Goal: Book appointment/travel/reservation

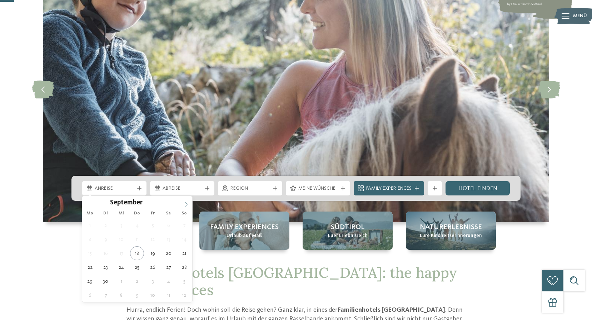
scroll to position [72, 0]
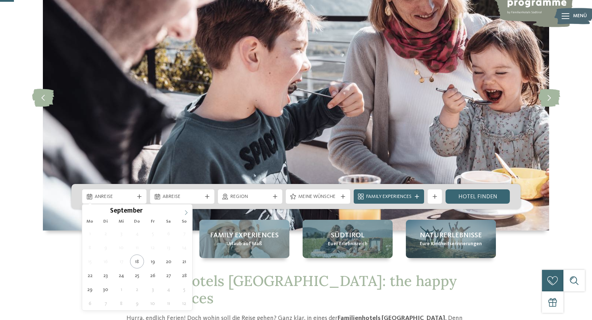
click at [187, 212] on icon at bounding box center [186, 212] width 3 height 5
type div "[DATE]"
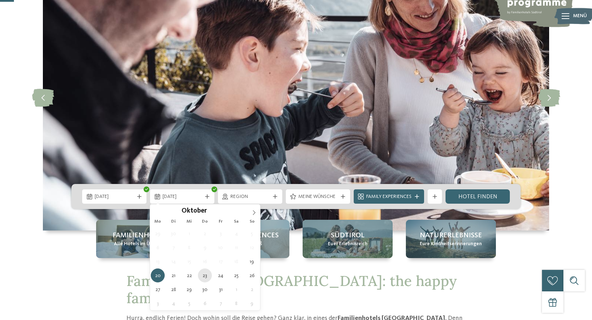
type div "[DATE]"
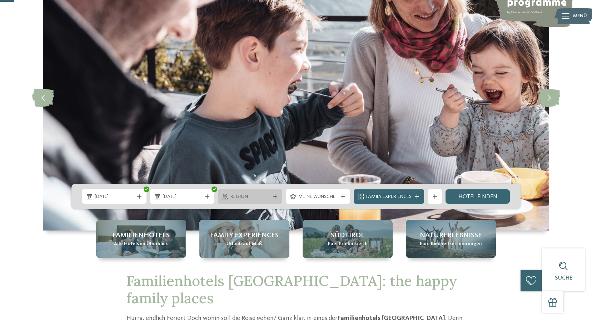
click at [250, 200] on span "Region" at bounding box center [250, 196] width 39 height 7
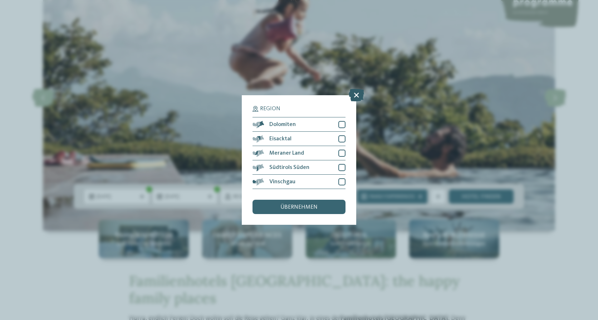
click at [355, 97] on icon at bounding box center [356, 95] width 15 height 13
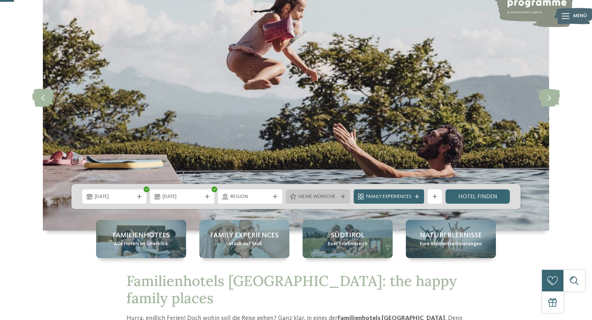
click at [303, 196] on span "Meine Wünsche" at bounding box center [318, 196] width 39 height 7
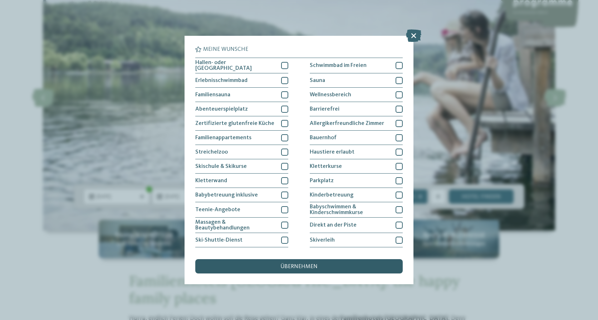
click at [288, 264] on span "übernehmen" at bounding box center [298, 267] width 37 height 6
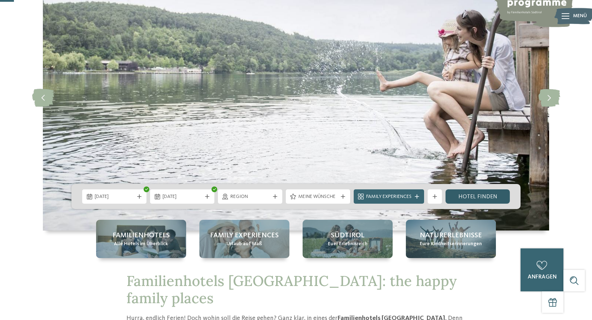
click at [472, 194] on link "Hotel finden" at bounding box center [478, 196] width 64 height 14
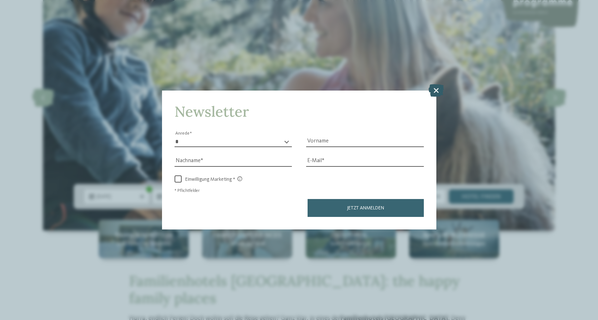
click at [434, 87] on icon at bounding box center [435, 90] width 15 height 13
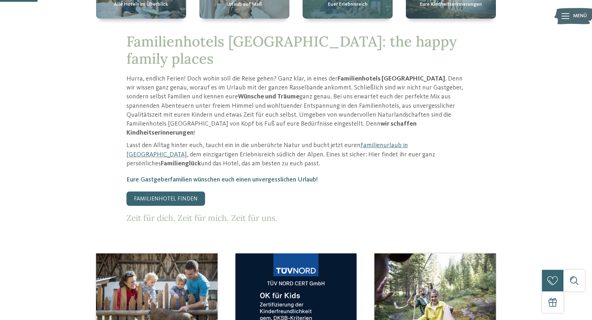
scroll to position [179, 0]
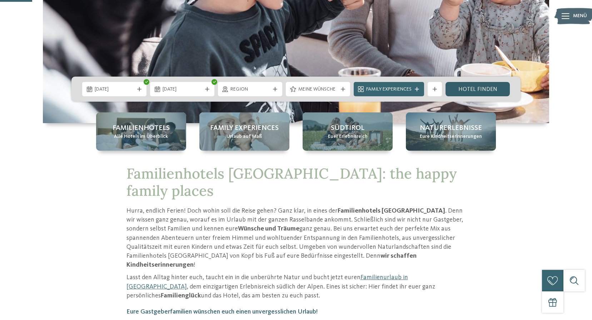
click at [468, 84] on link "Hotel finden" at bounding box center [478, 89] width 64 height 14
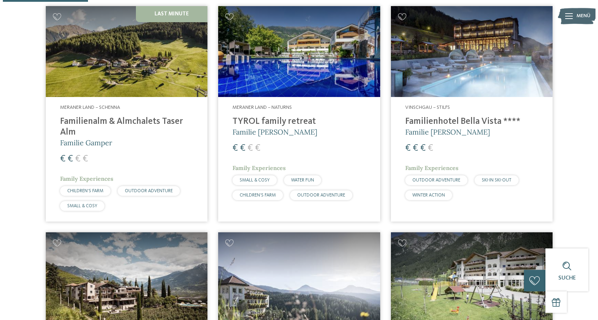
scroll to position [235, 0]
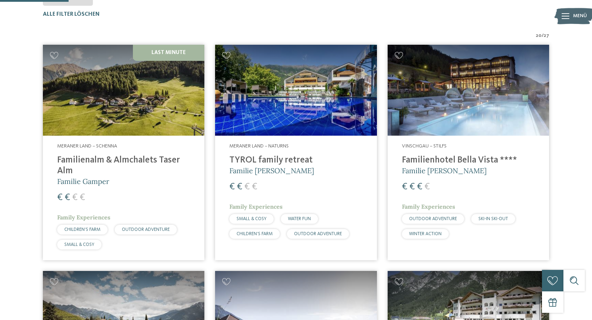
click at [136, 99] on img at bounding box center [124, 90] width 162 height 91
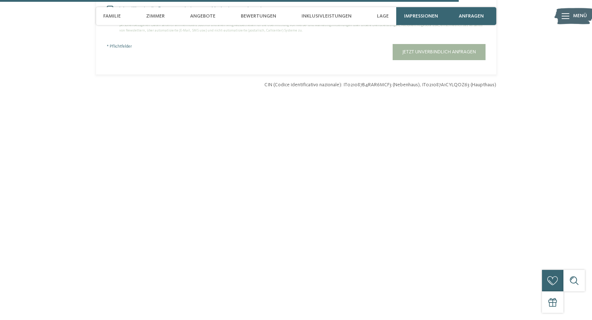
scroll to position [2145, 0]
click at [113, 16] on span "Familie" at bounding box center [112, 16] width 18 height 6
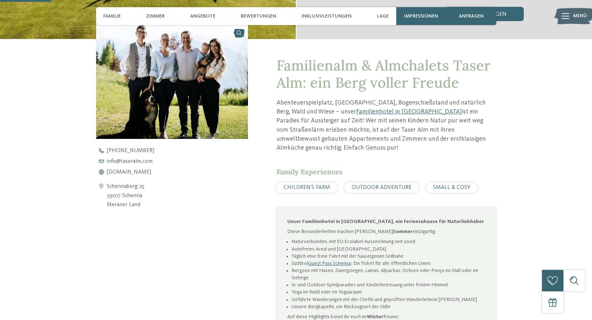
scroll to position [238, 0]
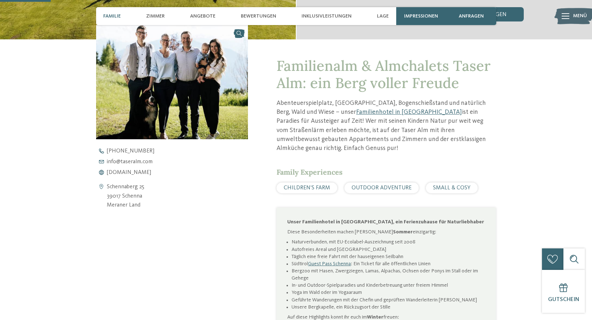
click at [115, 15] on span "Familie" at bounding box center [112, 16] width 18 height 6
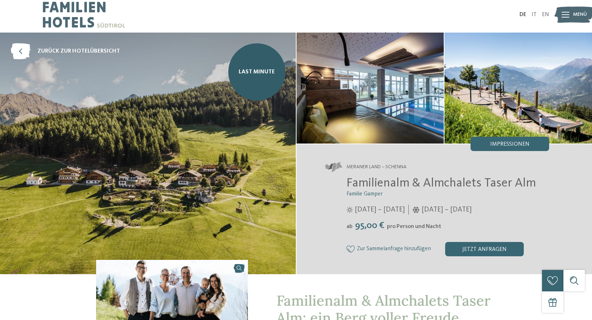
scroll to position [0, 0]
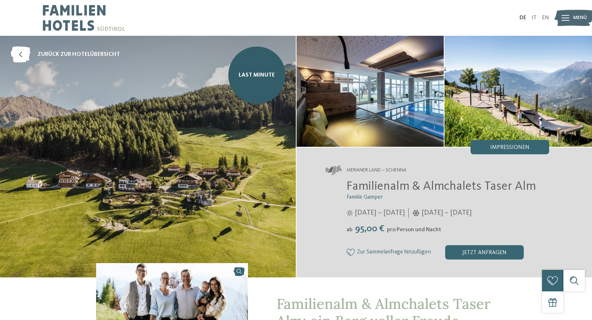
click at [375, 117] on img at bounding box center [371, 91] width 148 height 111
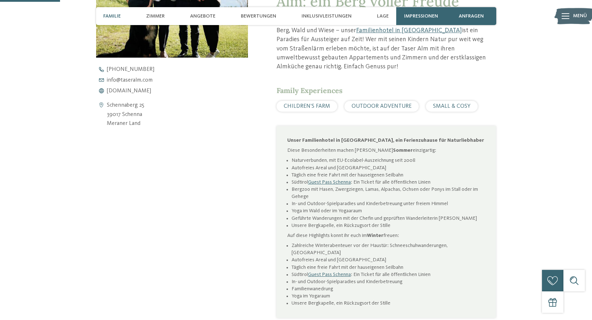
scroll to position [393, 0]
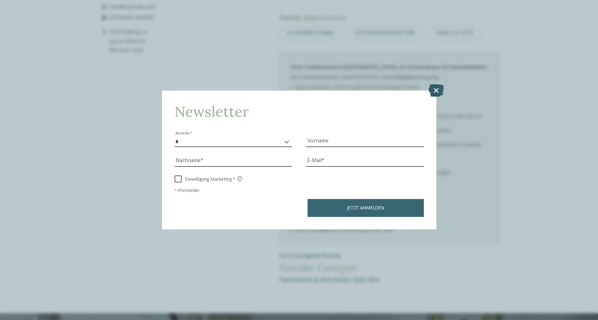
click at [437, 88] on icon at bounding box center [435, 90] width 15 height 13
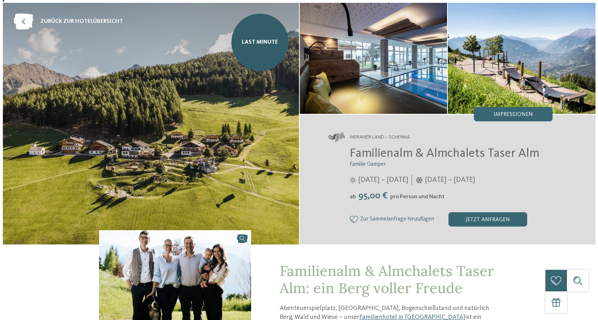
scroll to position [0, 0]
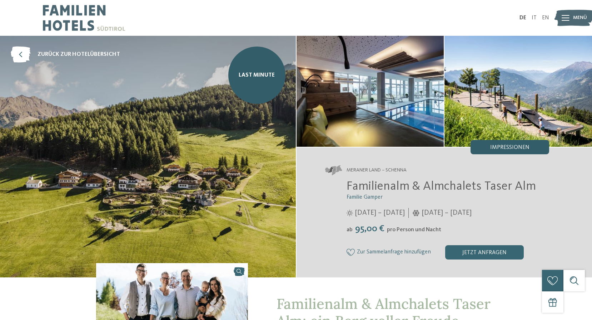
click at [511, 144] on span "Impressionen" at bounding box center [510, 147] width 39 height 6
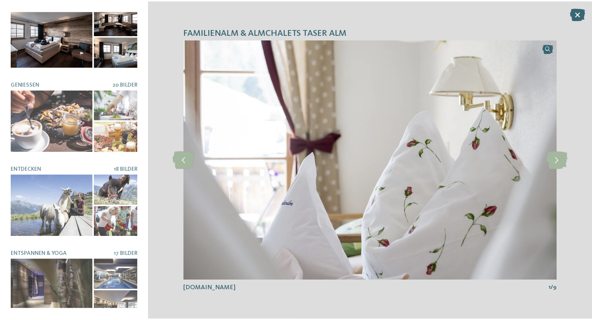
scroll to position [186, 0]
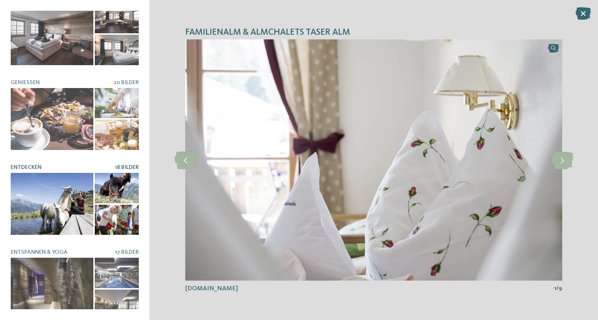
click at [55, 179] on div at bounding box center [52, 204] width 83 height 62
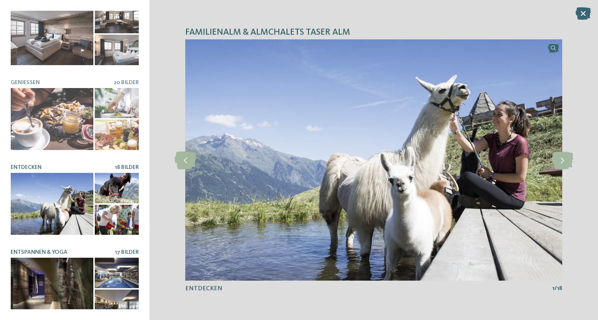
click at [59, 271] on div at bounding box center [52, 288] width 83 height 62
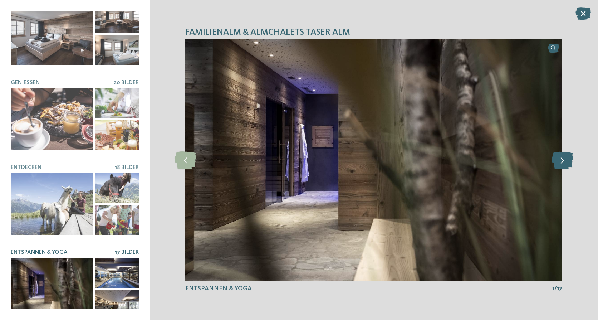
click at [567, 163] on icon at bounding box center [562, 160] width 22 height 18
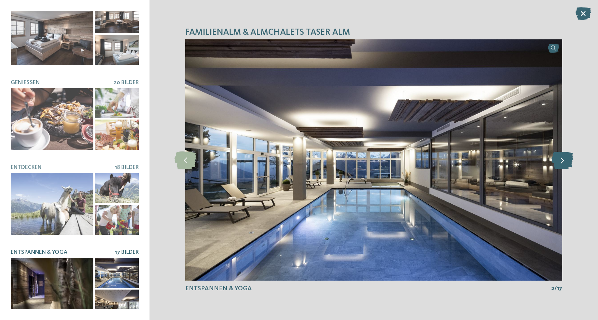
click at [567, 163] on icon at bounding box center [562, 160] width 22 height 18
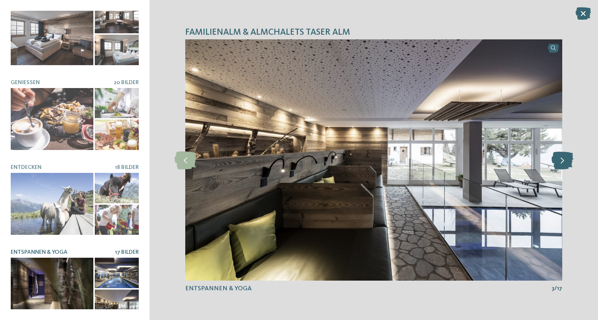
click at [567, 163] on icon at bounding box center [562, 160] width 22 height 18
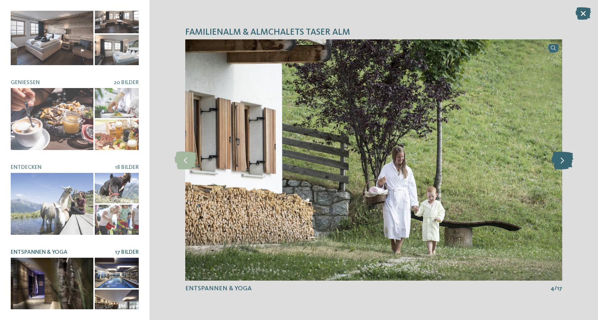
click at [567, 163] on icon at bounding box center [562, 160] width 22 height 18
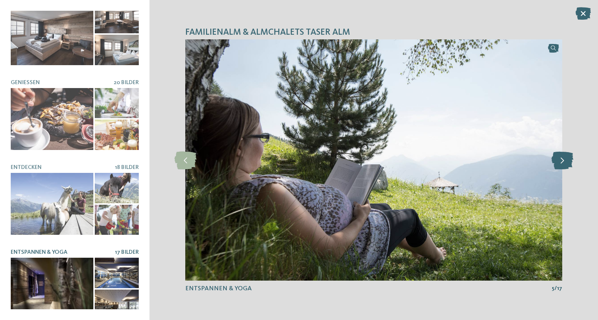
click at [567, 163] on icon at bounding box center [562, 160] width 22 height 18
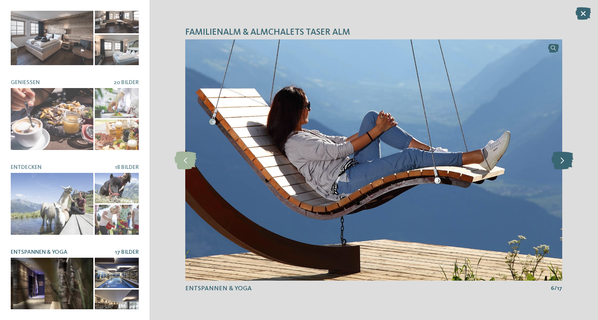
click at [567, 163] on icon at bounding box center [562, 160] width 22 height 18
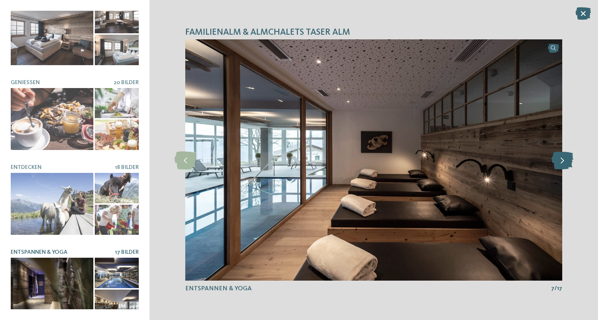
click at [567, 163] on icon at bounding box center [562, 160] width 22 height 18
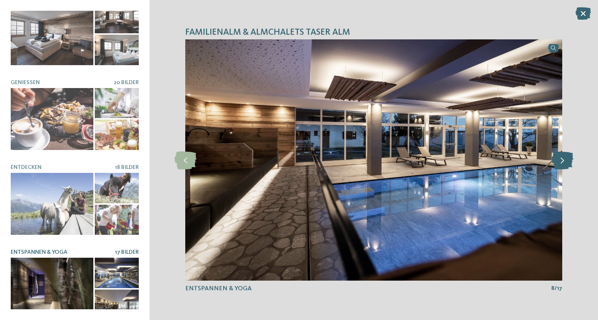
click at [567, 163] on icon at bounding box center [562, 160] width 22 height 18
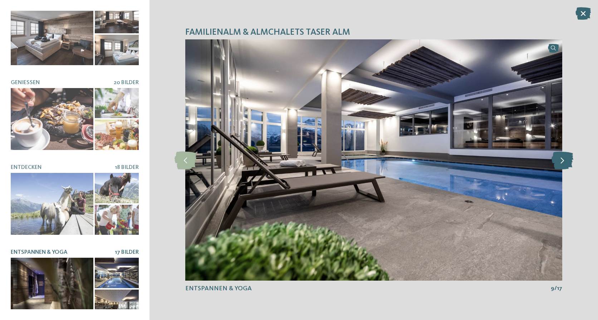
click at [567, 163] on icon at bounding box center [562, 160] width 22 height 18
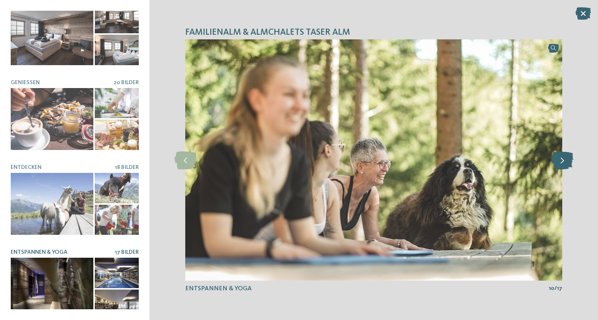
click at [567, 163] on icon at bounding box center [562, 160] width 22 height 18
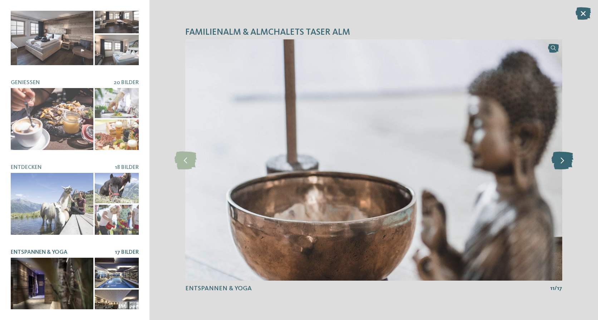
click at [567, 163] on icon at bounding box center [562, 160] width 22 height 18
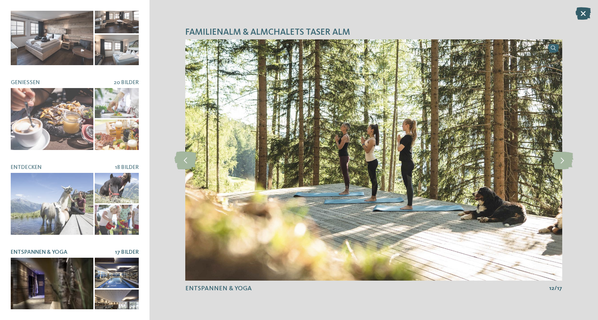
click at [584, 14] on icon at bounding box center [582, 13] width 15 height 13
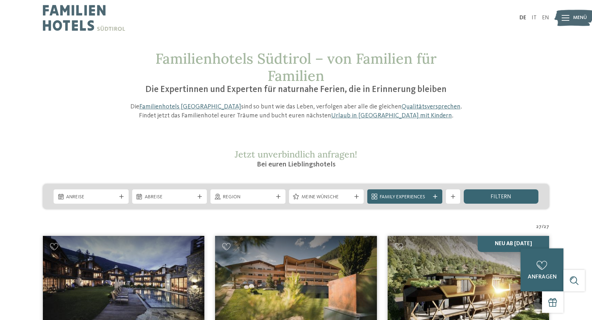
click at [567, 15] on icon at bounding box center [566, 18] width 8 height 6
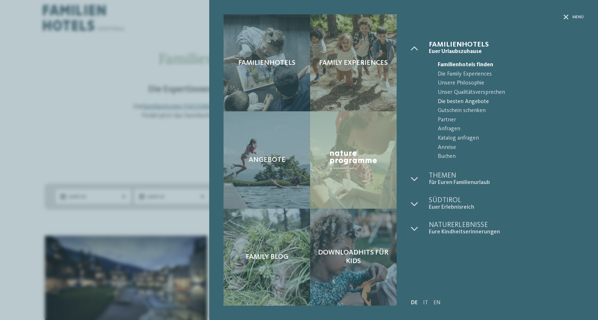
click at [460, 103] on span "Die besten Angebote" at bounding box center [511, 101] width 146 height 9
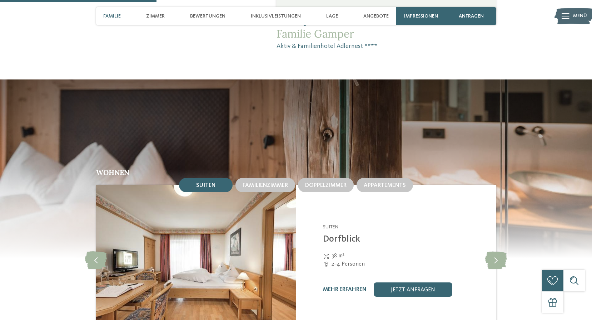
scroll to position [608, 0]
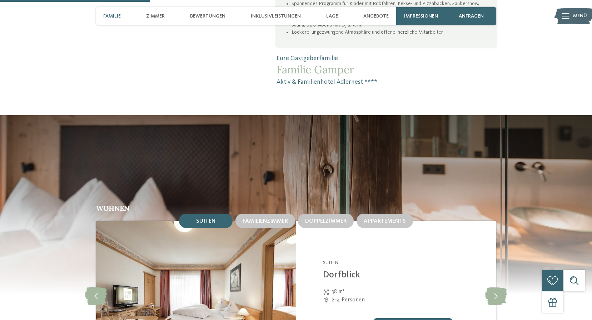
click at [568, 20] on div at bounding box center [566, 16] width 8 height 18
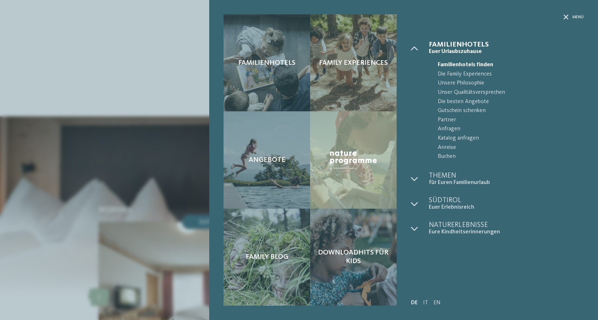
click at [163, 68] on div "Familienhotels Family Experiences Angebote" at bounding box center [299, 160] width 598 height 320
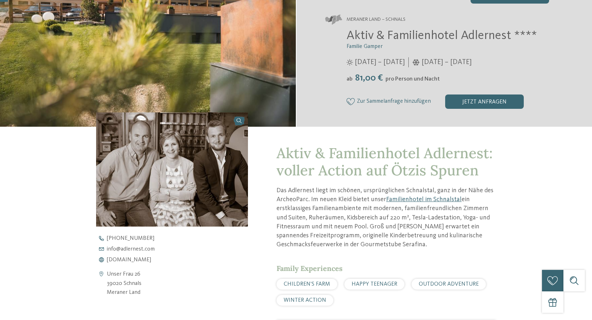
scroll to position [0, 0]
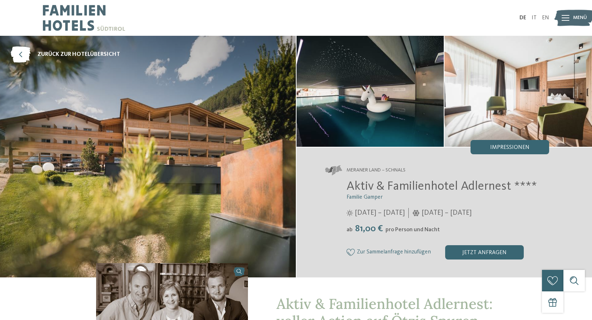
click at [363, 97] on img at bounding box center [371, 91] width 148 height 111
click at [493, 141] on div "Impressionen" at bounding box center [510, 147] width 79 height 14
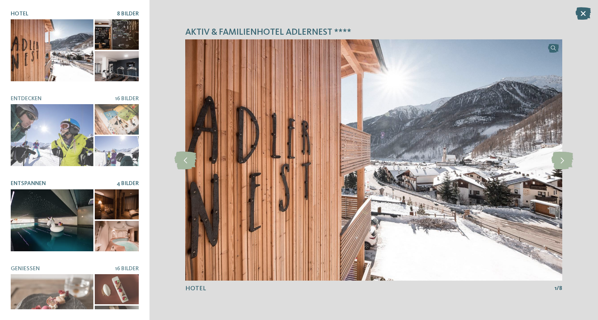
click at [61, 207] on div at bounding box center [52, 220] width 83 height 62
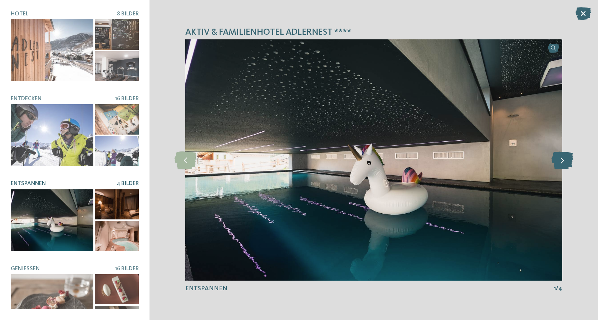
click at [564, 161] on icon at bounding box center [562, 160] width 22 height 18
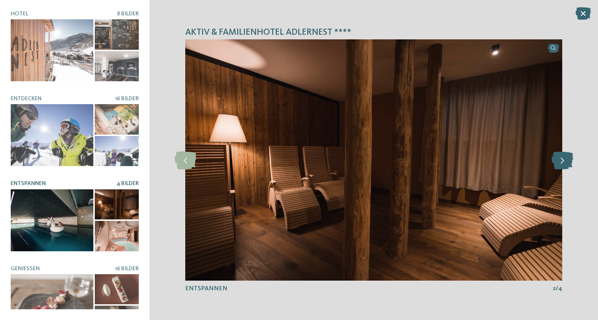
click at [564, 161] on icon at bounding box center [562, 160] width 22 height 18
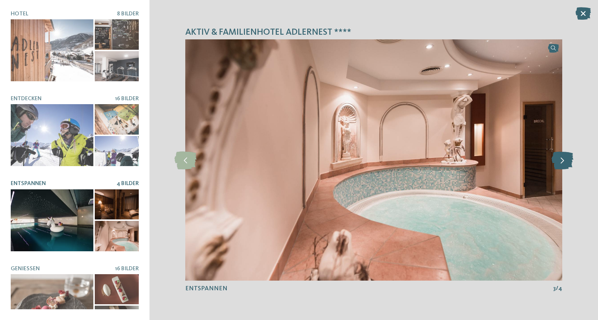
click at [564, 161] on icon at bounding box center [562, 160] width 22 height 18
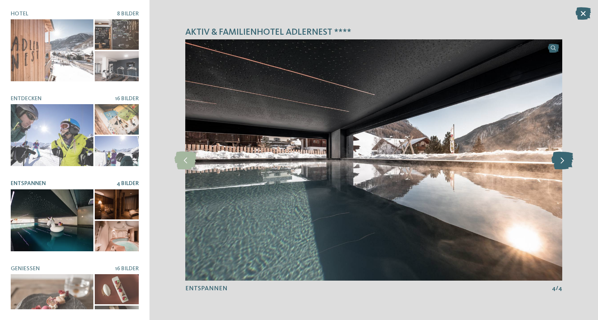
click at [564, 161] on icon at bounding box center [562, 160] width 22 height 18
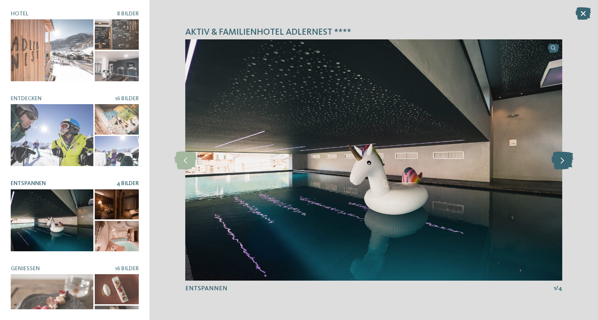
click at [564, 161] on icon at bounding box center [562, 160] width 22 height 18
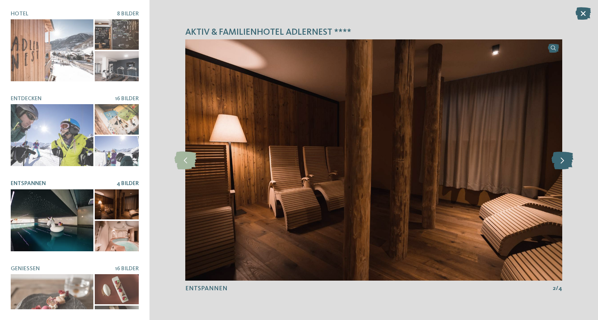
click at [564, 161] on icon at bounding box center [562, 160] width 22 height 18
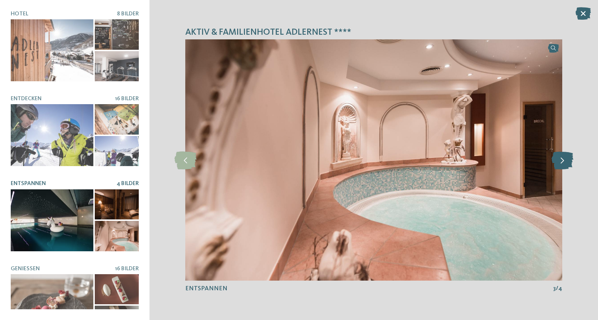
click at [564, 161] on icon at bounding box center [562, 160] width 22 height 18
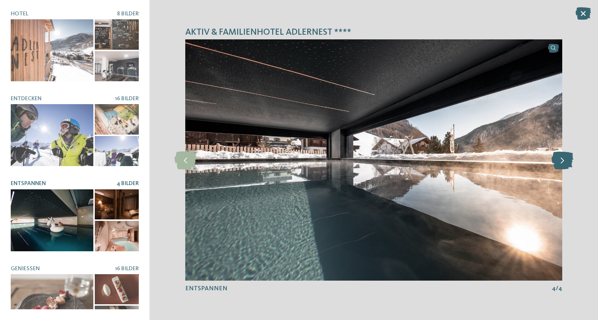
click at [564, 161] on icon at bounding box center [562, 160] width 22 height 18
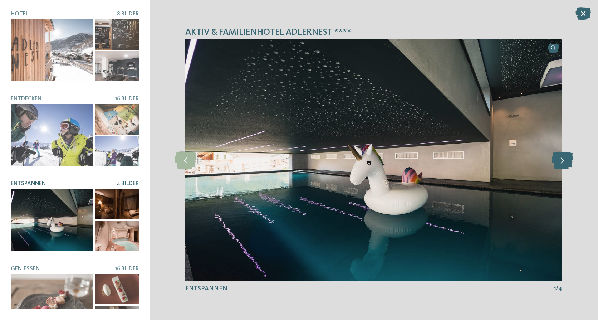
click at [564, 161] on icon at bounding box center [562, 160] width 22 height 18
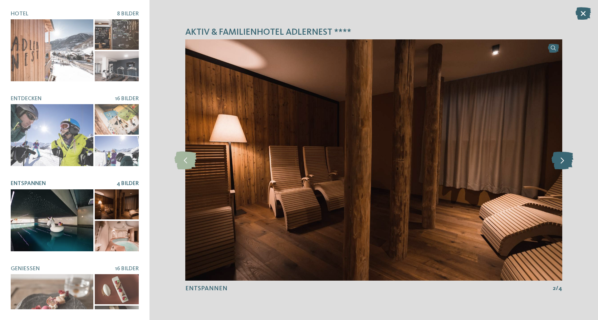
click at [564, 161] on icon at bounding box center [562, 160] width 22 height 18
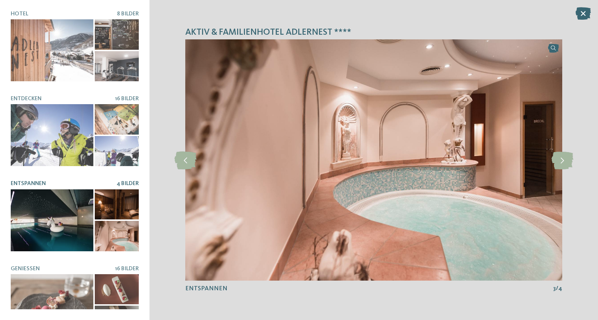
click at [584, 13] on icon at bounding box center [582, 13] width 15 height 13
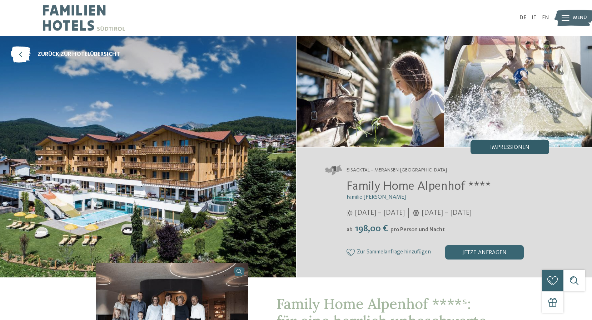
click at [511, 147] on span "Impressionen" at bounding box center [510, 147] width 39 height 6
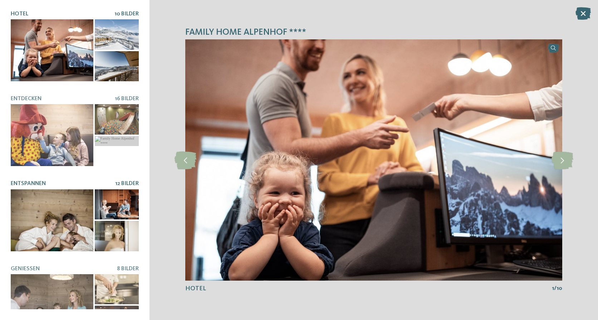
click at [70, 218] on div at bounding box center [52, 220] width 83 height 62
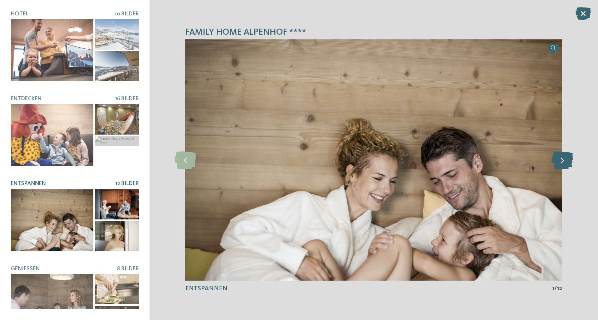
click at [571, 163] on icon at bounding box center [562, 160] width 22 height 18
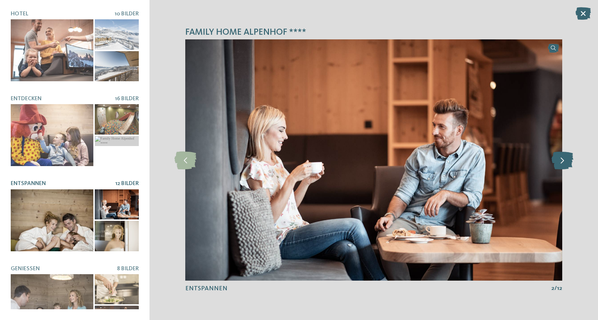
click at [571, 163] on icon at bounding box center [562, 160] width 22 height 18
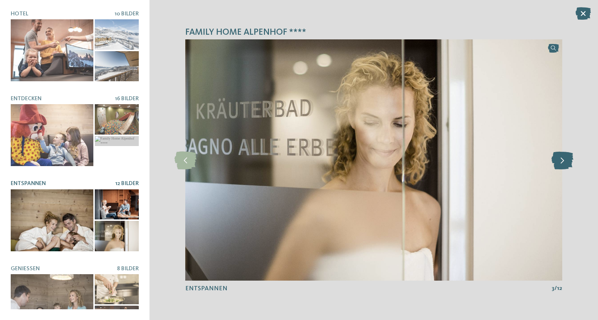
click at [571, 163] on icon at bounding box center [562, 160] width 22 height 18
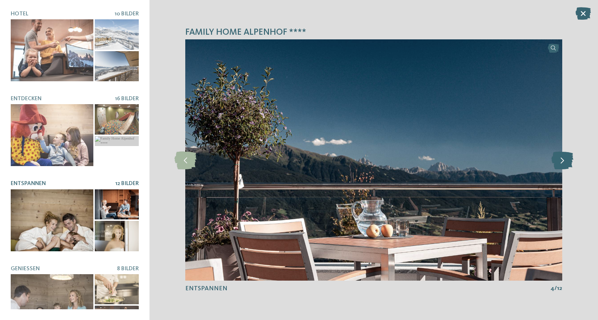
click at [571, 163] on icon at bounding box center [562, 160] width 22 height 18
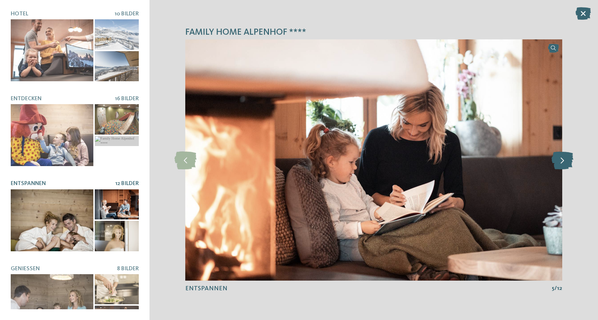
click at [571, 163] on icon at bounding box center [562, 160] width 22 height 18
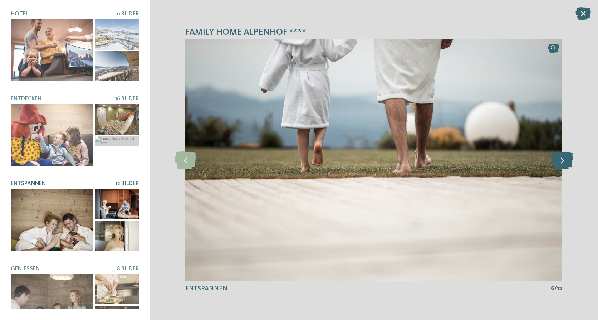
click at [571, 163] on icon at bounding box center [562, 160] width 22 height 18
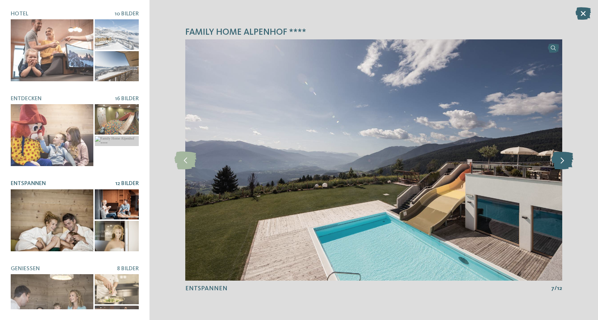
click at [571, 163] on icon at bounding box center [562, 160] width 22 height 18
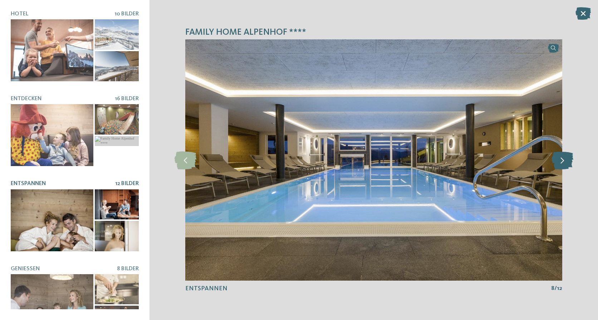
click at [571, 163] on icon at bounding box center [562, 160] width 22 height 18
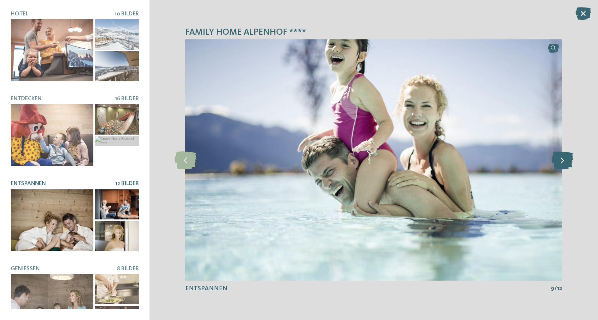
click at [571, 163] on icon at bounding box center [562, 160] width 22 height 18
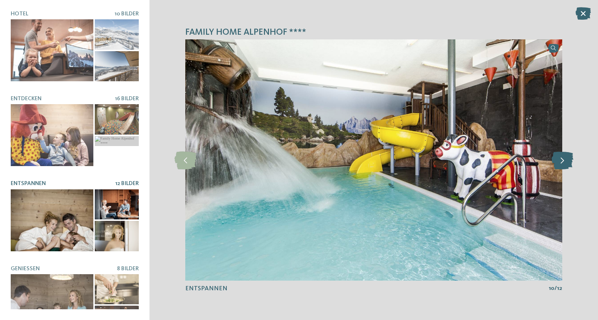
click at [571, 163] on icon at bounding box center [562, 160] width 22 height 18
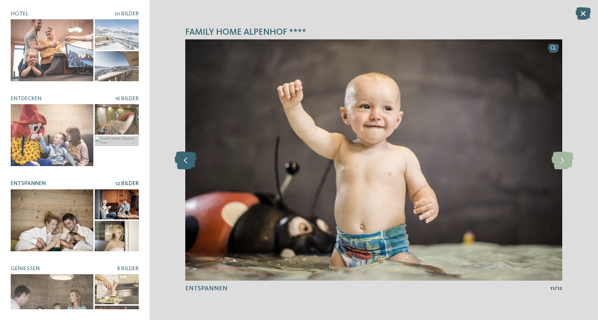
click at [185, 155] on icon at bounding box center [185, 160] width 22 height 18
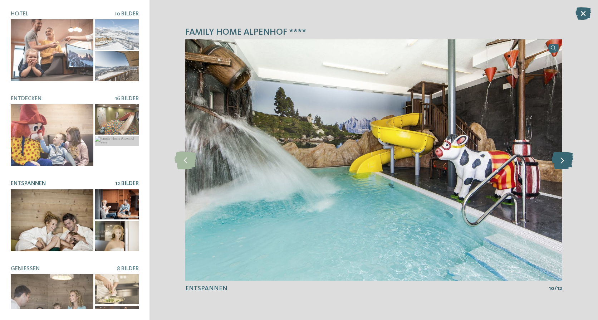
click at [569, 161] on icon at bounding box center [562, 160] width 22 height 18
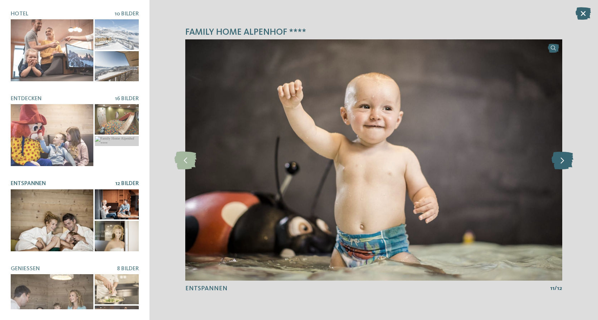
click at [568, 161] on icon at bounding box center [562, 160] width 22 height 18
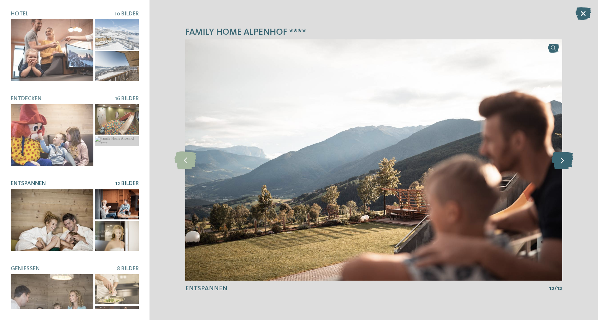
click at [568, 161] on icon at bounding box center [562, 160] width 22 height 18
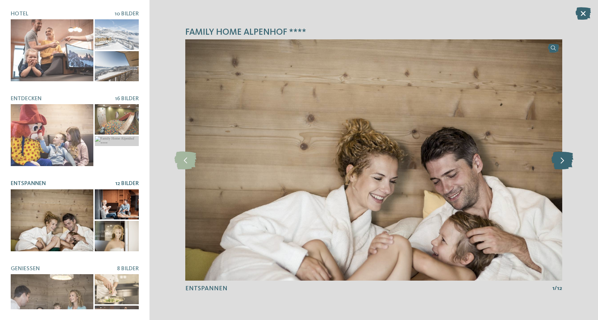
click at [568, 161] on icon at bounding box center [562, 160] width 22 height 18
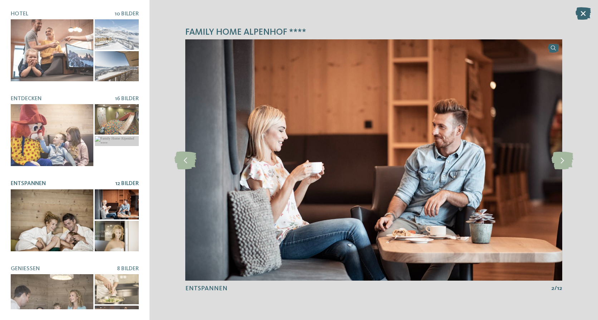
drag, startPoint x: 584, startPoint y: 13, endPoint x: 571, endPoint y: 19, distance: 14.7
click at [584, 13] on icon at bounding box center [582, 13] width 15 height 13
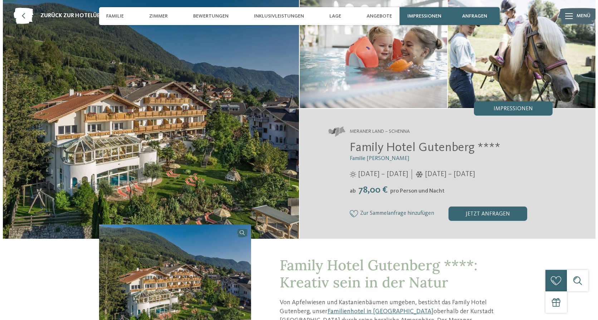
scroll to position [36, 0]
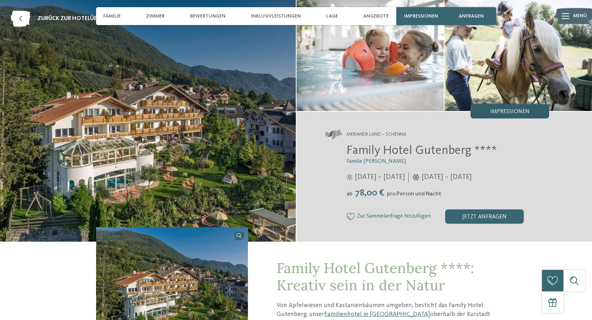
click at [541, 109] on div "Impressionen" at bounding box center [510, 111] width 79 height 14
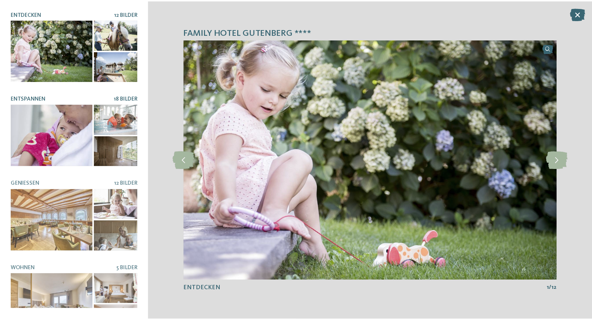
scroll to position [0, 0]
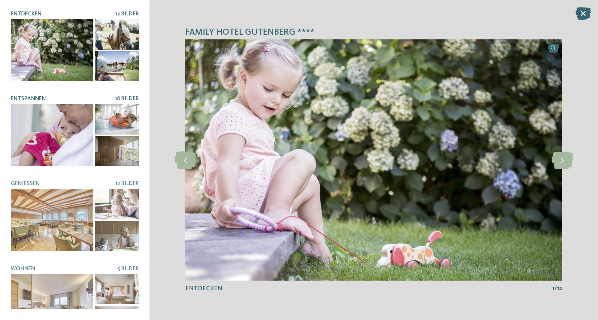
click at [67, 121] on div at bounding box center [52, 135] width 83 height 62
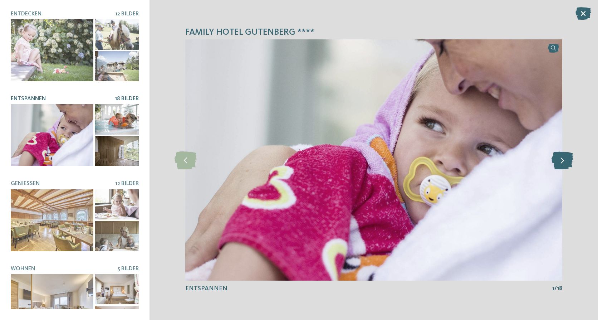
click at [566, 161] on icon at bounding box center [562, 160] width 22 height 18
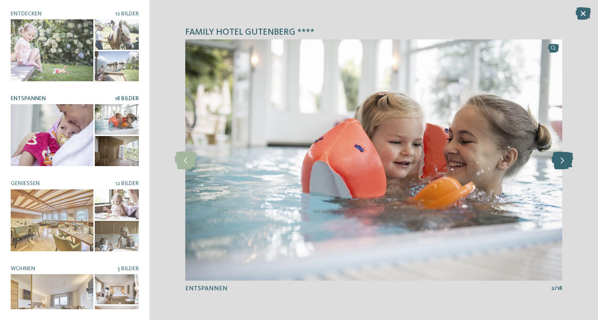
click at [566, 161] on icon at bounding box center [562, 160] width 22 height 18
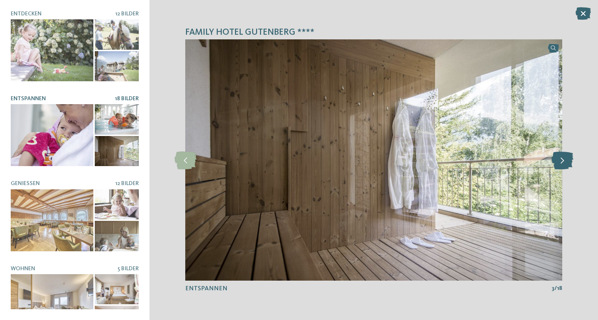
click at [566, 161] on icon at bounding box center [562, 160] width 22 height 18
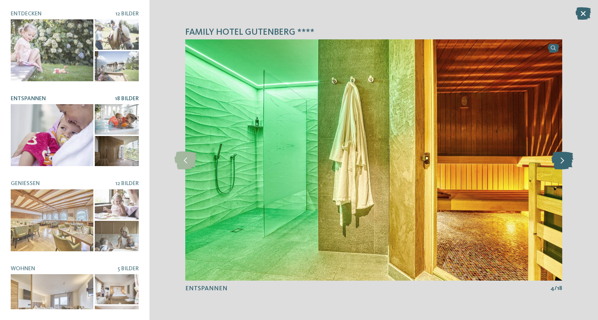
click at [566, 161] on icon at bounding box center [562, 160] width 22 height 18
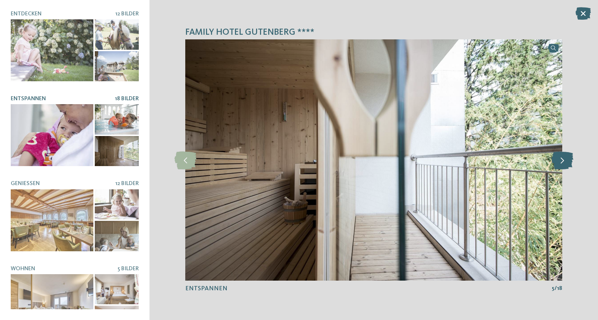
click at [566, 161] on icon at bounding box center [562, 160] width 22 height 18
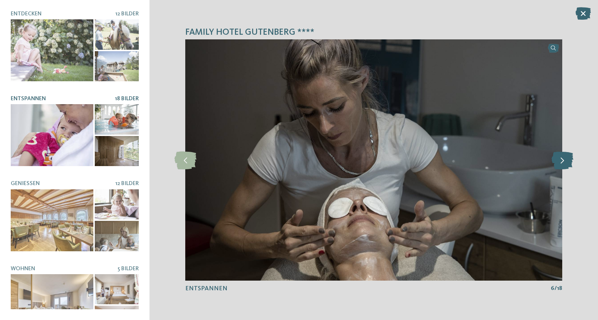
click at [566, 161] on icon at bounding box center [562, 160] width 22 height 18
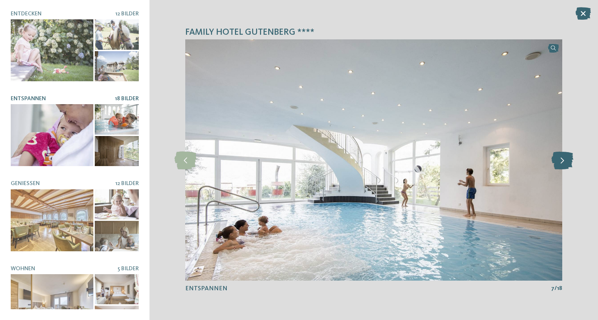
click at [566, 161] on icon at bounding box center [562, 160] width 22 height 18
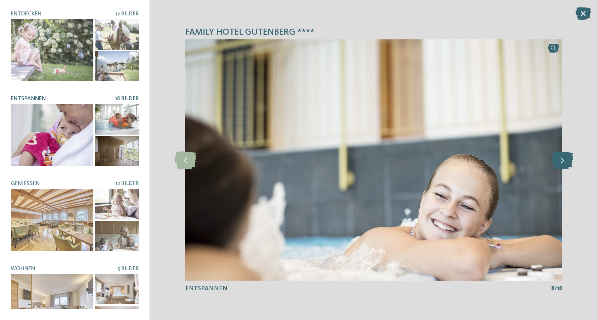
click at [566, 161] on icon at bounding box center [562, 160] width 22 height 18
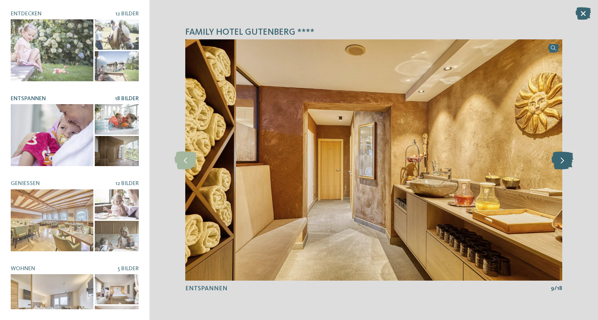
click at [566, 161] on icon at bounding box center [562, 160] width 22 height 18
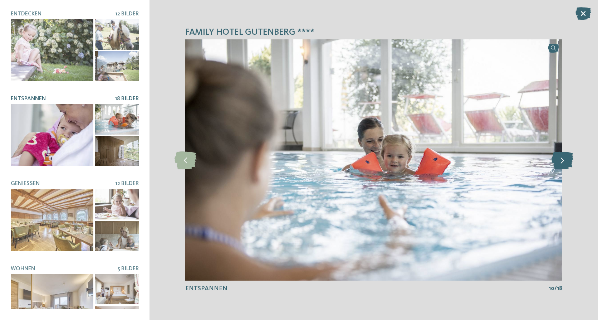
click at [566, 161] on icon at bounding box center [562, 160] width 22 height 18
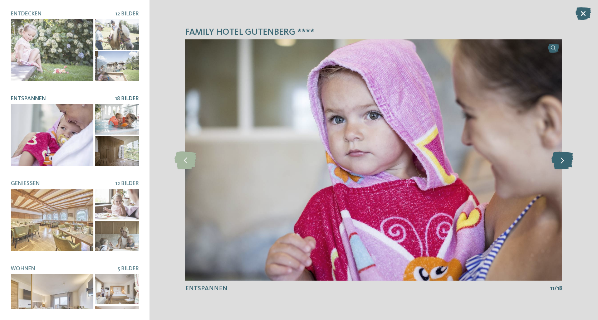
click at [566, 161] on icon at bounding box center [562, 160] width 22 height 18
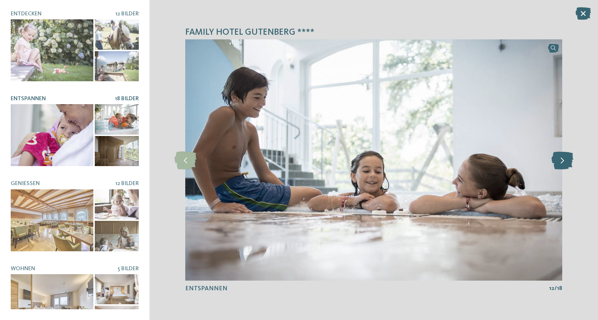
click at [566, 161] on icon at bounding box center [562, 160] width 22 height 18
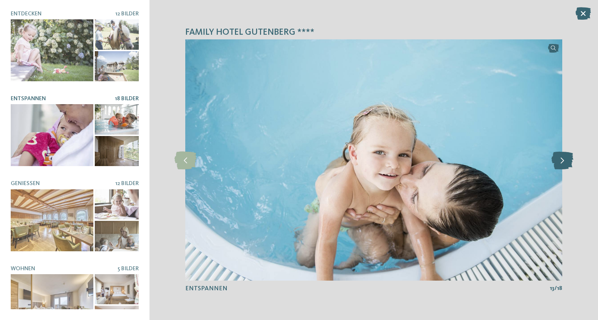
click at [566, 161] on icon at bounding box center [562, 160] width 22 height 18
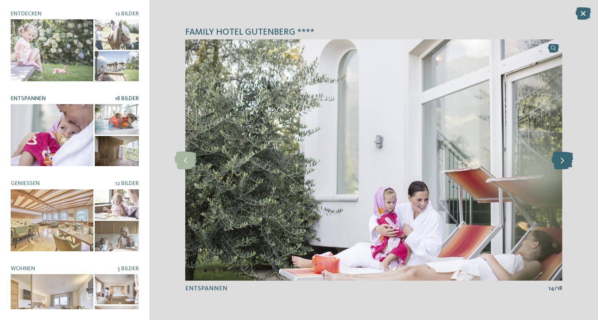
click at [566, 161] on icon at bounding box center [562, 160] width 22 height 18
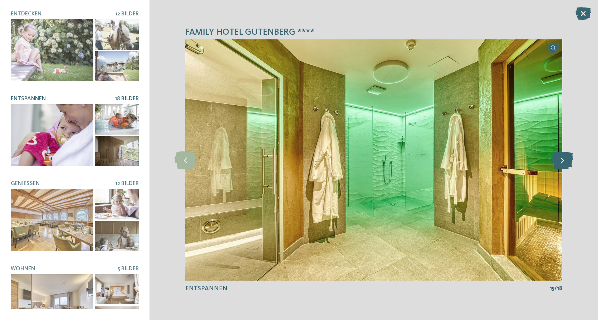
click at [566, 161] on icon at bounding box center [562, 160] width 22 height 18
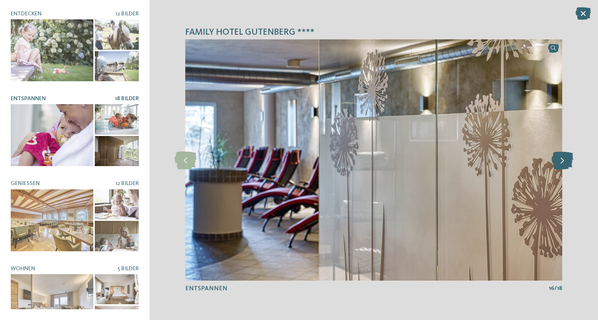
click at [566, 161] on icon at bounding box center [562, 160] width 22 height 18
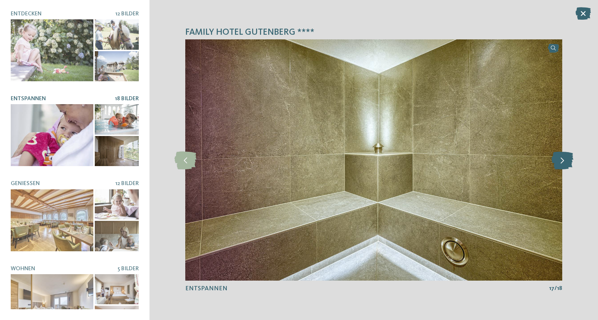
click at [566, 161] on icon at bounding box center [562, 160] width 22 height 18
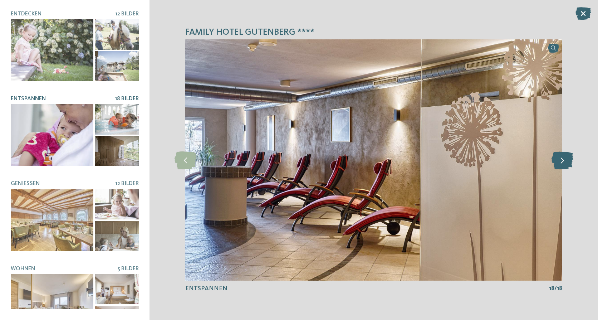
click at [566, 161] on icon at bounding box center [562, 160] width 22 height 18
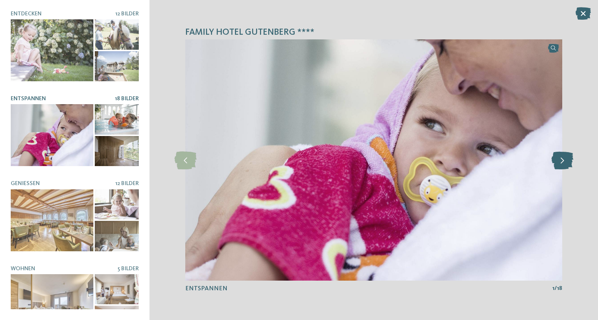
click at [566, 161] on icon at bounding box center [562, 160] width 22 height 18
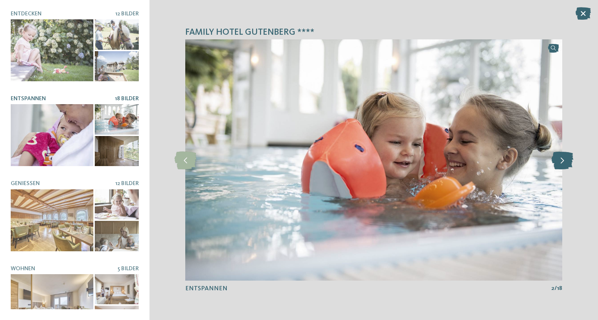
click at [566, 161] on icon at bounding box center [562, 160] width 22 height 18
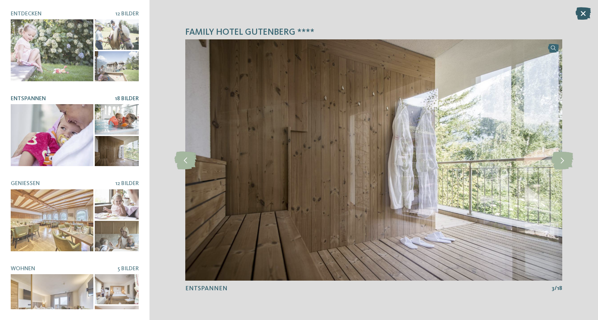
click at [583, 11] on icon at bounding box center [582, 13] width 15 height 13
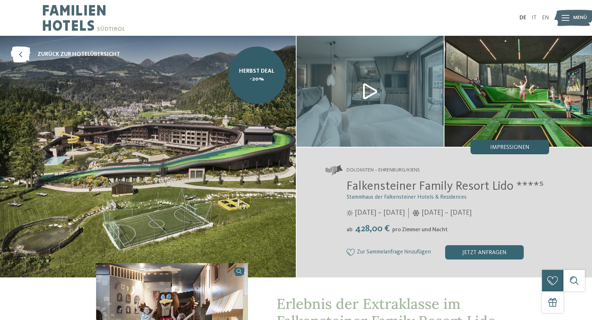
click at [499, 143] on div "Impressionen" at bounding box center [510, 147] width 79 height 14
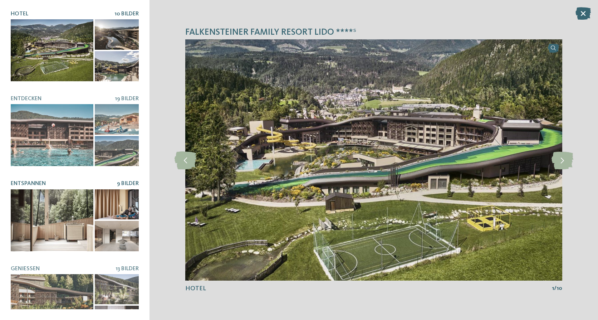
click at [50, 196] on div at bounding box center [52, 220] width 83 height 62
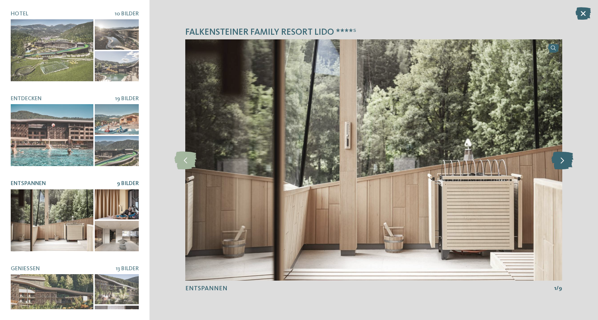
click at [564, 164] on icon at bounding box center [562, 160] width 22 height 18
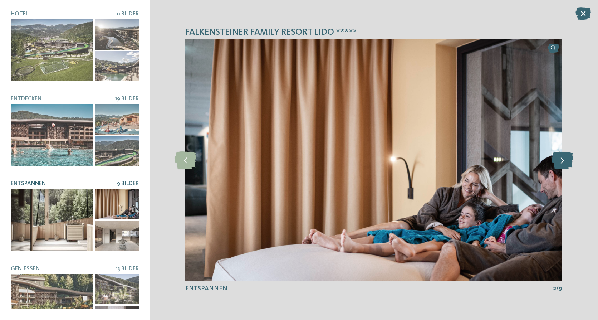
click at [563, 161] on icon at bounding box center [562, 160] width 22 height 18
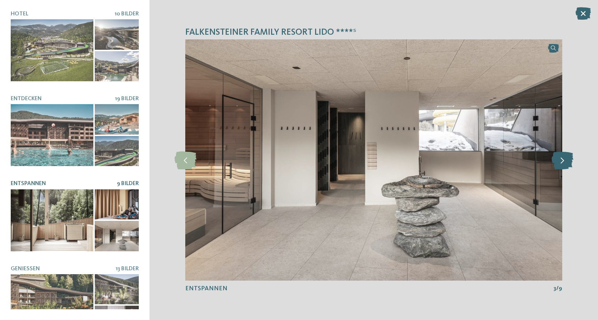
click at [563, 161] on icon at bounding box center [562, 160] width 22 height 18
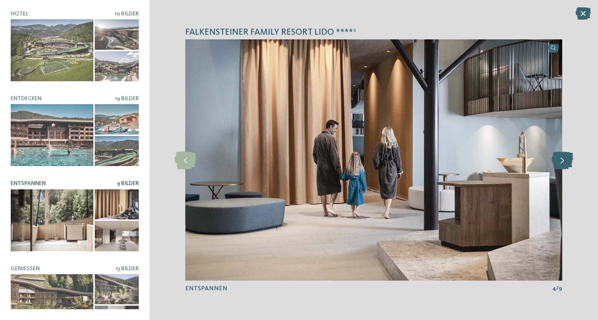
click at [563, 161] on icon at bounding box center [562, 160] width 22 height 18
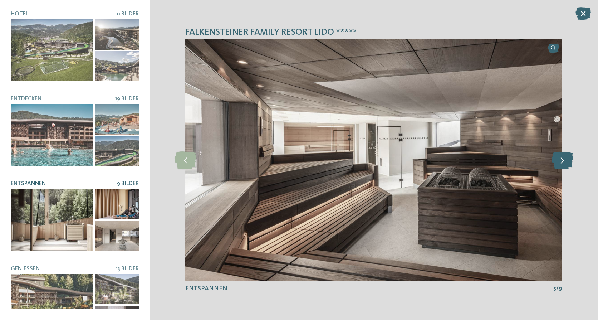
click at [563, 161] on icon at bounding box center [562, 160] width 22 height 18
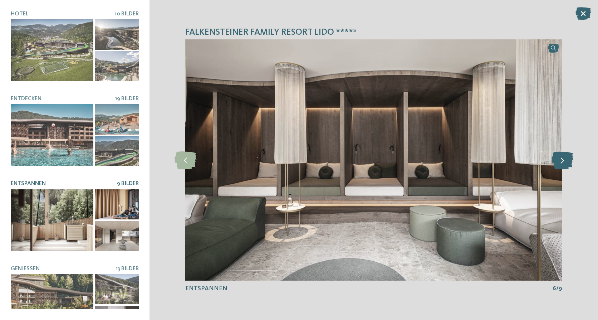
click at [563, 161] on icon at bounding box center [562, 160] width 22 height 18
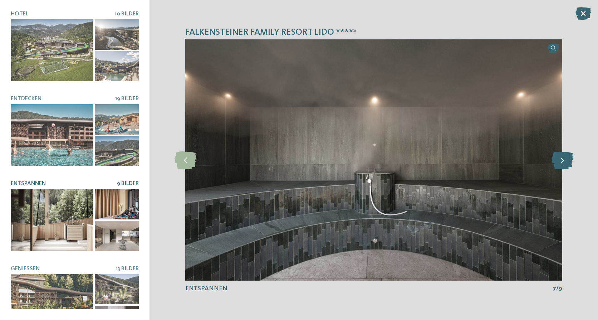
click at [563, 161] on icon at bounding box center [562, 160] width 22 height 18
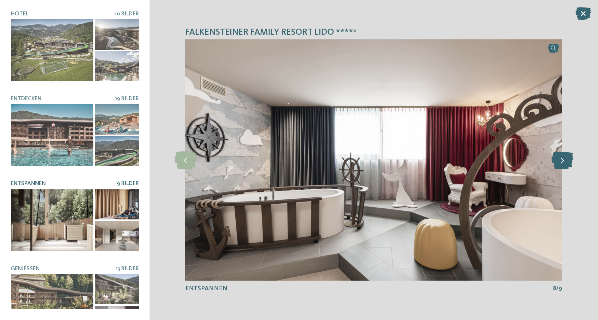
click at [563, 161] on icon at bounding box center [562, 160] width 22 height 18
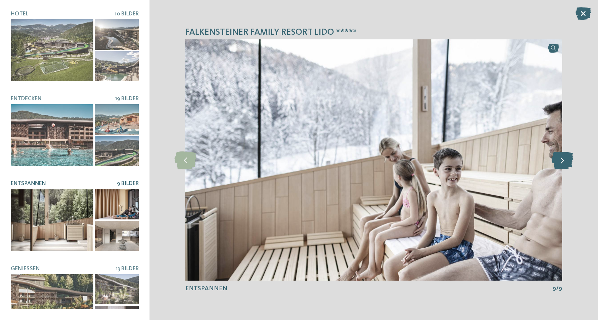
click at [563, 161] on icon at bounding box center [562, 160] width 22 height 18
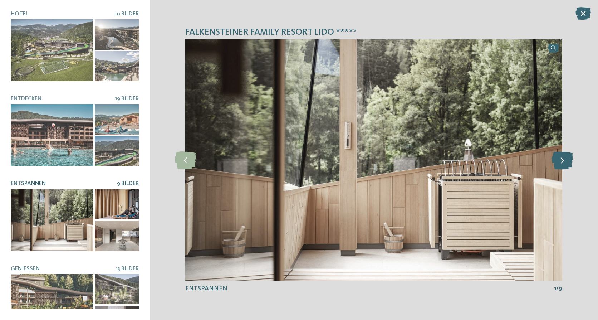
click at [563, 161] on icon at bounding box center [562, 160] width 22 height 18
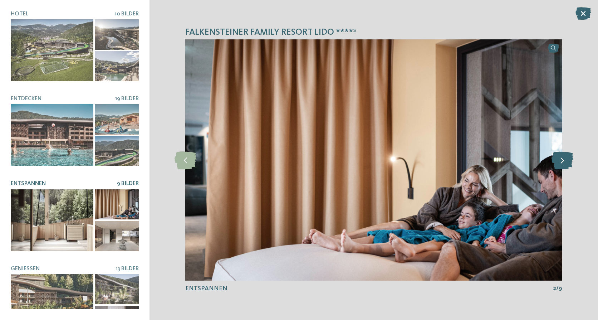
click at [563, 161] on icon at bounding box center [562, 160] width 22 height 18
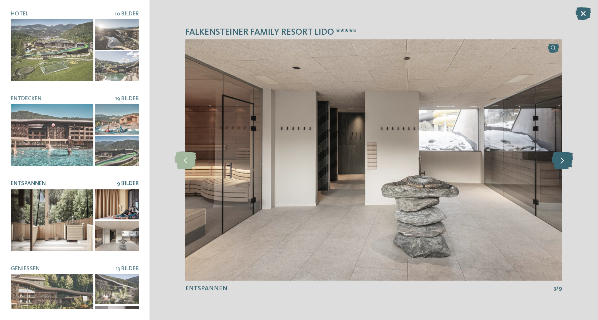
click at [563, 161] on icon at bounding box center [562, 160] width 22 height 18
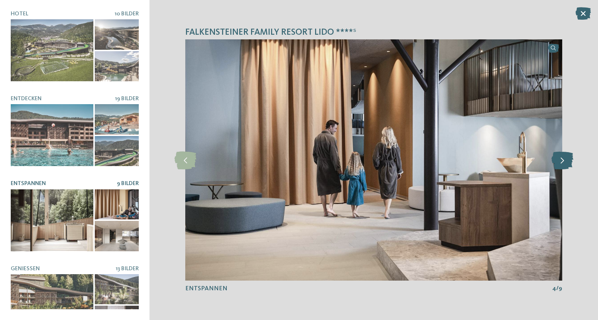
click at [563, 161] on icon at bounding box center [562, 160] width 22 height 18
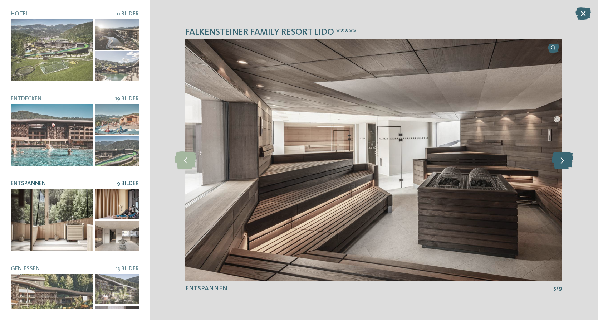
click at [563, 161] on icon at bounding box center [562, 160] width 22 height 18
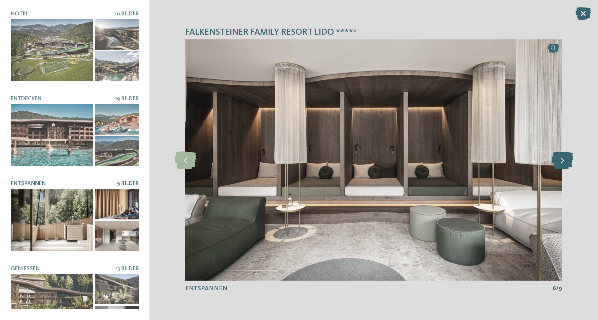
click at [563, 161] on icon at bounding box center [562, 160] width 22 height 18
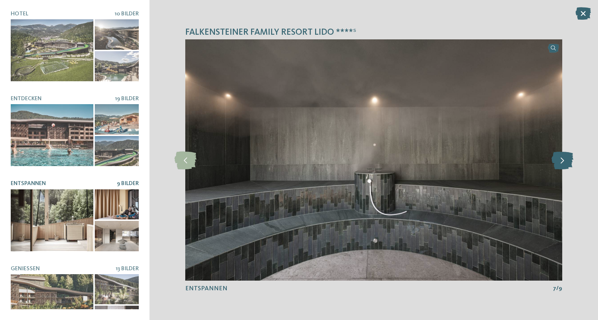
click at [563, 161] on icon at bounding box center [562, 160] width 22 height 18
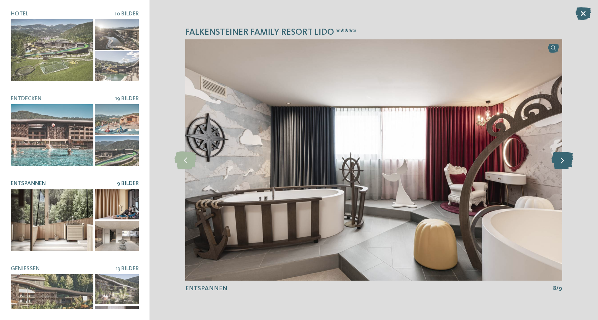
click at [563, 161] on icon at bounding box center [562, 160] width 22 height 18
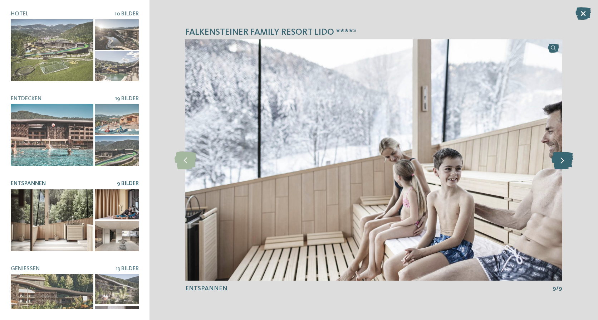
click at [563, 161] on icon at bounding box center [562, 160] width 22 height 18
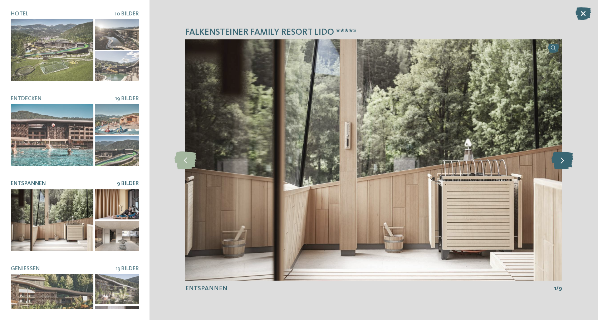
click at [563, 161] on icon at bounding box center [562, 160] width 22 height 18
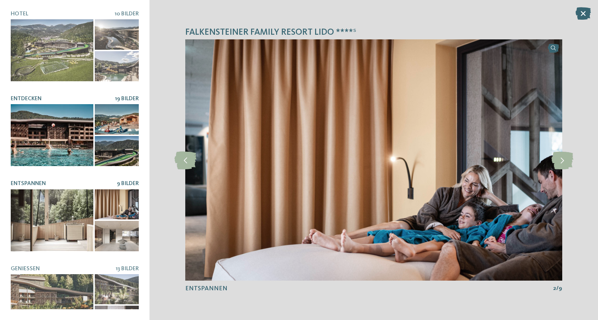
click at [42, 142] on div at bounding box center [52, 135] width 83 height 62
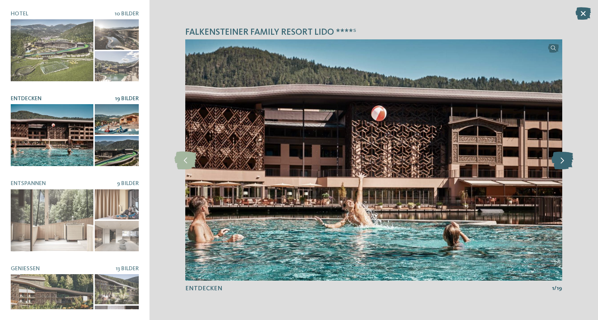
click at [560, 162] on icon at bounding box center [562, 160] width 22 height 18
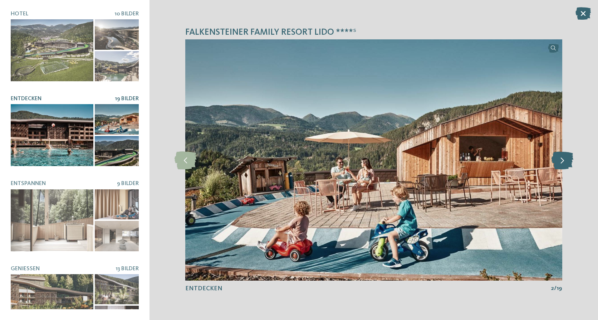
click at [560, 162] on icon at bounding box center [562, 160] width 22 height 18
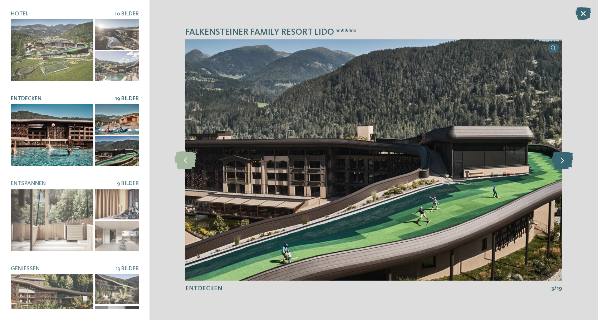
click at [560, 162] on icon at bounding box center [562, 160] width 22 height 18
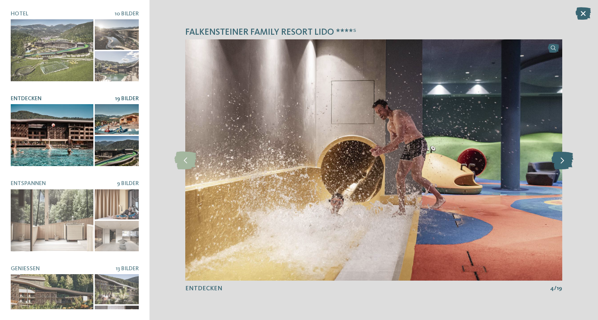
click at [560, 162] on icon at bounding box center [562, 160] width 22 height 18
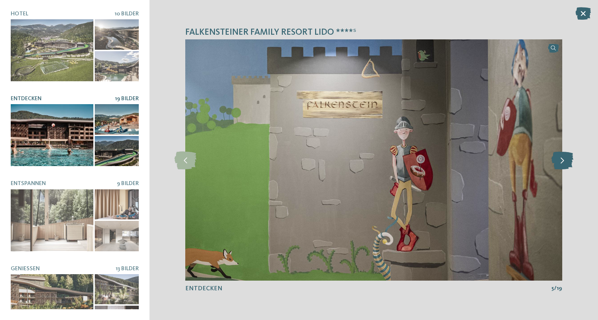
click at [560, 162] on icon at bounding box center [562, 160] width 22 height 18
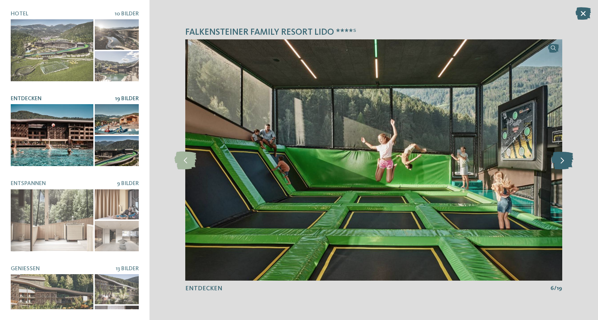
click at [560, 162] on icon at bounding box center [562, 160] width 22 height 18
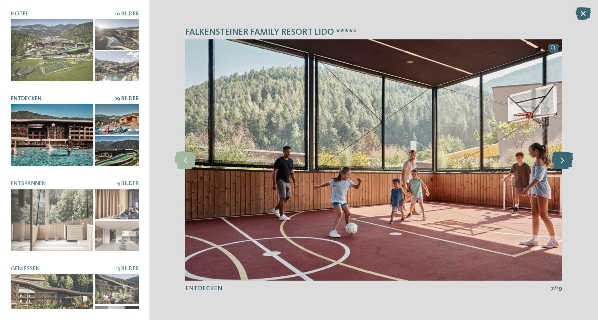
click at [560, 162] on icon at bounding box center [562, 160] width 22 height 18
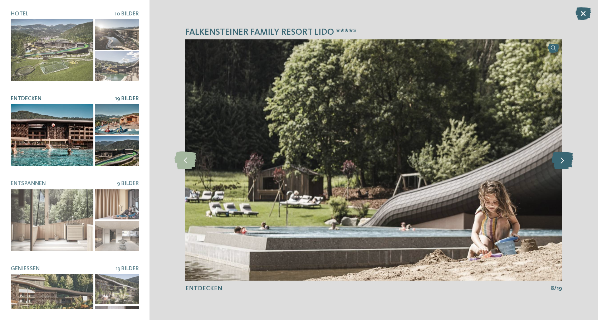
click at [560, 162] on icon at bounding box center [562, 160] width 22 height 18
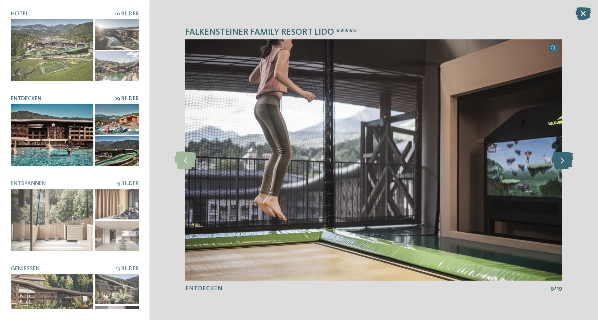
click at [560, 162] on icon at bounding box center [562, 160] width 22 height 18
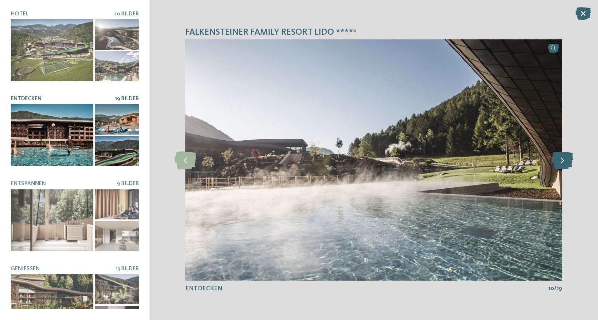
click at [560, 162] on icon at bounding box center [562, 160] width 22 height 18
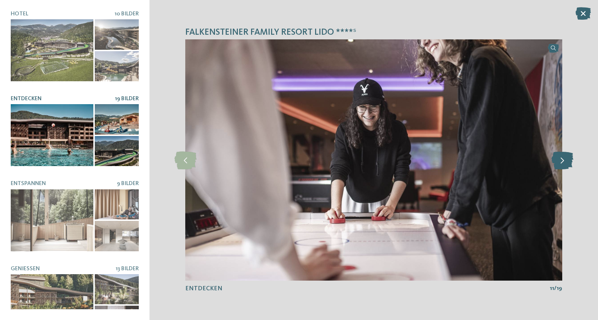
click at [560, 162] on icon at bounding box center [562, 160] width 22 height 18
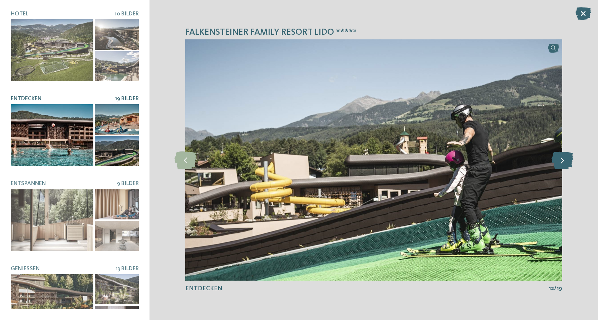
click at [560, 162] on icon at bounding box center [562, 160] width 22 height 18
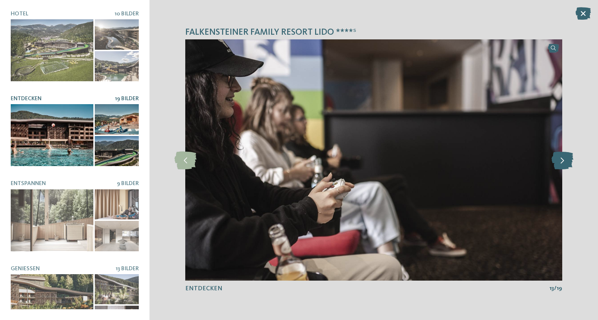
click at [560, 162] on icon at bounding box center [562, 160] width 22 height 18
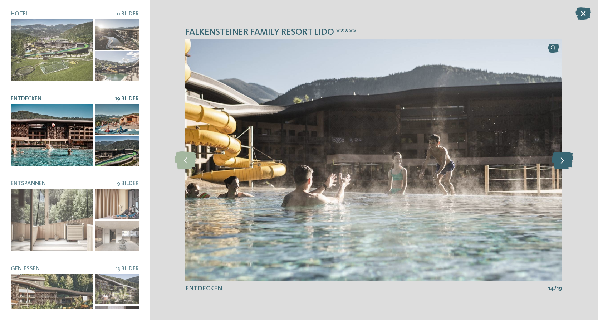
click at [560, 162] on icon at bounding box center [562, 160] width 22 height 18
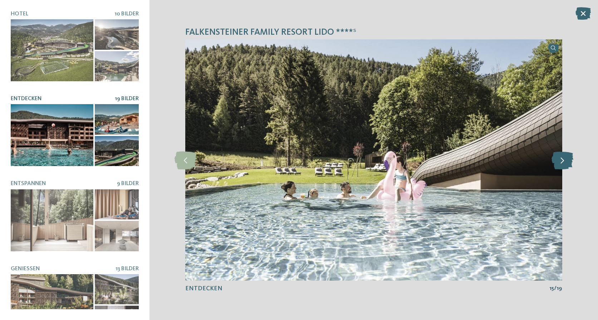
click at [560, 162] on icon at bounding box center [562, 160] width 22 height 18
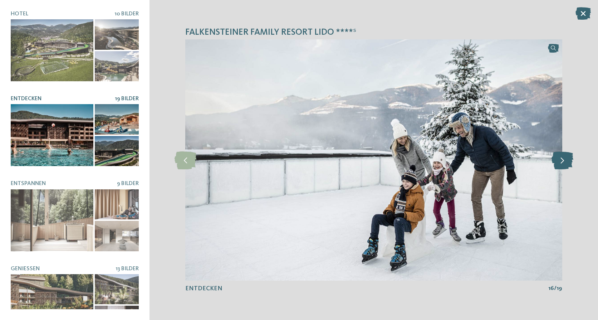
click at [560, 162] on icon at bounding box center [562, 160] width 22 height 18
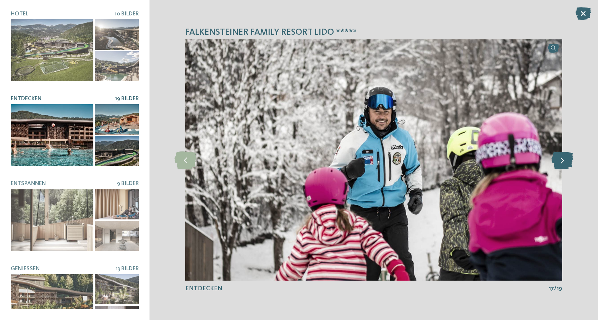
click at [560, 162] on icon at bounding box center [562, 160] width 22 height 18
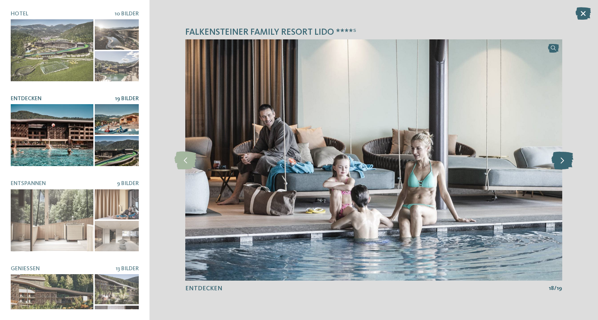
click at [560, 162] on icon at bounding box center [562, 160] width 22 height 18
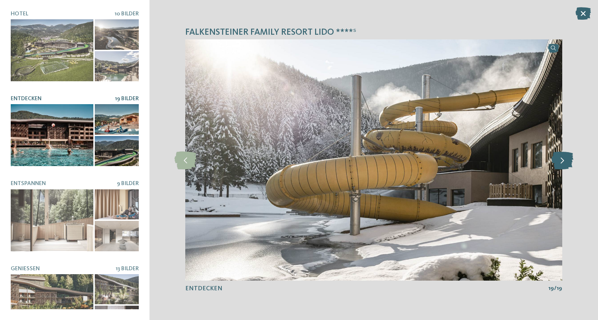
click at [560, 162] on icon at bounding box center [562, 160] width 22 height 18
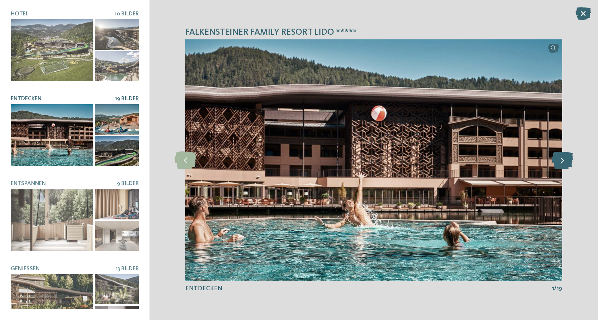
click at [560, 162] on icon at bounding box center [562, 160] width 22 height 18
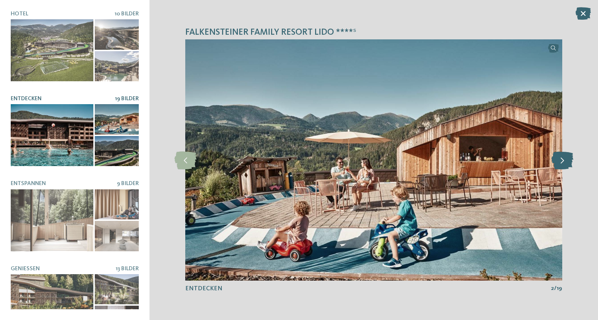
click at [560, 162] on icon at bounding box center [562, 160] width 22 height 18
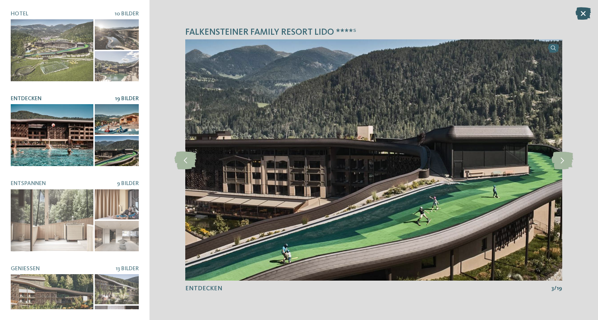
click at [582, 13] on icon at bounding box center [582, 13] width 15 height 13
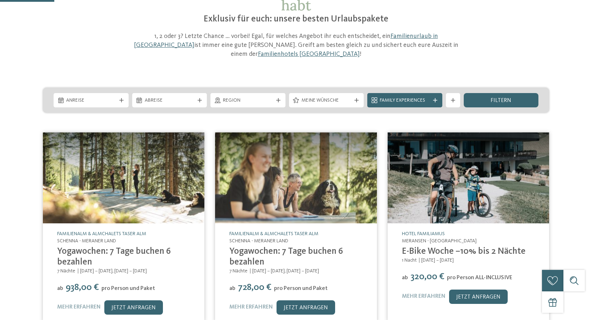
scroll to position [72, 0]
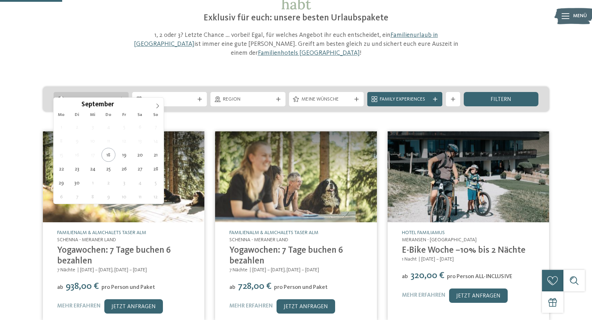
click at [78, 96] on span "Anreise" at bounding box center [91, 99] width 50 height 7
click at [155, 106] on span at bounding box center [158, 104] width 12 height 12
type div "[DATE]"
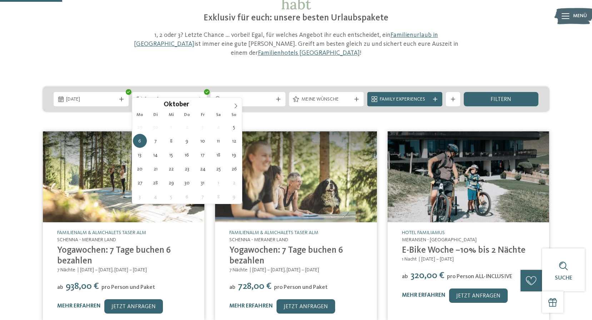
type div "[DATE]"
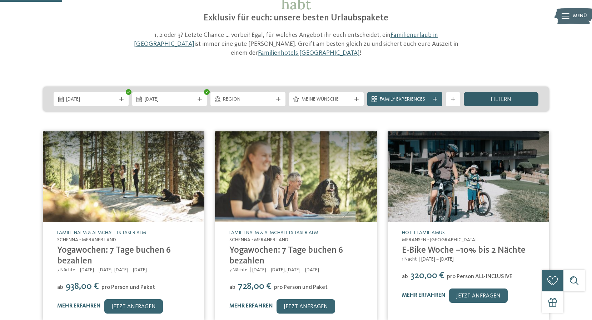
click at [486, 92] on div "filtern" at bounding box center [501, 99] width 75 height 14
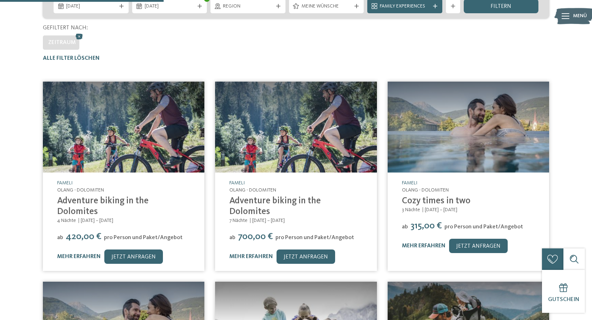
scroll to position [157, 0]
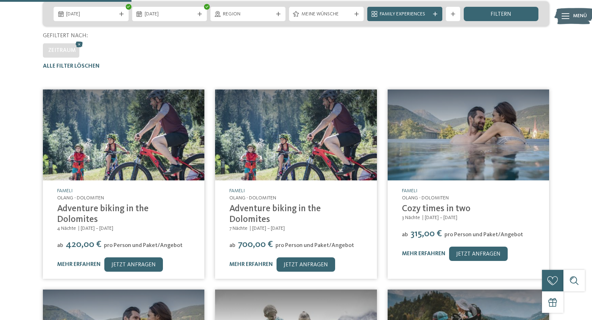
drag, startPoint x: 451, startPoint y: 118, endPoint x: 146, endPoint y: 118, distance: 304.6
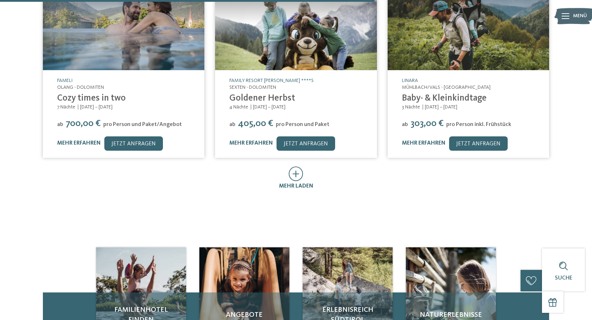
scroll to position [478, 0]
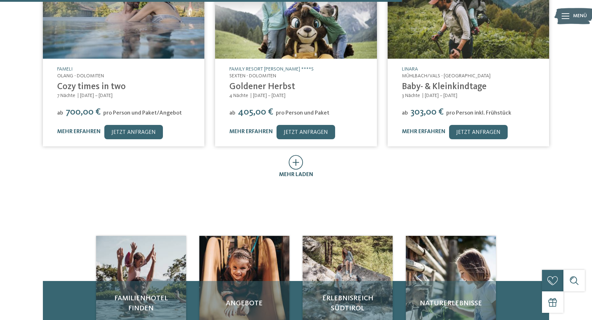
click at [300, 155] on icon at bounding box center [296, 162] width 15 height 15
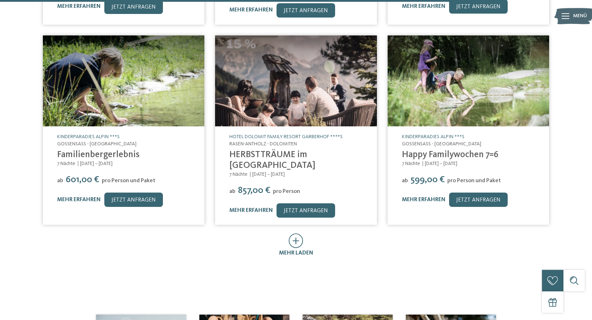
scroll to position [872, 0]
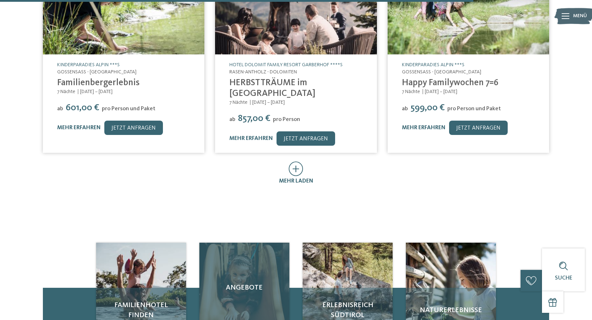
click at [243, 282] on span "Angebote" at bounding box center [245, 287] width 76 height 10
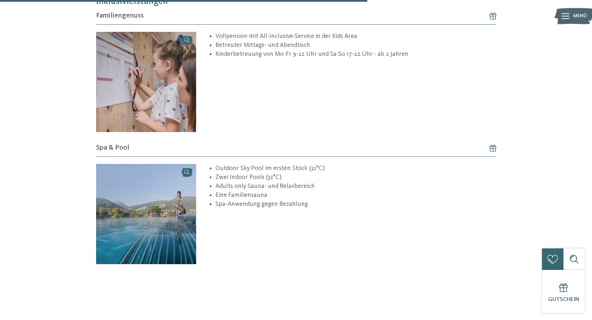
scroll to position [536, 0]
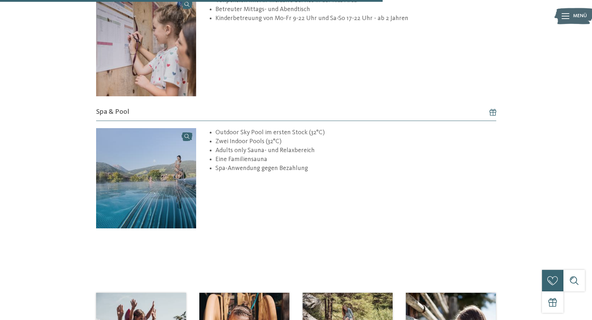
click at [132, 159] on img at bounding box center [146, 178] width 100 height 100
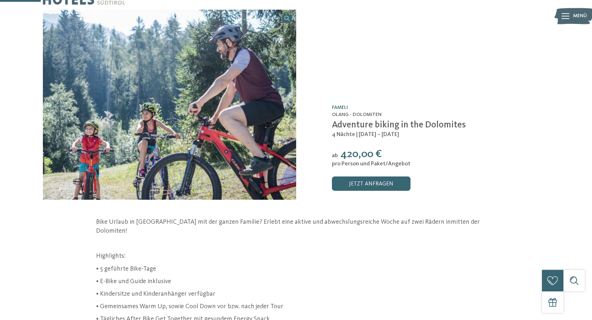
scroll to position [0, 0]
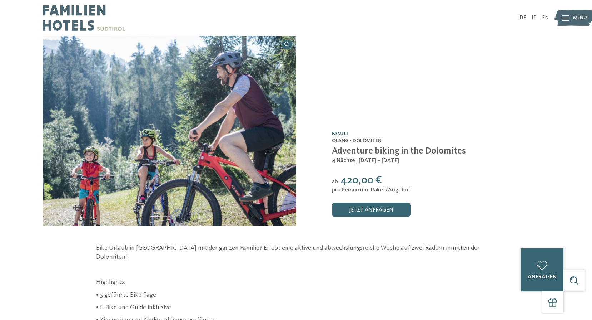
click at [338, 133] on link "Fameli" at bounding box center [340, 133] width 16 height 5
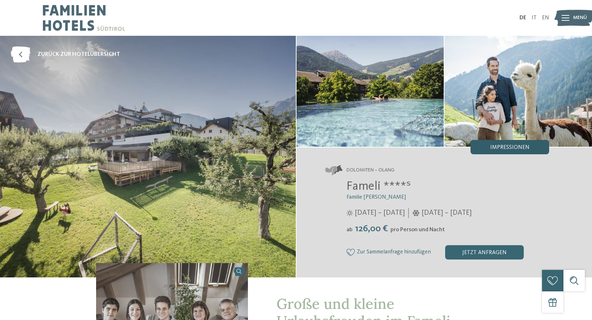
click at [486, 141] on div "Impressionen" at bounding box center [510, 147] width 79 height 14
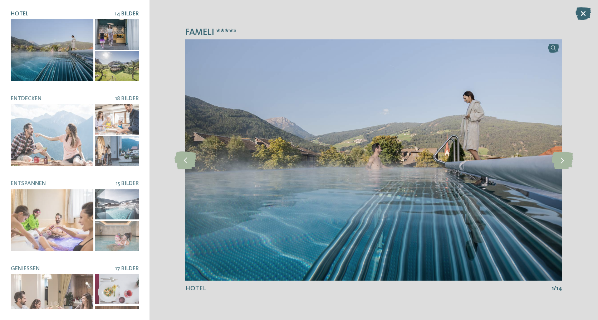
click at [44, 58] on div at bounding box center [52, 50] width 83 height 62
click at [573, 158] on icon at bounding box center [562, 160] width 22 height 18
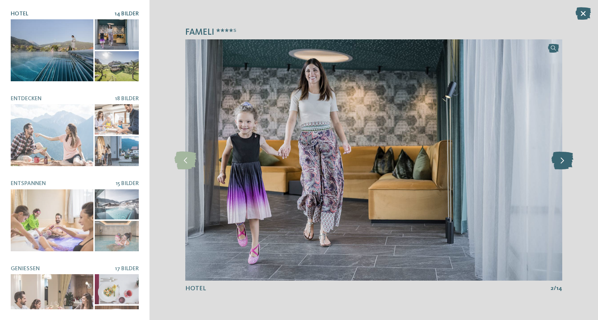
click at [568, 160] on icon at bounding box center [562, 160] width 22 height 18
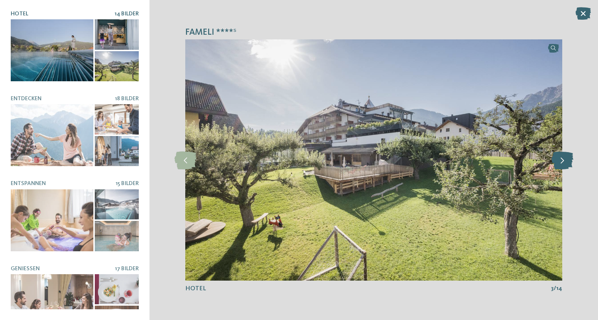
click at [568, 160] on icon at bounding box center [562, 160] width 22 height 18
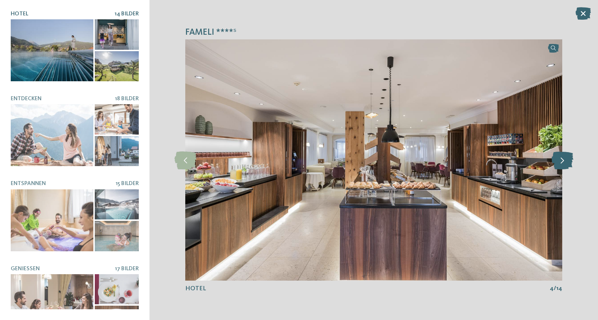
click at [568, 160] on icon at bounding box center [562, 160] width 22 height 18
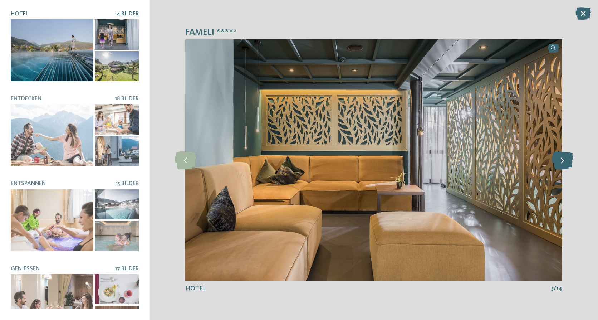
click at [568, 160] on icon at bounding box center [562, 160] width 22 height 18
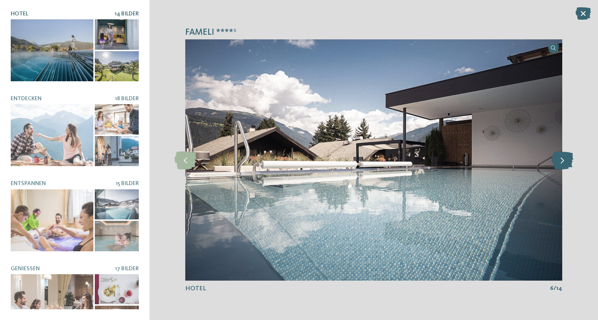
click at [568, 160] on icon at bounding box center [562, 160] width 22 height 18
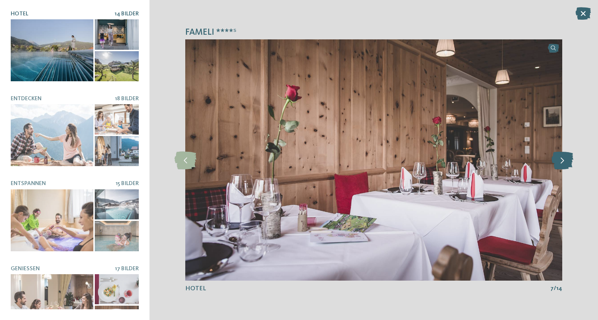
click at [568, 160] on icon at bounding box center [562, 160] width 22 height 18
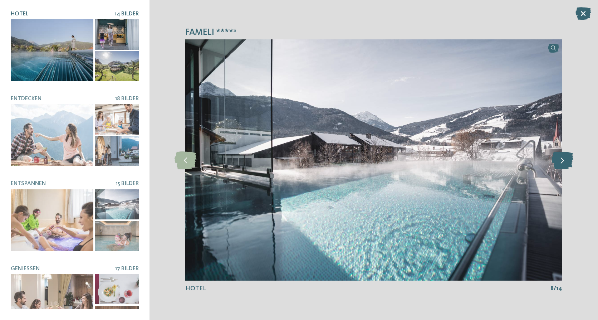
click at [568, 160] on icon at bounding box center [562, 160] width 22 height 18
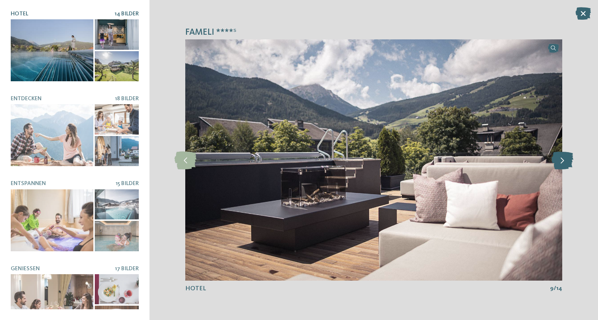
click at [568, 160] on icon at bounding box center [562, 160] width 22 height 18
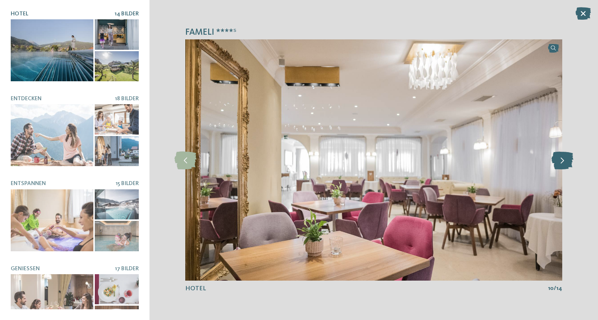
click at [568, 160] on icon at bounding box center [562, 160] width 22 height 18
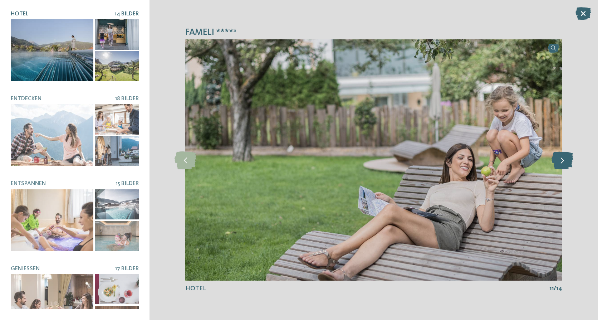
click at [568, 160] on icon at bounding box center [562, 160] width 22 height 18
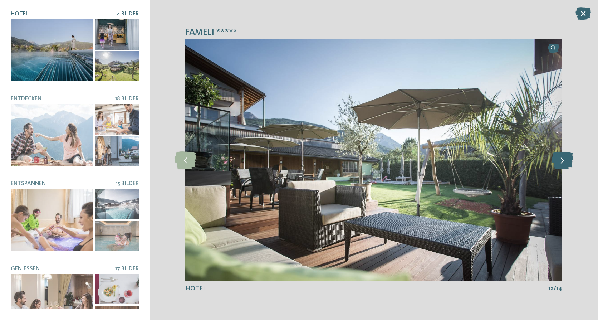
click at [568, 160] on icon at bounding box center [562, 160] width 22 height 18
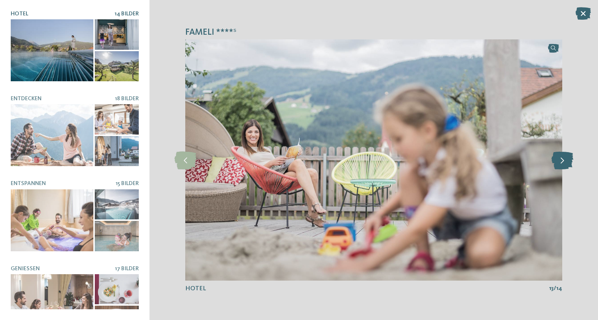
click at [568, 160] on icon at bounding box center [562, 160] width 22 height 18
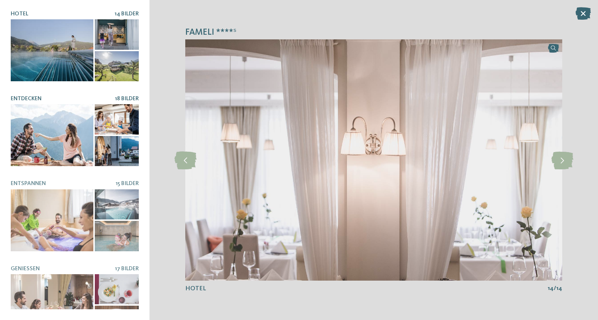
click at [60, 125] on div at bounding box center [52, 135] width 83 height 62
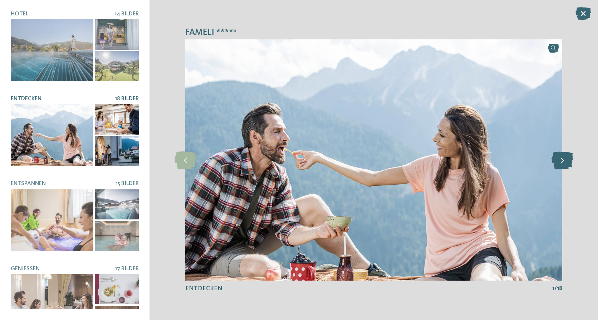
click at [568, 161] on icon at bounding box center [562, 160] width 22 height 18
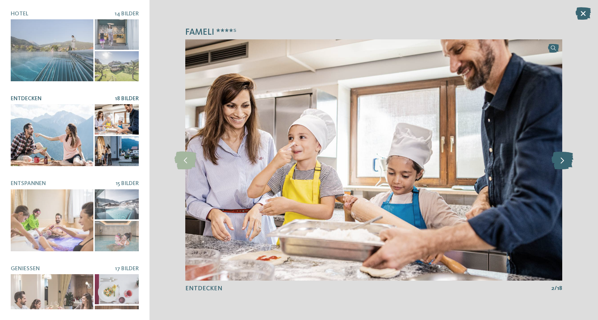
click at [568, 160] on icon at bounding box center [562, 160] width 22 height 18
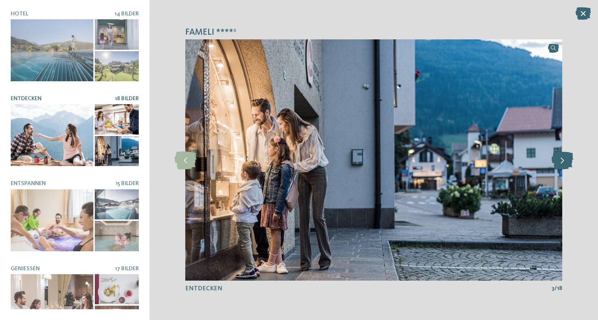
click at [569, 160] on icon at bounding box center [562, 160] width 22 height 18
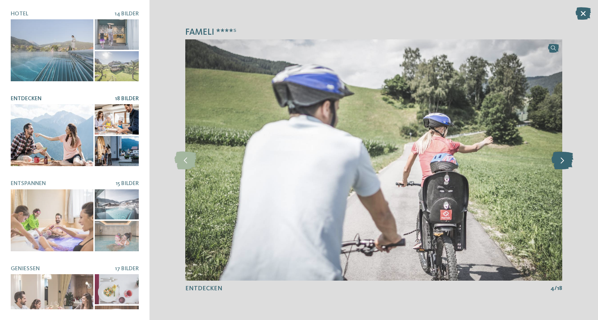
click at [569, 160] on icon at bounding box center [562, 160] width 22 height 18
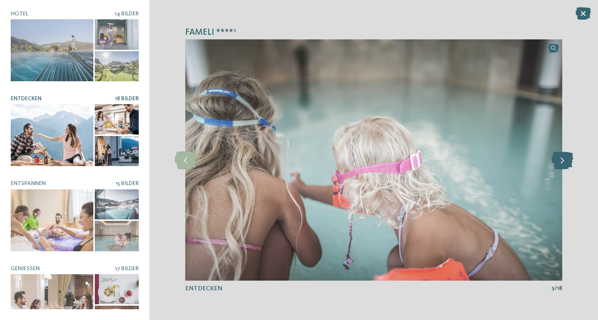
click at [569, 160] on icon at bounding box center [562, 160] width 22 height 18
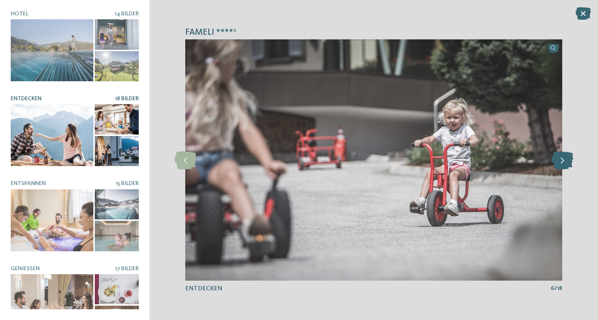
click at [569, 160] on icon at bounding box center [562, 160] width 22 height 18
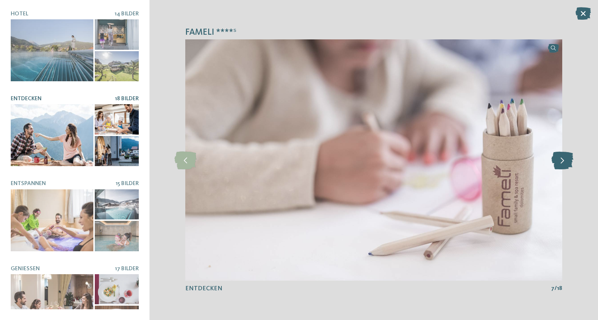
click at [569, 160] on icon at bounding box center [562, 160] width 22 height 18
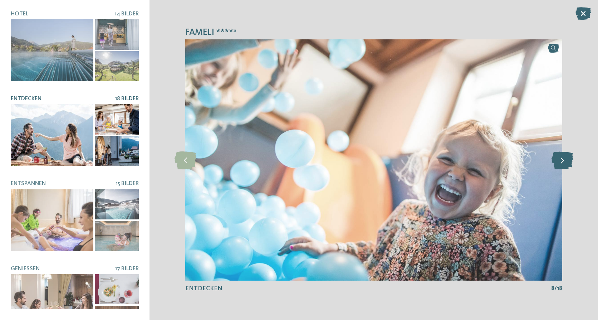
click at [569, 160] on icon at bounding box center [562, 160] width 22 height 18
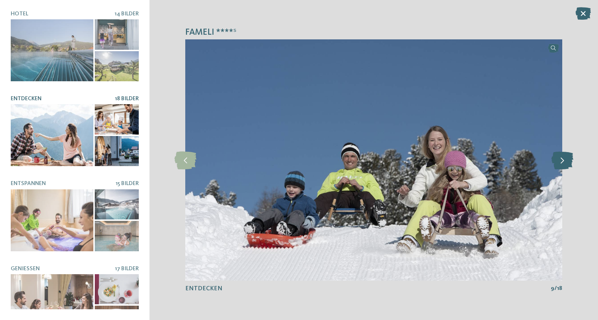
click at [569, 160] on icon at bounding box center [562, 160] width 22 height 18
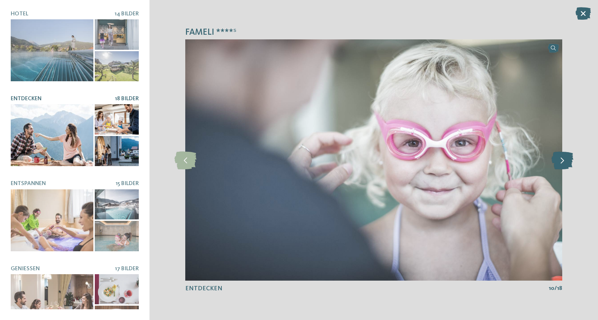
click at [569, 160] on icon at bounding box center [562, 160] width 22 height 18
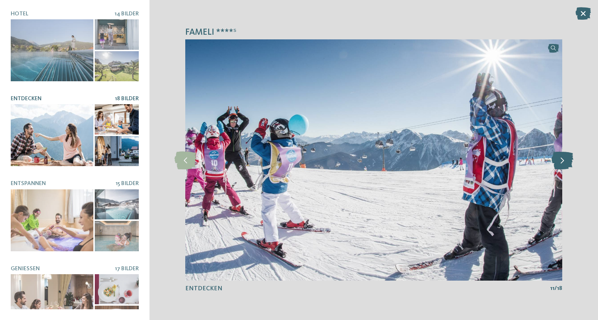
click at [569, 160] on icon at bounding box center [562, 160] width 22 height 18
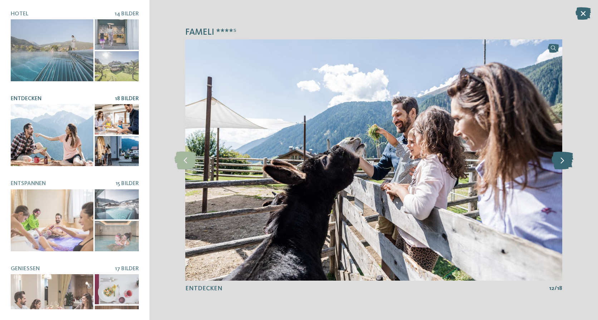
click at [569, 160] on icon at bounding box center [562, 160] width 22 height 18
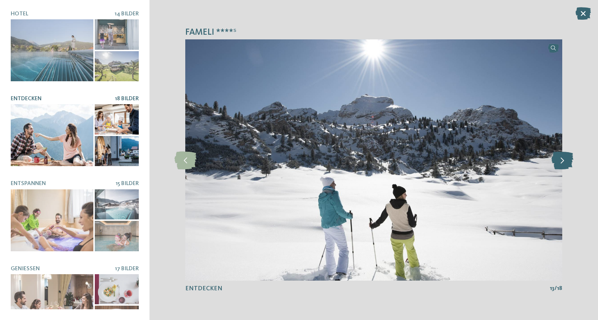
click at [569, 160] on icon at bounding box center [562, 160] width 22 height 18
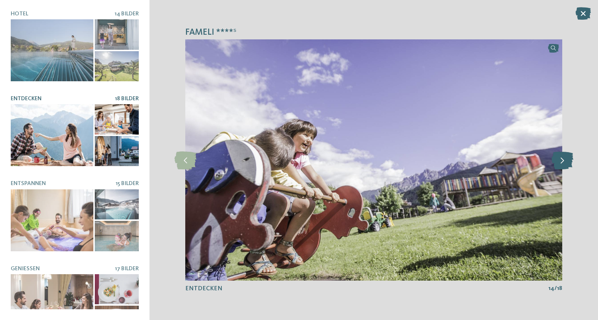
click at [569, 160] on icon at bounding box center [562, 160] width 22 height 18
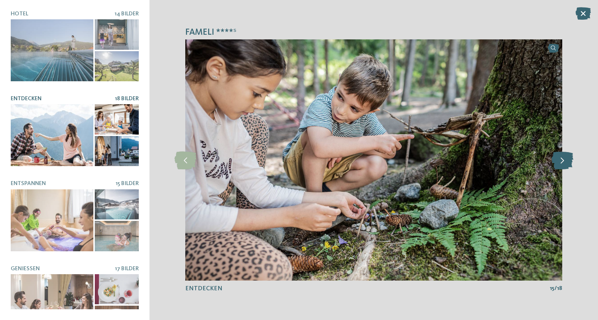
click at [569, 160] on icon at bounding box center [562, 160] width 22 height 18
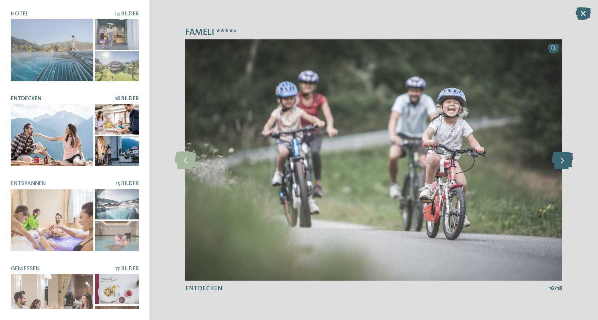
click at [569, 160] on icon at bounding box center [562, 160] width 22 height 18
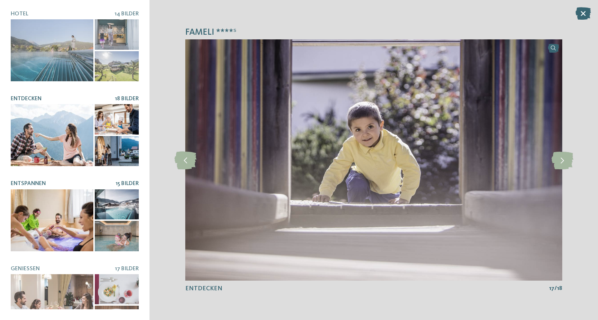
click at [48, 200] on div at bounding box center [52, 220] width 83 height 62
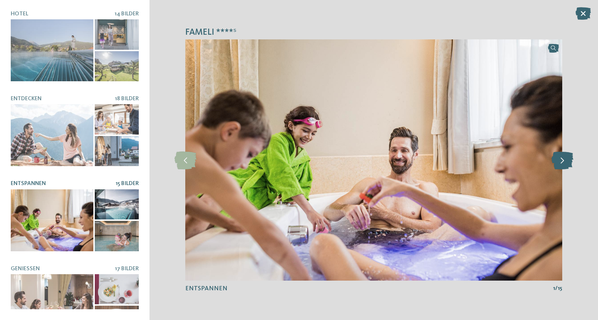
click at [557, 162] on icon at bounding box center [562, 160] width 22 height 18
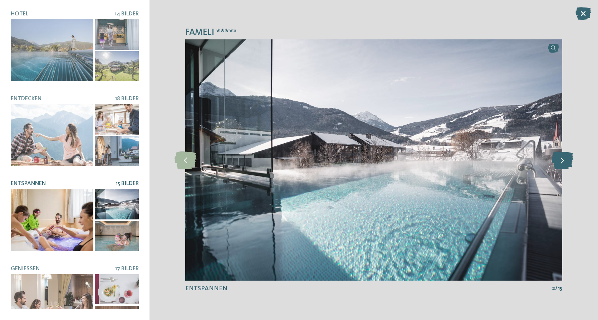
click at [558, 163] on icon at bounding box center [562, 160] width 22 height 18
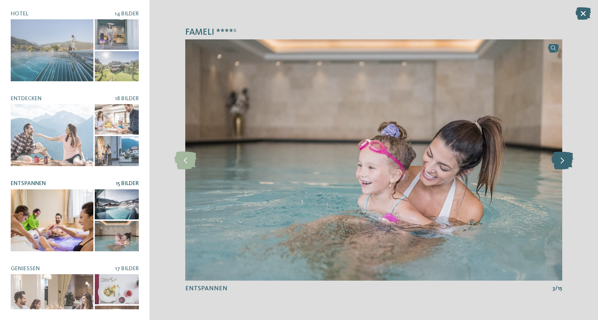
click at [558, 163] on icon at bounding box center [562, 160] width 22 height 18
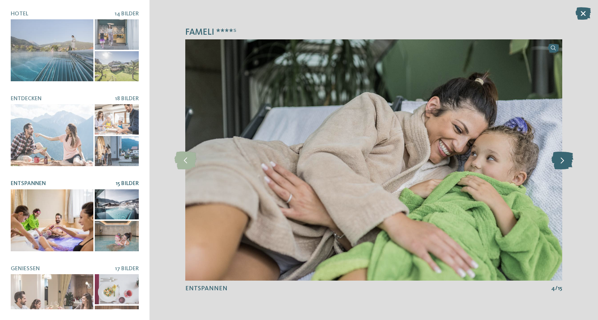
click at [559, 163] on icon at bounding box center [562, 160] width 22 height 18
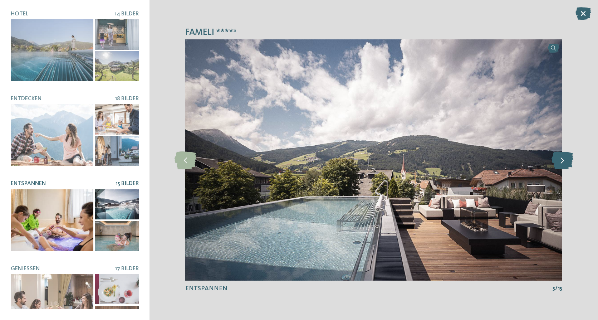
click at [555, 162] on icon at bounding box center [562, 160] width 22 height 18
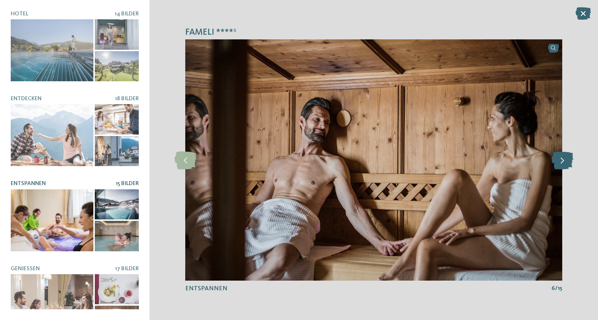
click at [555, 162] on icon at bounding box center [562, 160] width 22 height 18
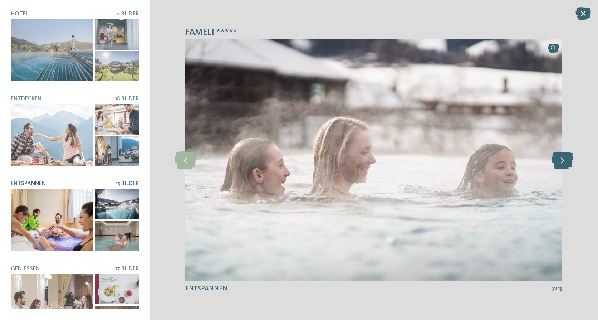
click at [555, 162] on icon at bounding box center [562, 160] width 22 height 18
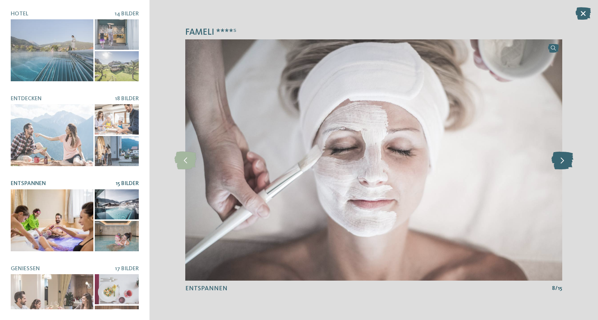
click at [555, 162] on icon at bounding box center [562, 160] width 22 height 18
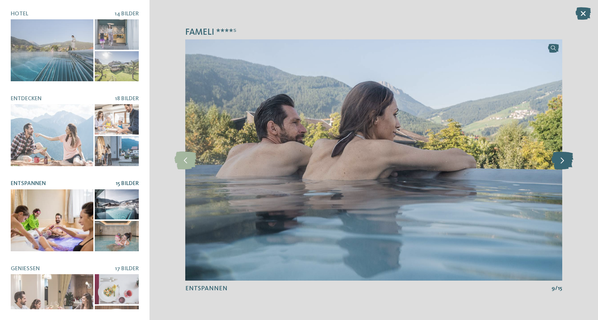
click at [555, 162] on icon at bounding box center [562, 160] width 22 height 18
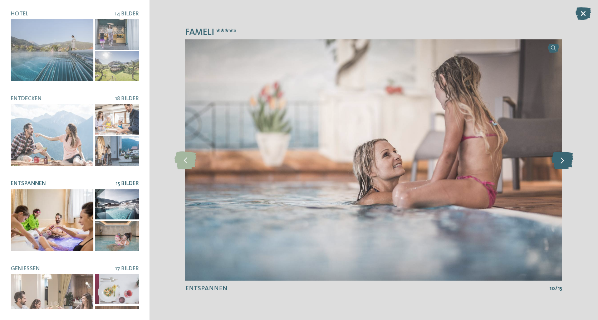
click at [555, 162] on icon at bounding box center [562, 160] width 22 height 18
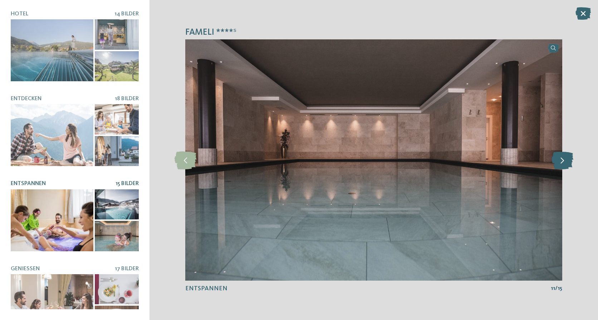
click at [555, 162] on icon at bounding box center [562, 160] width 22 height 18
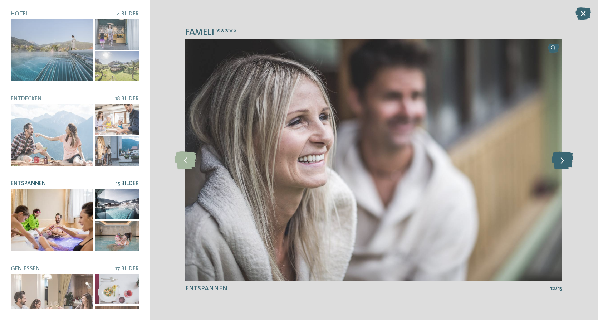
click at [555, 162] on icon at bounding box center [562, 160] width 22 height 18
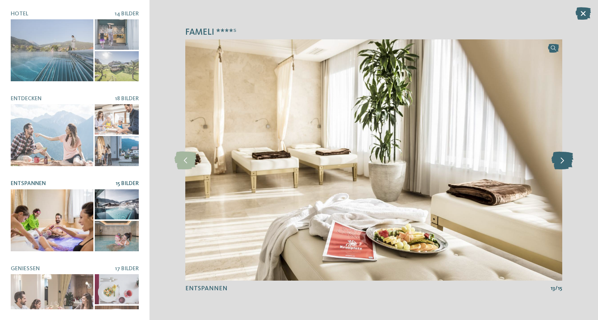
click at [555, 162] on icon at bounding box center [562, 160] width 22 height 18
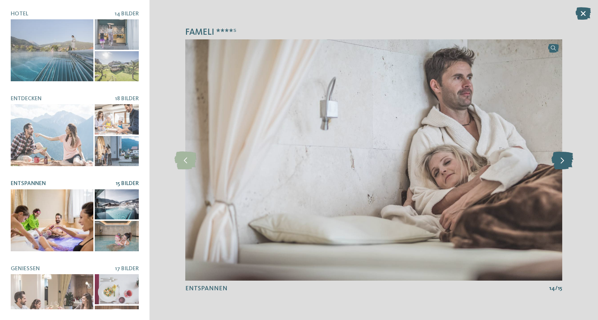
click at [555, 162] on icon at bounding box center [562, 160] width 22 height 18
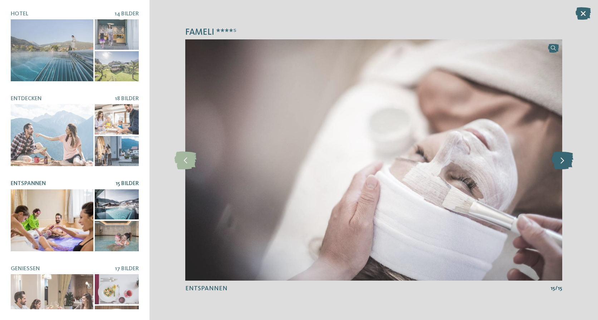
click at [555, 162] on icon at bounding box center [562, 160] width 22 height 18
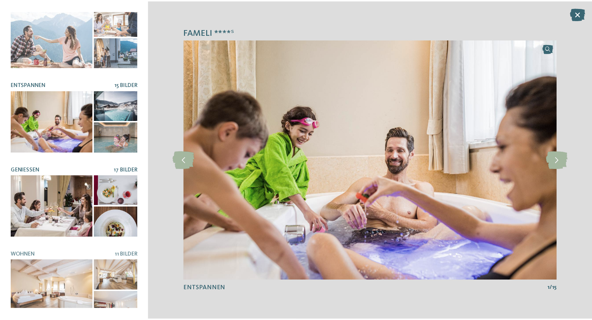
scroll to position [103, 0]
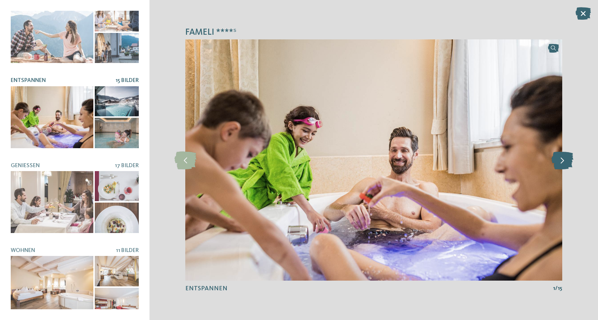
click at [569, 164] on icon at bounding box center [562, 160] width 22 height 18
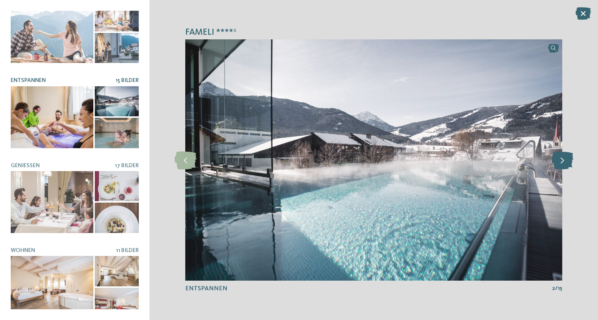
click at [569, 164] on icon at bounding box center [562, 160] width 22 height 18
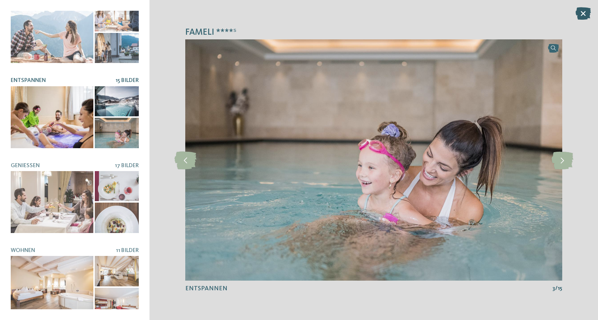
click at [582, 15] on icon at bounding box center [582, 13] width 15 height 13
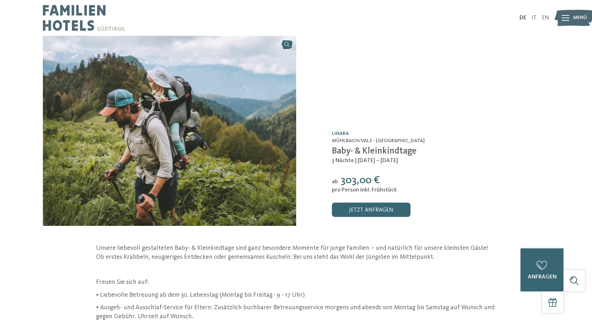
click at [341, 131] on link "Linara" at bounding box center [340, 133] width 17 height 5
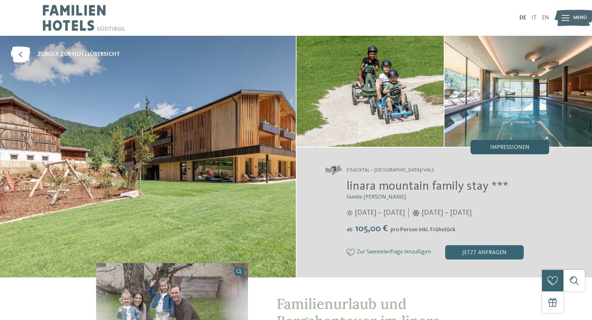
click at [511, 142] on div "Impressionen" at bounding box center [510, 147] width 79 height 14
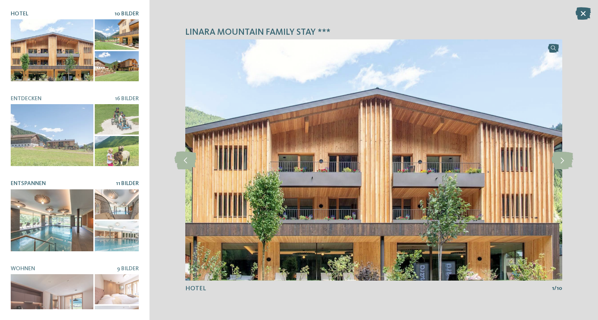
click at [50, 195] on div at bounding box center [52, 220] width 83 height 62
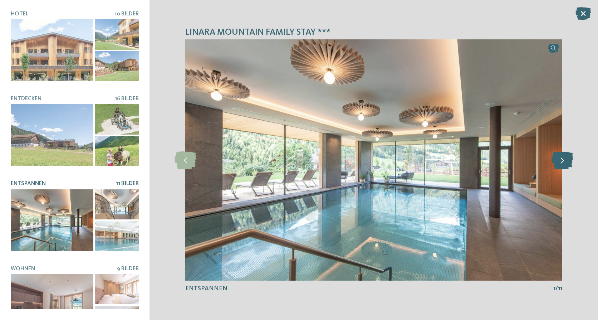
click at [568, 161] on icon at bounding box center [562, 160] width 22 height 18
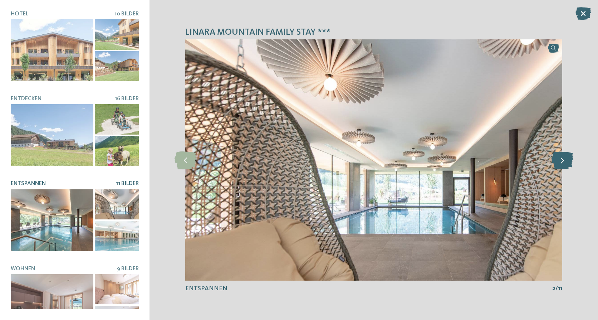
click at [568, 161] on icon at bounding box center [562, 160] width 22 height 18
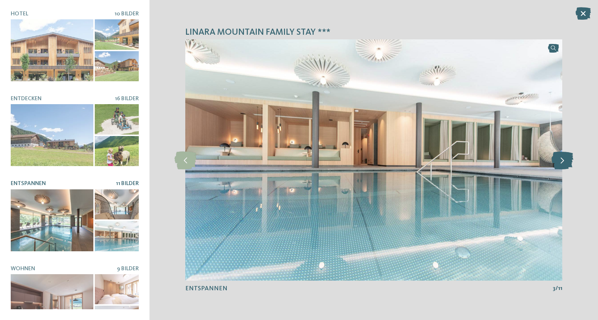
click at [568, 161] on icon at bounding box center [562, 160] width 22 height 18
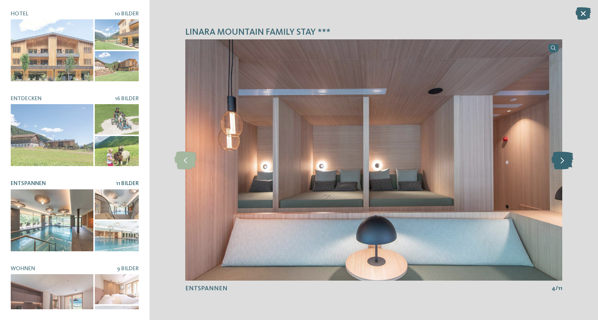
click at [568, 161] on icon at bounding box center [562, 160] width 22 height 18
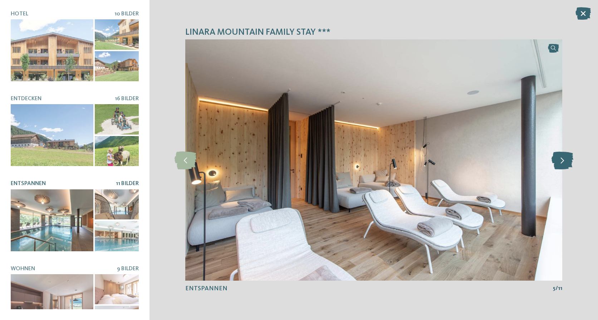
click at [568, 161] on icon at bounding box center [562, 160] width 22 height 18
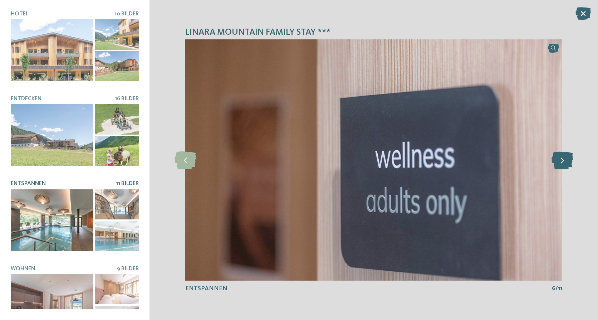
click at [568, 161] on icon at bounding box center [562, 160] width 22 height 18
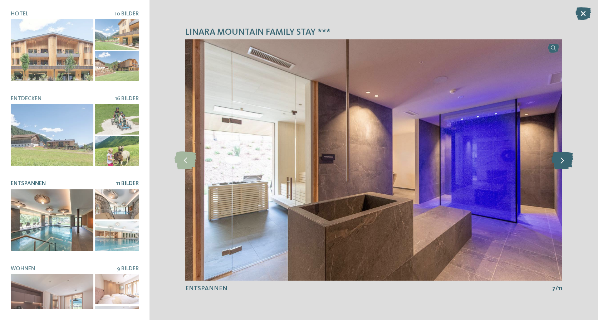
click at [568, 161] on icon at bounding box center [562, 160] width 22 height 18
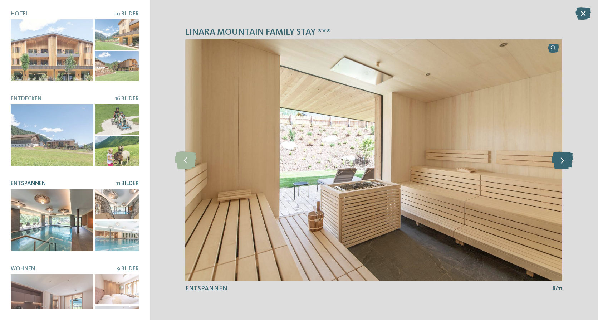
click at [568, 161] on icon at bounding box center [562, 160] width 22 height 18
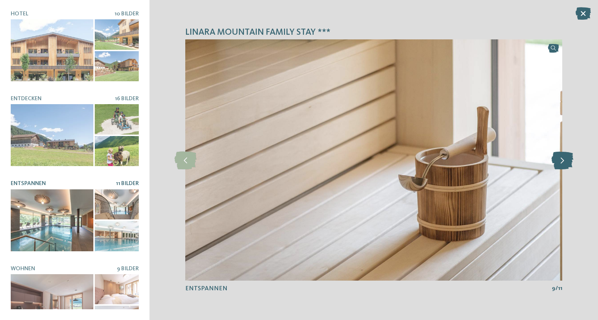
click at [568, 161] on icon at bounding box center [562, 160] width 22 height 18
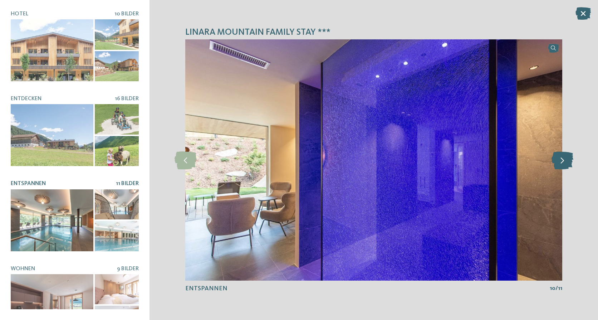
click at [568, 161] on icon at bounding box center [562, 160] width 22 height 18
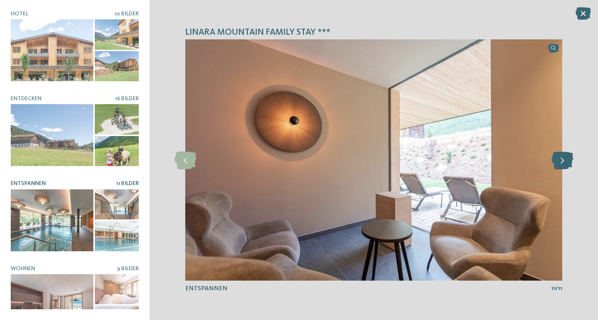
click at [568, 161] on icon at bounding box center [562, 160] width 22 height 18
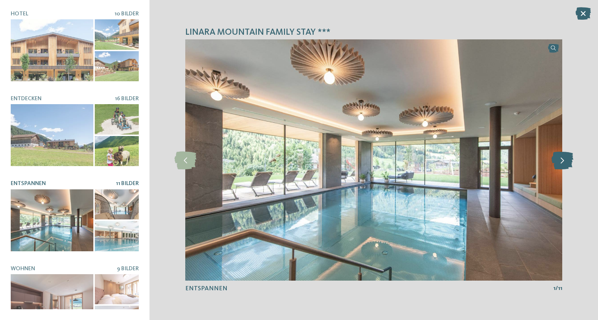
click at [568, 161] on icon at bounding box center [562, 160] width 22 height 18
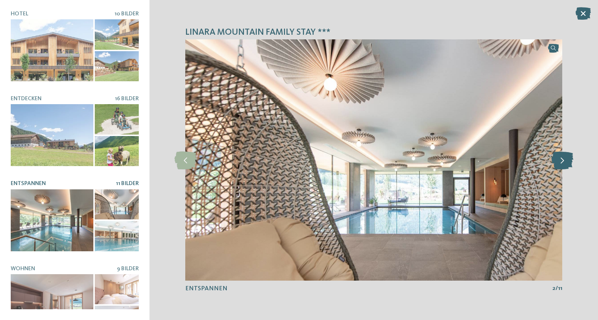
click at [568, 161] on icon at bounding box center [562, 160] width 22 height 18
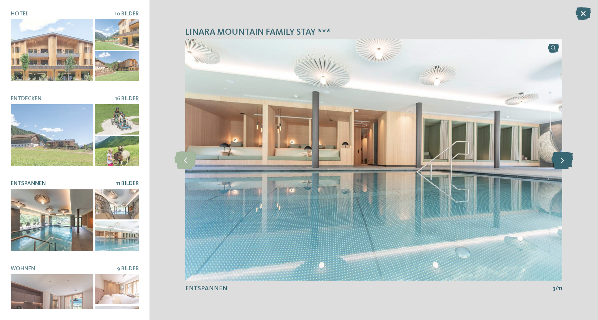
click at [568, 161] on icon at bounding box center [562, 160] width 22 height 18
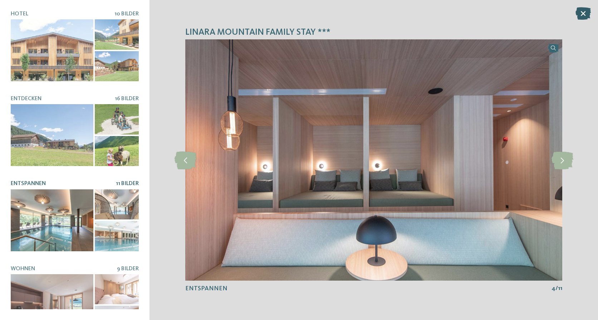
click at [584, 13] on icon at bounding box center [582, 13] width 15 height 13
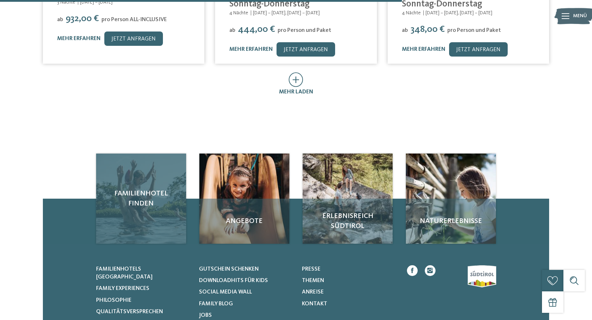
scroll to position [536, 0]
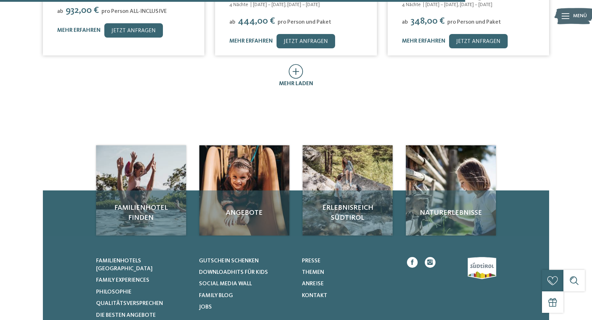
click at [294, 69] on icon at bounding box center [296, 71] width 15 height 15
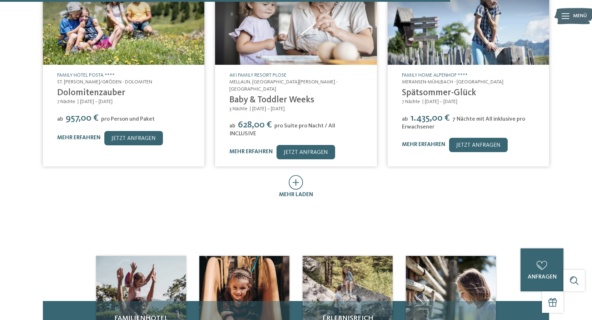
scroll to position [822, 0]
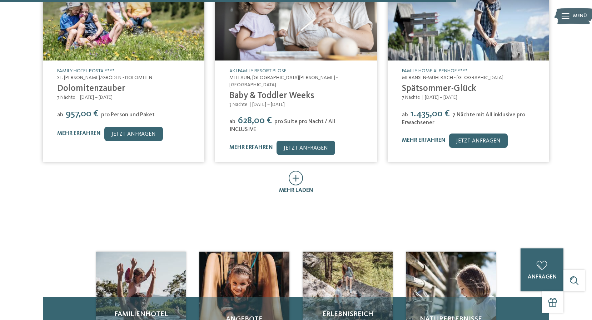
click at [301, 171] on icon at bounding box center [296, 178] width 15 height 15
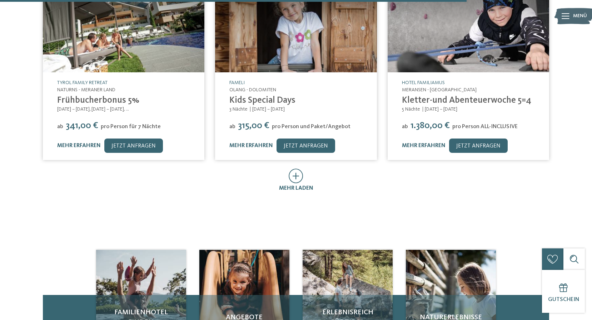
scroll to position [1216, 0]
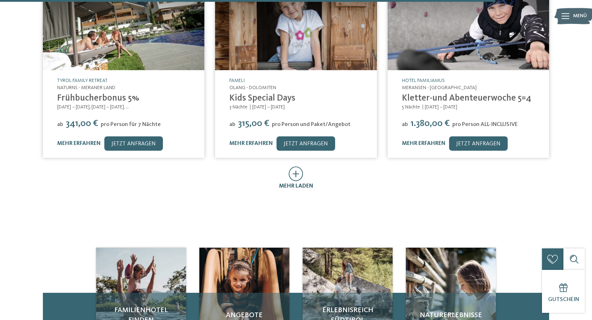
click at [311, 167] on div "mehr laden" at bounding box center [296, 178] width 34 height 23
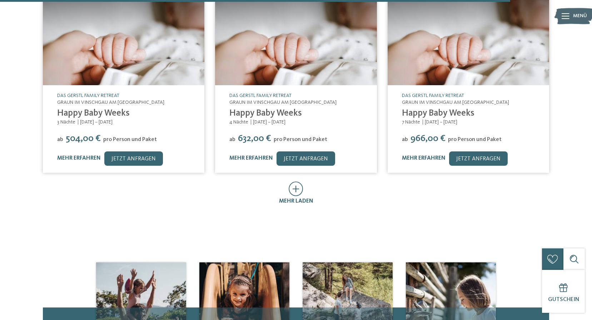
scroll to position [1645, 0]
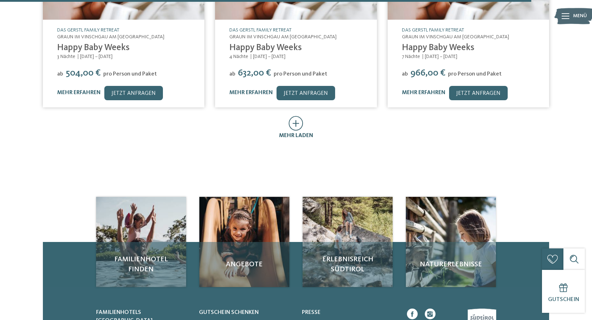
click at [293, 116] on icon at bounding box center [296, 123] width 15 height 15
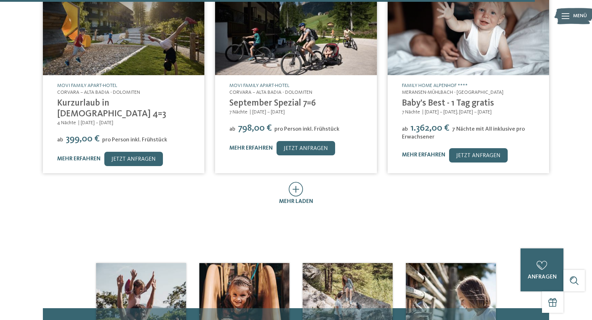
scroll to position [1966, 0]
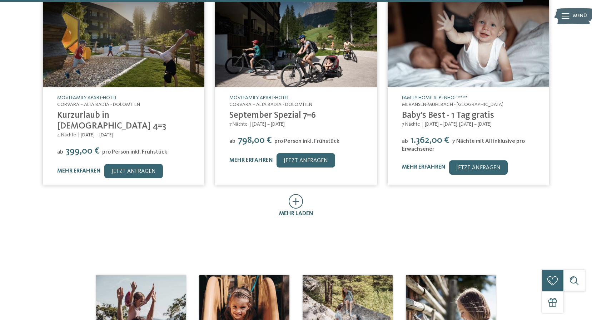
click at [294, 194] on icon at bounding box center [296, 201] width 15 height 15
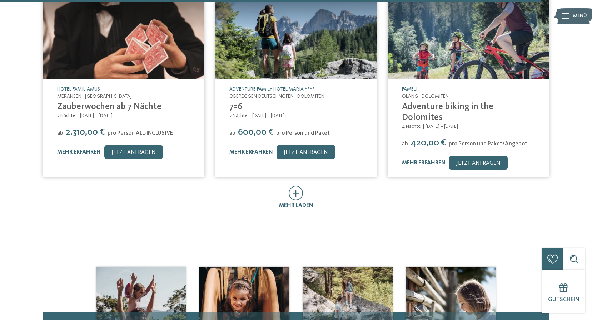
scroll to position [2396, 0]
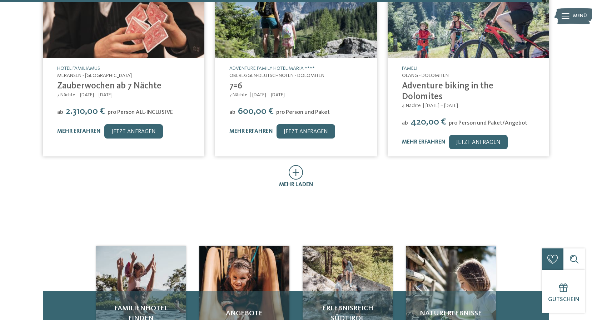
click at [302, 165] on icon at bounding box center [296, 172] width 15 height 15
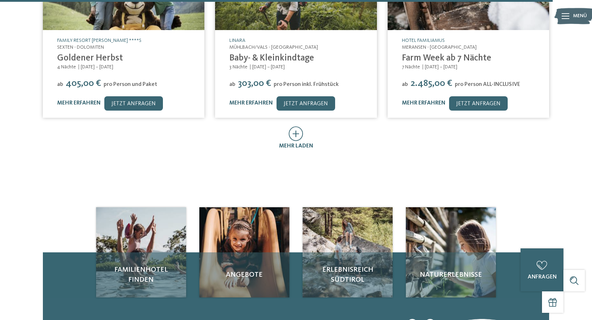
scroll to position [2789, 0]
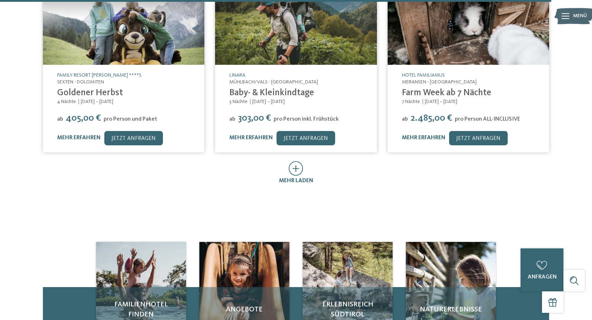
click at [292, 161] on icon at bounding box center [296, 168] width 15 height 15
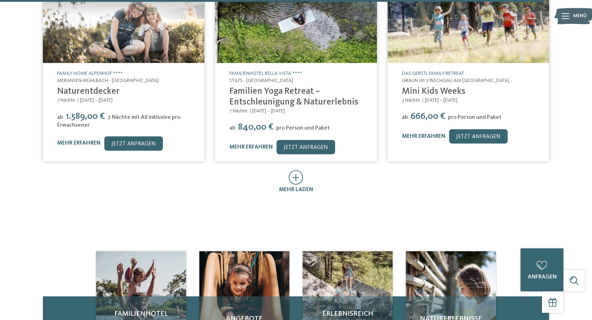
scroll to position [3182, 0]
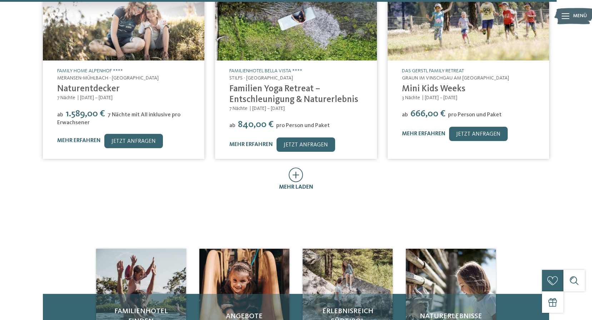
click at [296, 167] on icon at bounding box center [296, 174] width 15 height 15
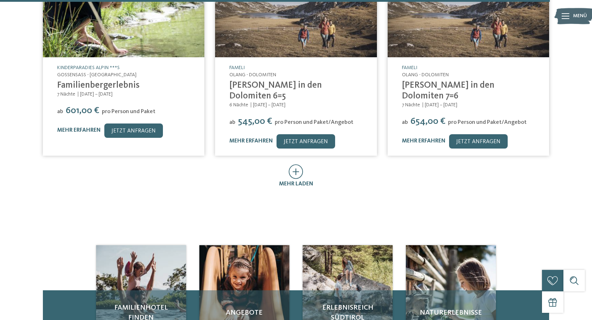
scroll to position [3575, 0]
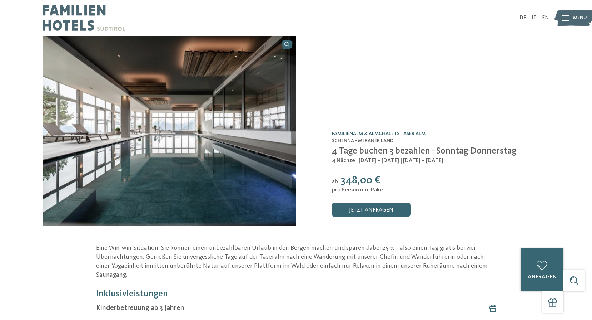
click at [349, 131] on link "Familienalm & Almchalets Taser Alm" at bounding box center [379, 133] width 94 height 5
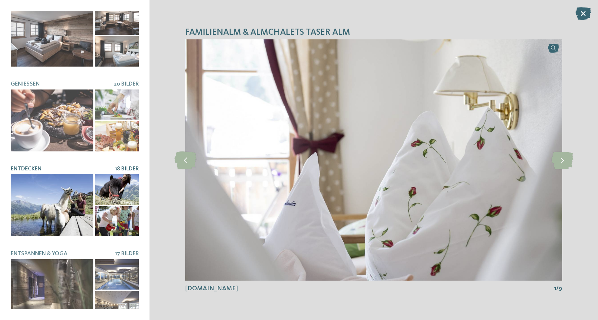
scroll to position [186, 0]
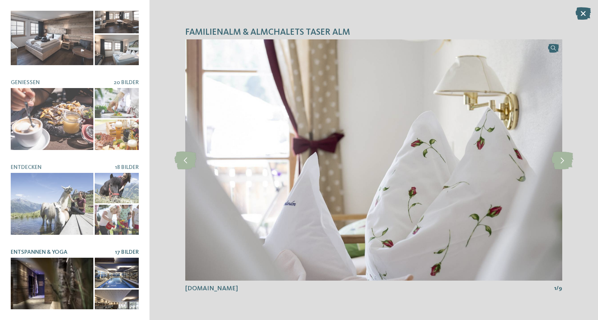
click at [53, 257] on div at bounding box center [52, 288] width 83 height 62
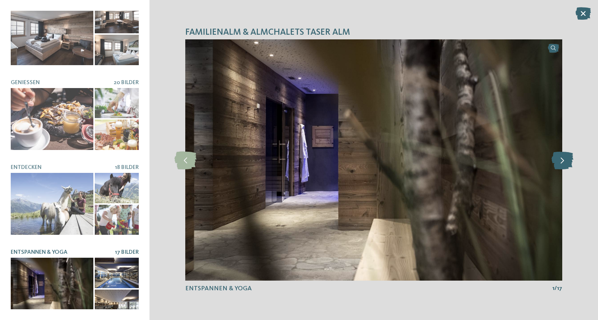
click at [556, 163] on icon at bounding box center [562, 160] width 22 height 18
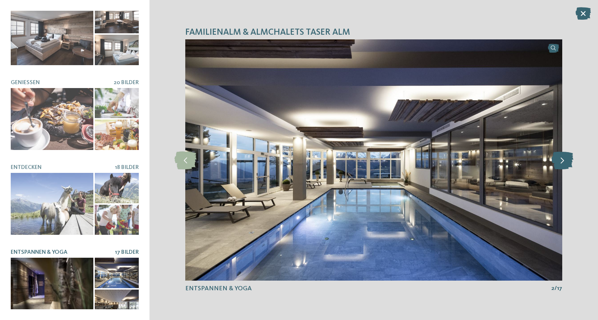
click at [557, 163] on icon at bounding box center [562, 160] width 22 height 18
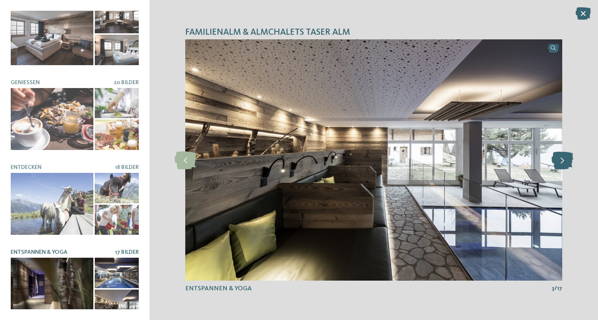
click at [557, 163] on icon at bounding box center [562, 160] width 22 height 18
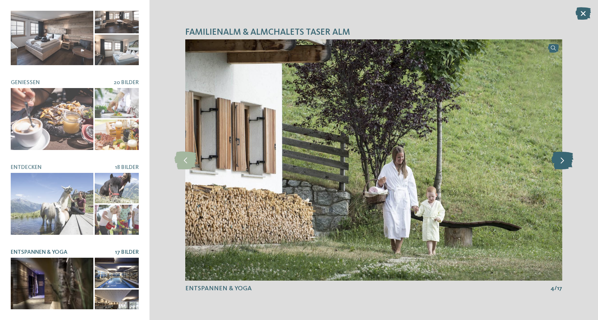
click at [557, 163] on icon at bounding box center [562, 160] width 22 height 18
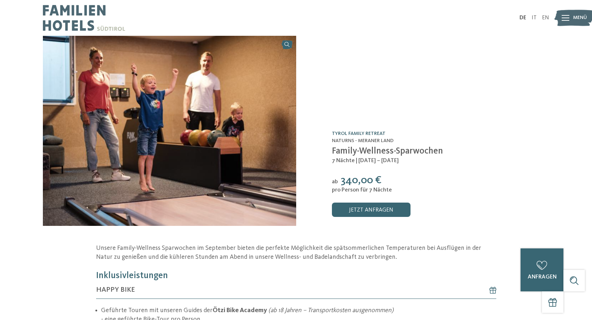
click at [365, 132] on link "TYROL family retreat" at bounding box center [359, 133] width 54 height 5
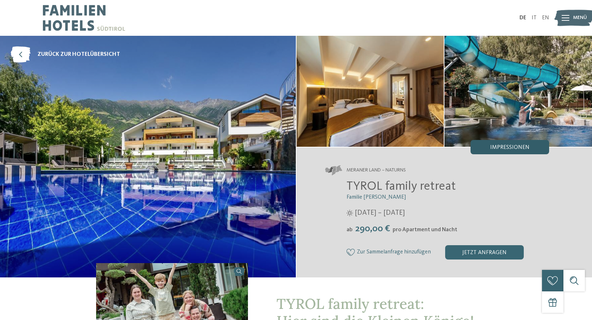
click at [493, 146] on span "Impressionen" at bounding box center [510, 147] width 39 height 6
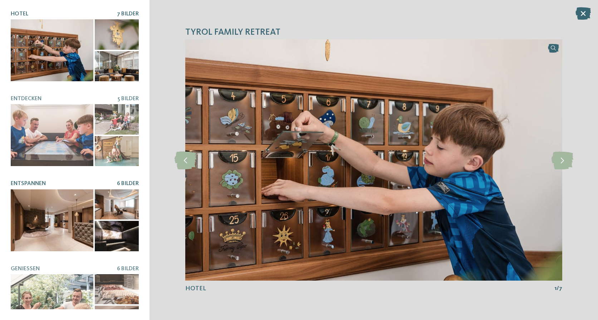
click at [46, 200] on div at bounding box center [52, 220] width 83 height 62
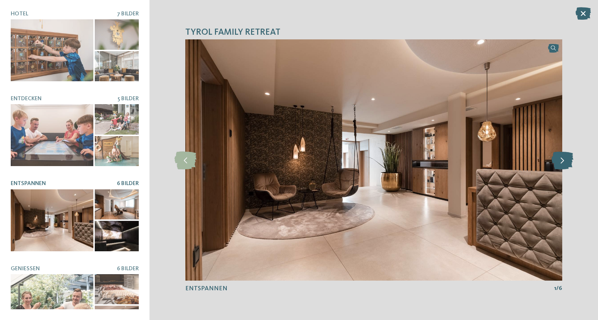
click at [571, 161] on icon at bounding box center [562, 160] width 22 height 18
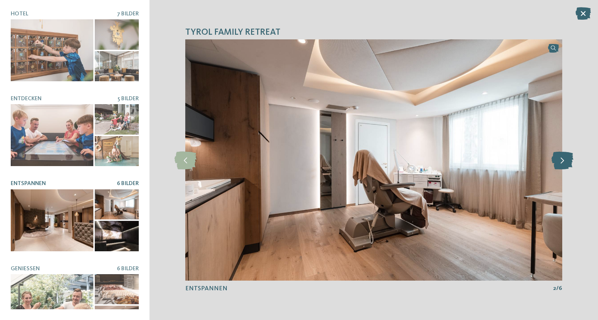
click at [571, 161] on icon at bounding box center [562, 160] width 22 height 18
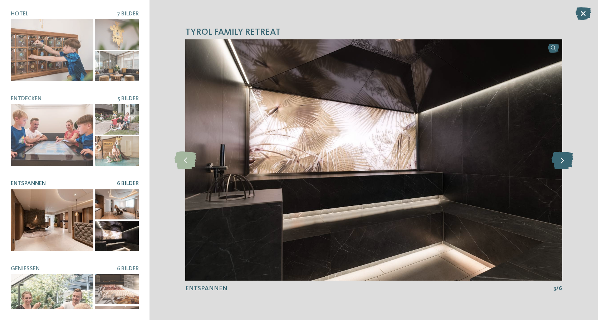
click at [571, 161] on icon at bounding box center [562, 160] width 22 height 18
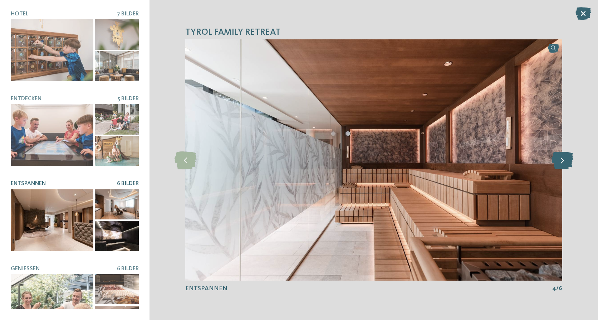
click at [571, 161] on icon at bounding box center [562, 160] width 22 height 18
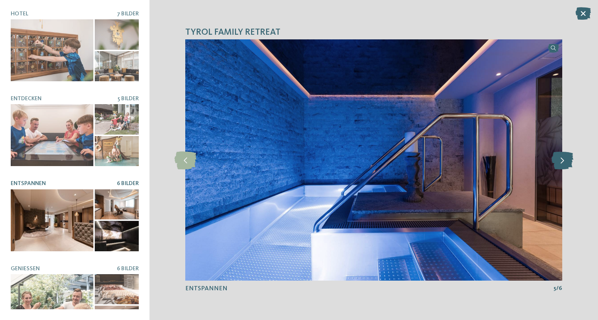
click at [571, 161] on icon at bounding box center [562, 160] width 22 height 18
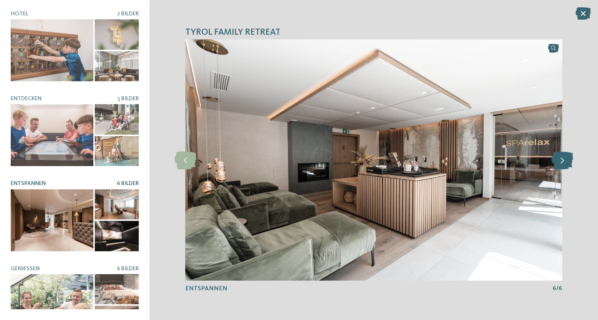
click at [571, 161] on icon at bounding box center [562, 160] width 22 height 18
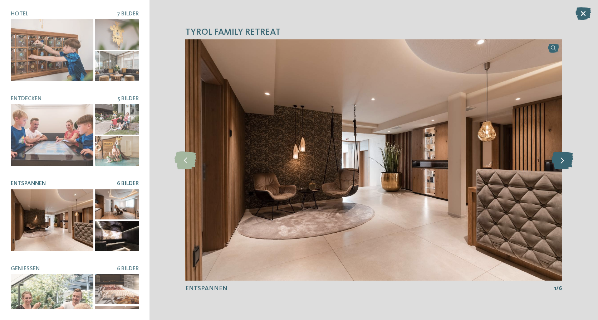
click at [571, 161] on icon at bounding box center [562, 160] width 22 height 18
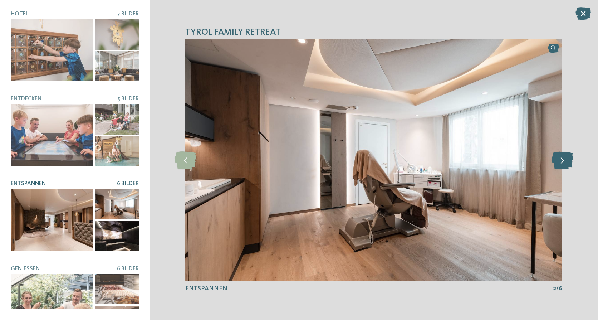
click at [571, 161] on icon at bounding box center [562, 160] width 22 height 18
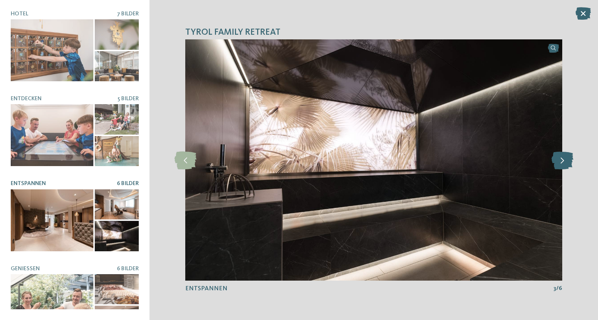
click at [571, 161] on icon at bounding box center [562, 160] width 22 height 18
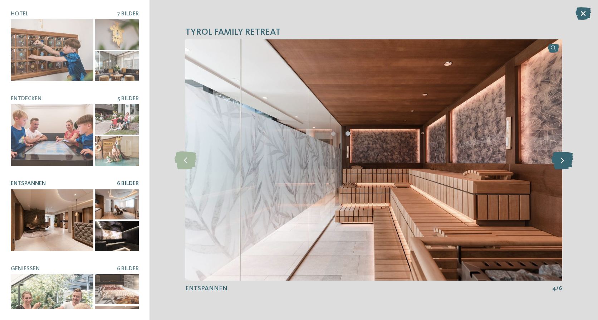
click at [571, 161] on icon at bounding box center [562, 160] width 22 height 18
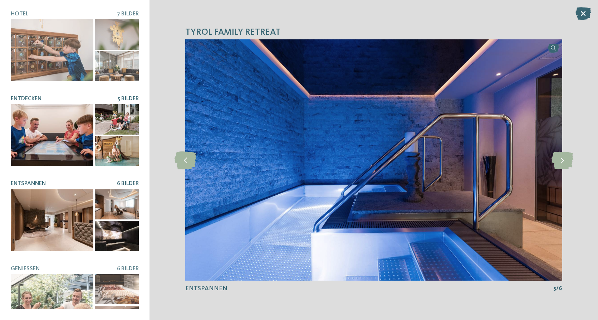
click at [61, 118] on div at bounding box center [52, 135] width 83 height 62
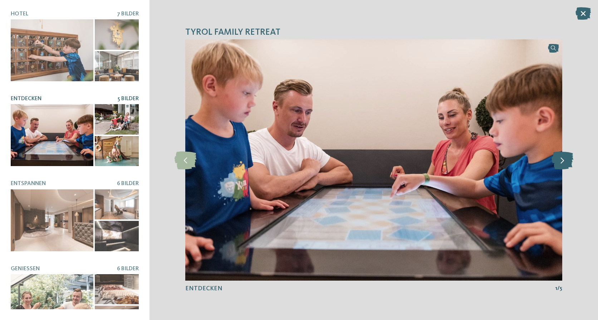
click at [564, 164] on icon at bounding box center [562, 160] width 22 height 18
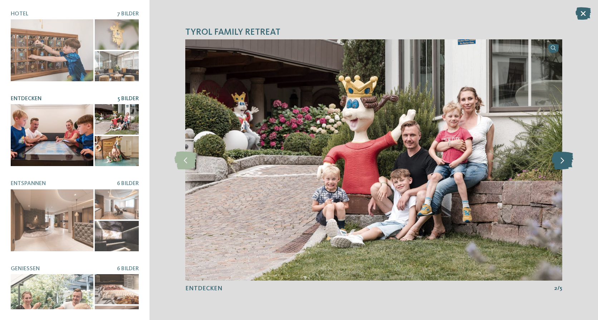
click at [564, 164] on icon at bounding box center [562, 160] width 22 height 18
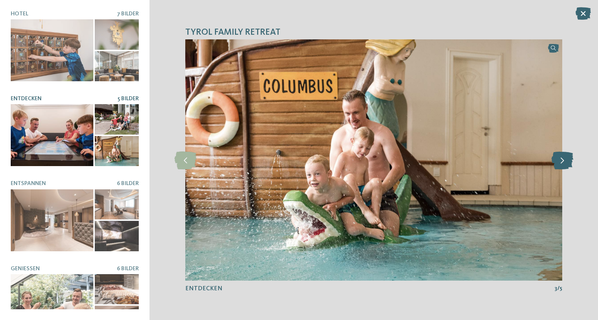
click at [564, 164] on icon at bounding box center [562, 160] width 22 height 18
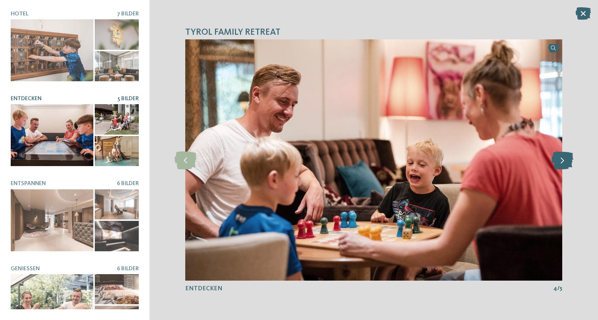
click at [564, 164] on icon at bounding box center [562, 160] width 22 height 18
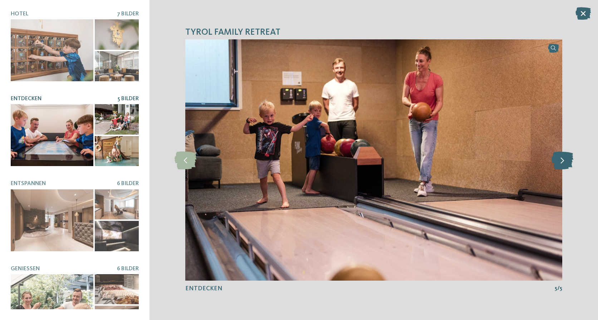
click at [564, 164] on icon at bounding box center [562, 160] width 22 height 18
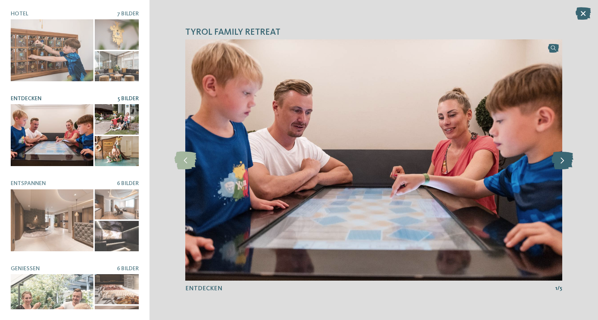
click at [564, 164] on icon at bounding box center [562, 160] width 22 height 18
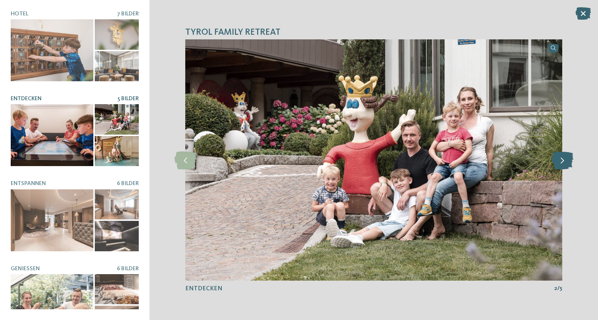
click at [564, 164] on icon at bounding box center [562, 160] width 22 height 18
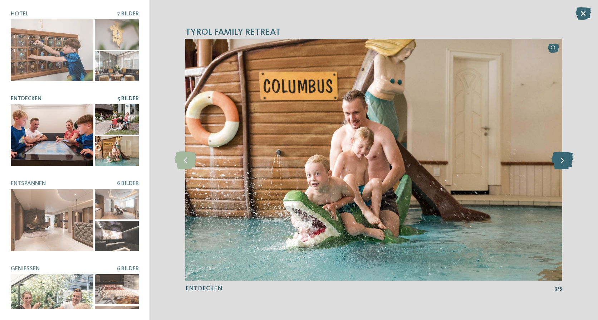
click at [564, 164] on icon at bounding box center [562, 160] width 22 height 18
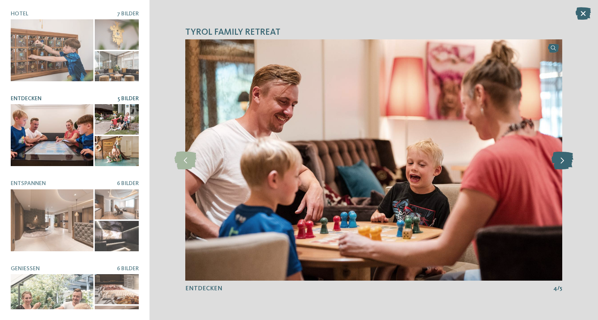
click at [564, 164] on icon at bounding box center [562, 160] width 22 height 18
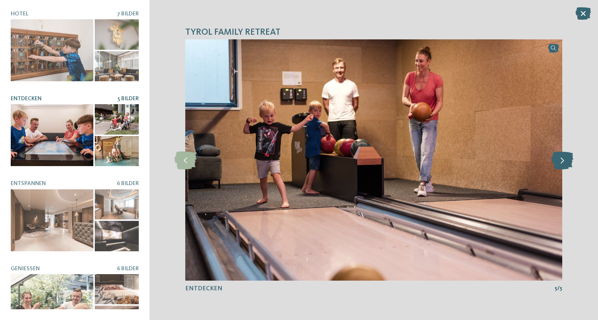
click at [564, 164] on icon at bounding box center [562, 160] width 22 height 18
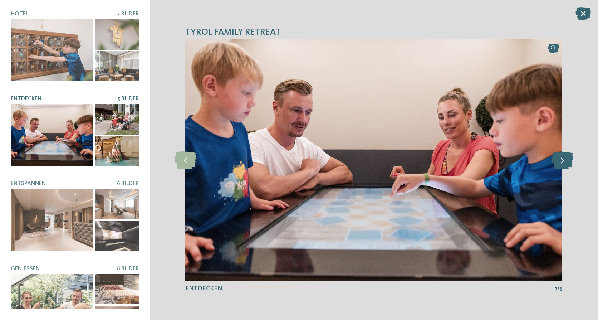
click at [564, 164] on icon at bounding box center [562, 160] width 22 height 18
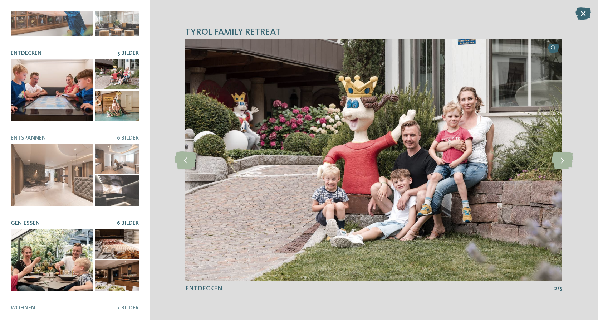
scroll to position [103, 0]
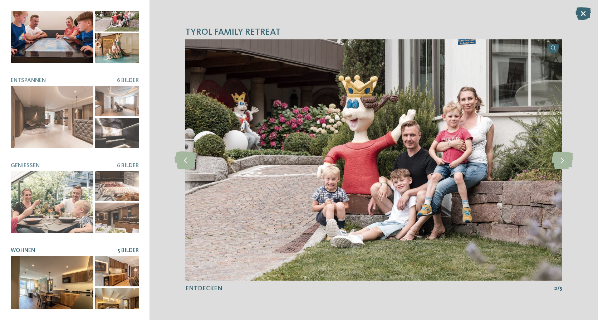
click at [40, 256] on div at bounding box center [52, 287] width 83 height 62
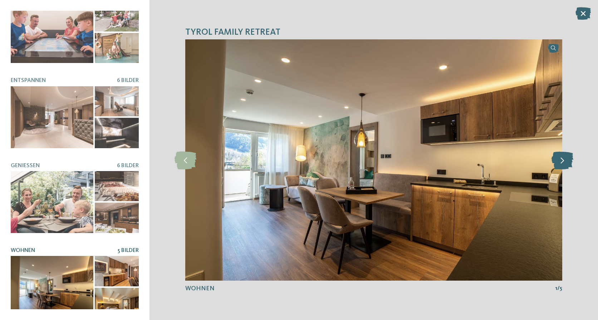
click at [558, 158] on icon at bounding box center [562, 160] width 22 height 18
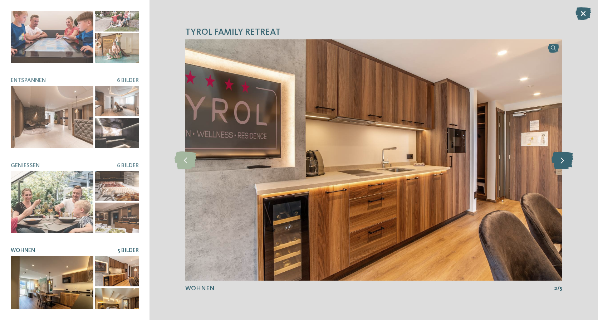
click at [559, 159] on icon at bounding box center [562, 160] width 22 height 18
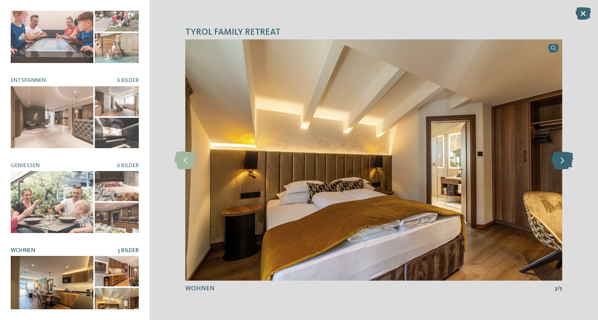
click at [559, 161] on icon at bounding box center [562, 160] width 22 height 18
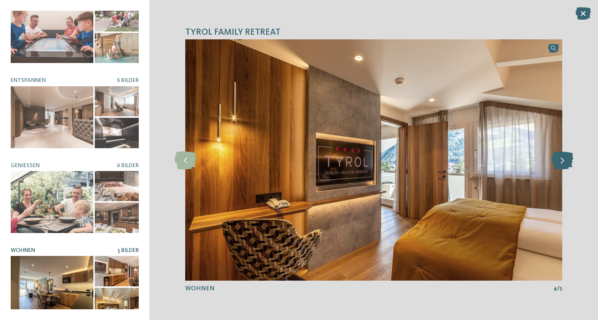
click at [559, 160] on icon at bounding box center [562, 160] width 22 height 18
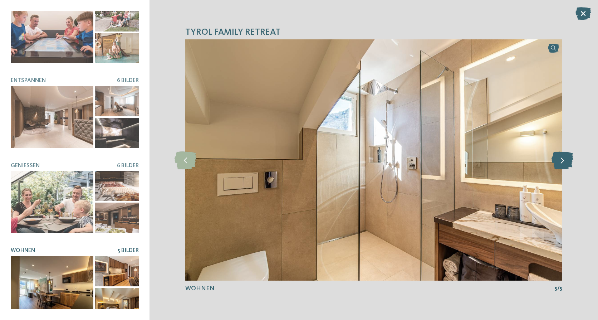
click at [559, 160] on icon at bounding box center [562, 160] width 22 height 18
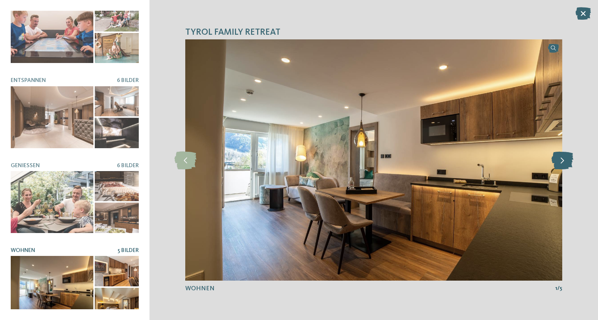
click at [559, 160] on icon at bounding box center [562, 160] width 22 height 18
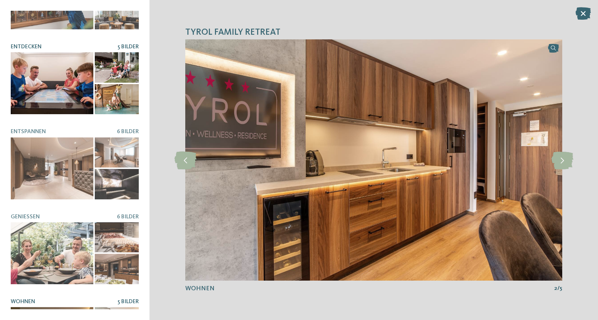
scroll to position [0, 0]
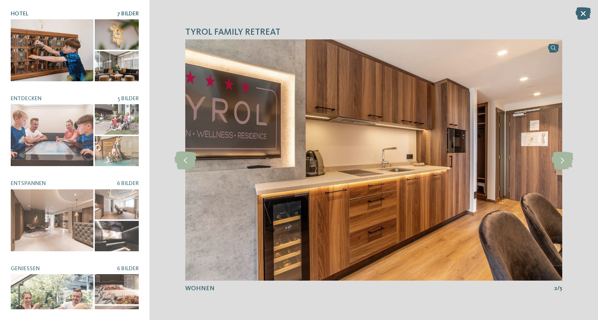
click at [68, 54] on div at bounding box center [52, 50] width 83 height 62
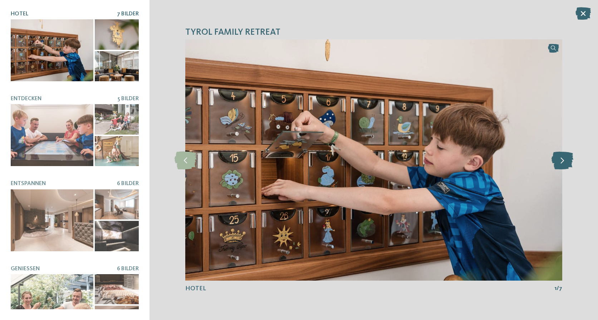
click at [569, 161] on icon at bounding box center [562, 160] width 22 height 18
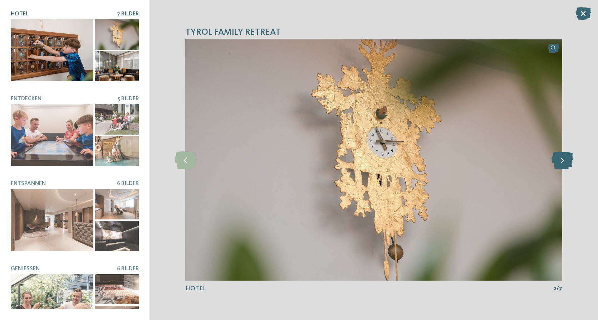
click at [569, 161] on icon at bounding box center [562, 160] width 22 height 18
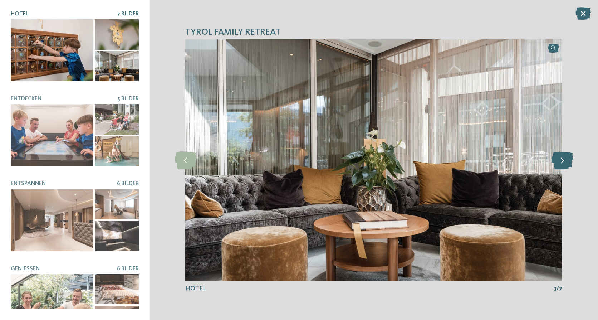
click at [569, 161] on icon at bounding box center [562, 160] width 22 height 18
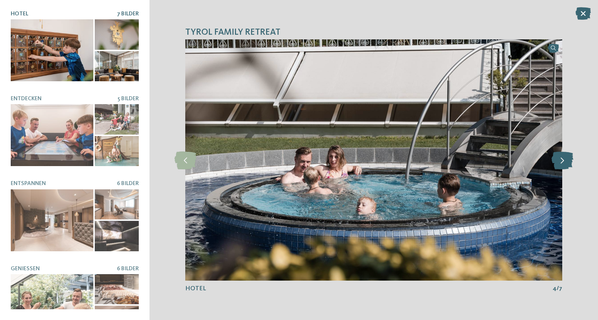
click at [569, 161] on icon at bounding box center [562, 160] width 22 height 18
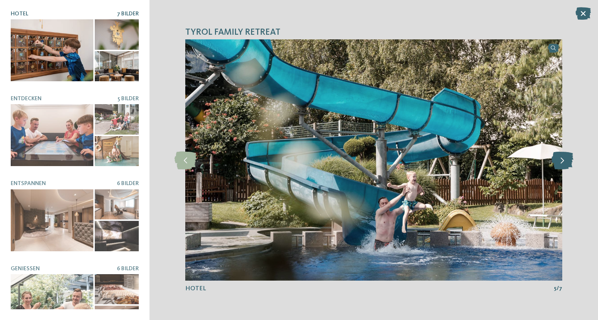
click at [569, 161] on icon at bounding box center [562, 160] width 22 height 18
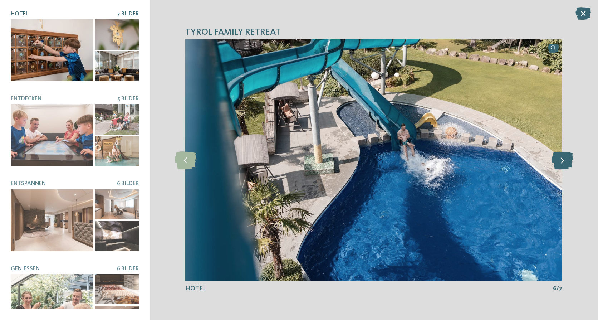
click at [569, 161] on icon at bounding box center [562, 160] width 22 height 18
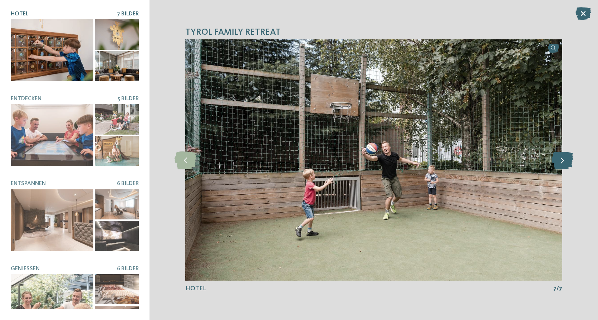
click at [569, 161] on icon at bounding box center [562, 160] width 22 height 18
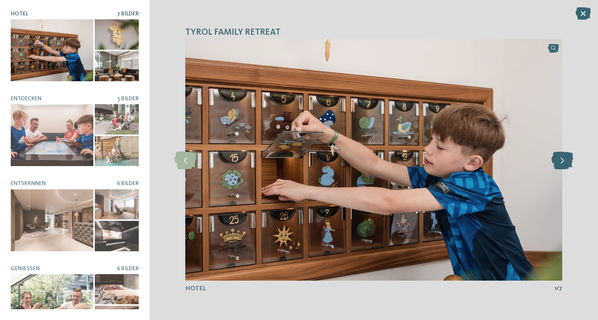
click at [569, 161] on icon at bounding box center [562, 160] width 22 height 18
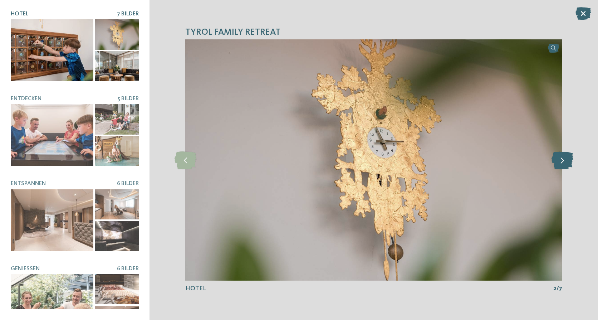
click at [569, 161] on icon at bounding box center [562, 160] width 22 height 18
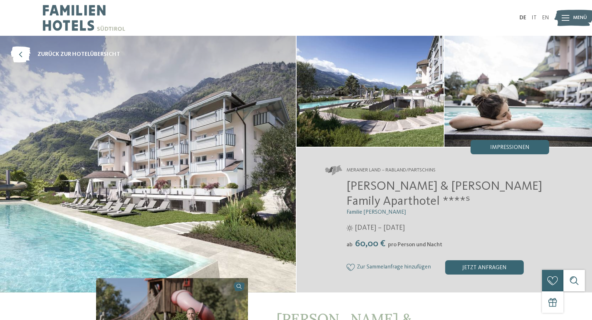
click at [518, 148] on span "Impressionen" at bounding box center [510, 147] width 39 height 6
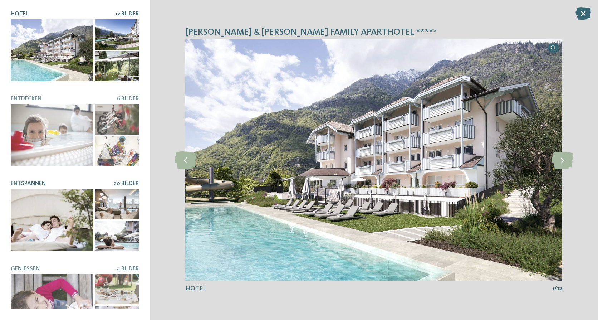
click at [59, 192] on div at bounding box center [52, 220] width 83 height 62
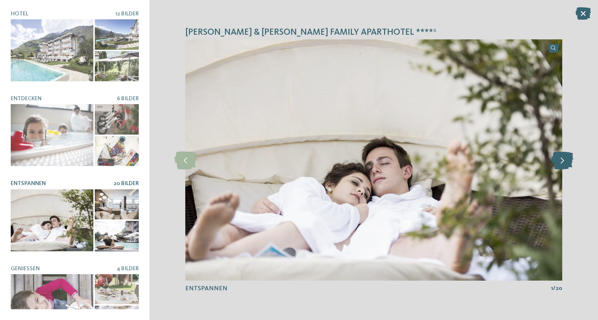
click at [564, 161] on icon at bounding box center [562, 160] width 22 height 18
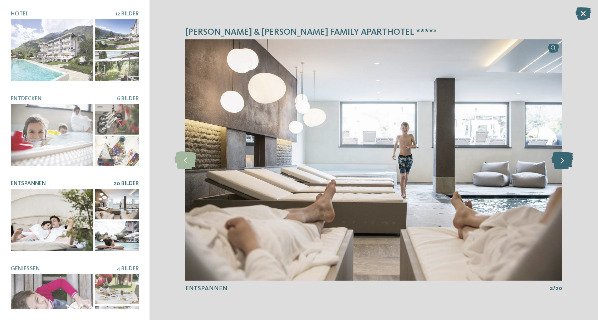
click at [564, 161] on icon at bounding box center [562, 160] width 22 height 18
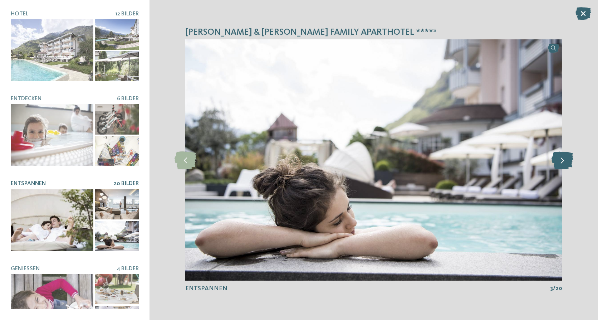
click at [564, 161] on icon at bounding box center [562, 160] width 22 height 18
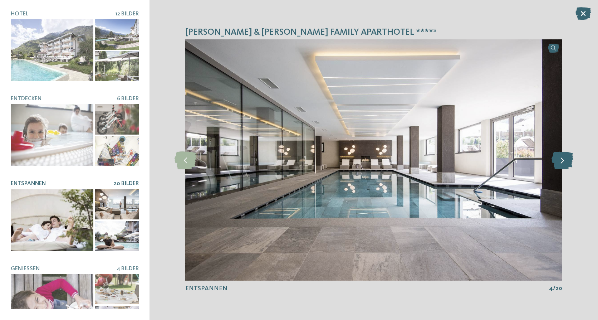
click at [564, 161] on icon at bounding box center [562, 160] width 22 height 18
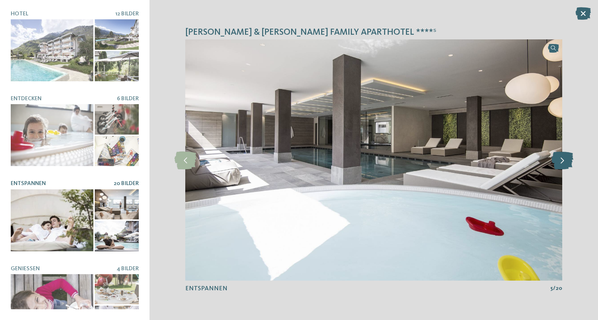
click at [564, 161] on icon at bounding box center [562, 160] width 22 height 18
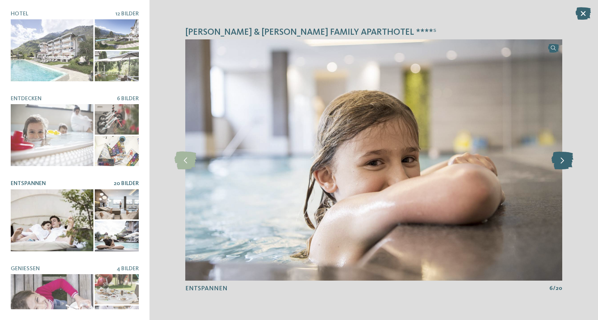
click at [564, 161] on icon at bounding box center [562, 160] width 22 height 18
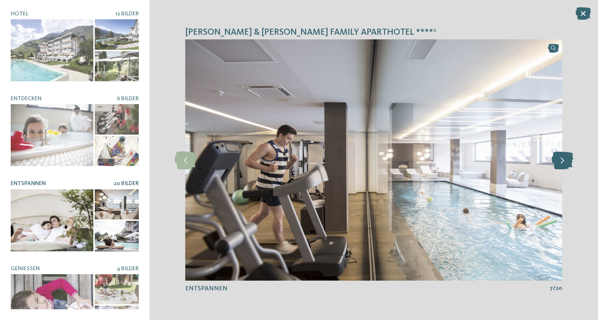
click at [564, 161] on icon at bounding box center [562, 160] width 22 height 18
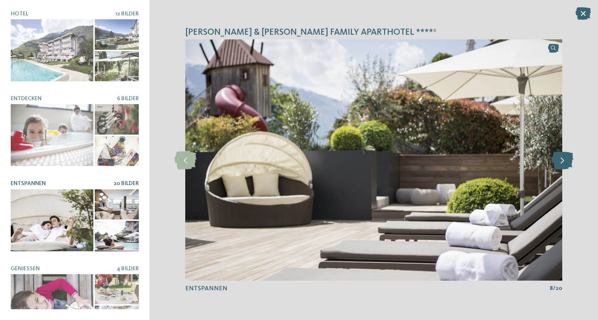
click at [564, 161] on icon at bounding box center [562, 160] width 22 height 18
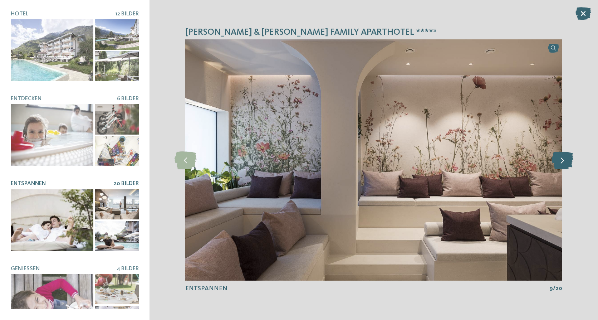
click at [564, 161] on icon at bounding box center [562, 160] width 22 height 18
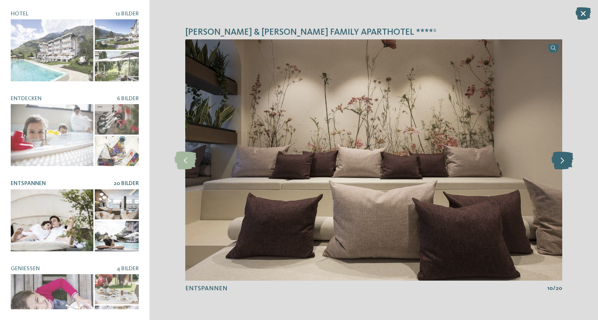
click at [564, 161] on icon at bounding box center [562, 160] width 22 height 18
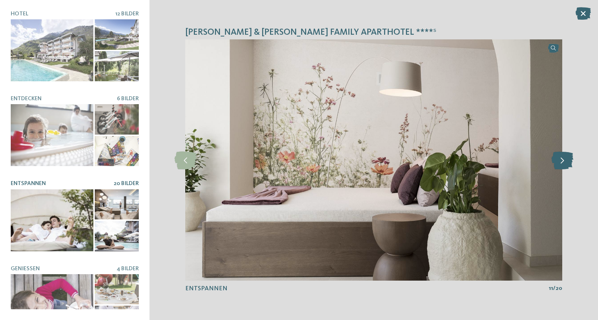
click at [564, 161] on icon at bounding box center [562, 160] width 22 height 18
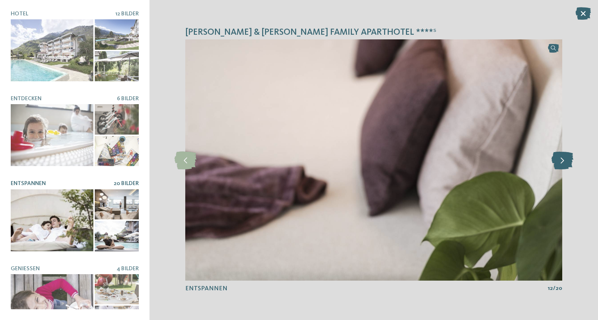
click at [564, 161] on icon at bounding box center [562, 160] width 22 height 18
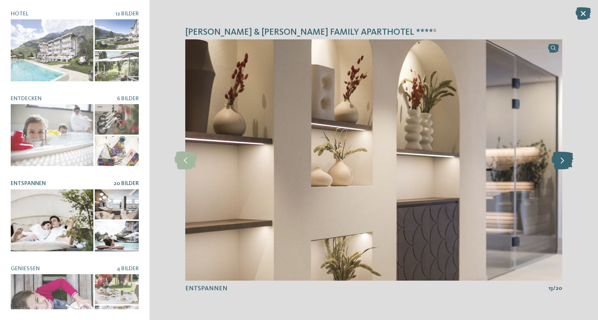
click at [564, 161] on icon at bounding box center [562, 160] width 22 height 18
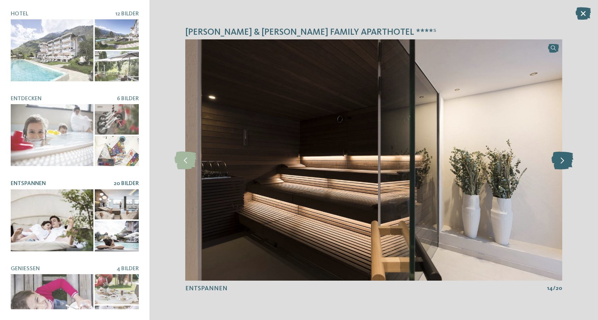
click at [564, 161] on icon at bounding box center [562, 160] width 22 height 18
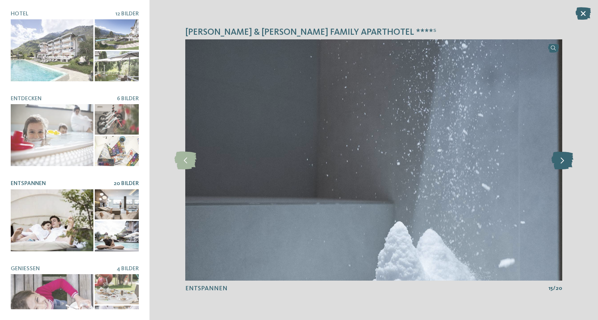
click at [564, 161] on icon at bounding box center [562, 160] width 22 height 18
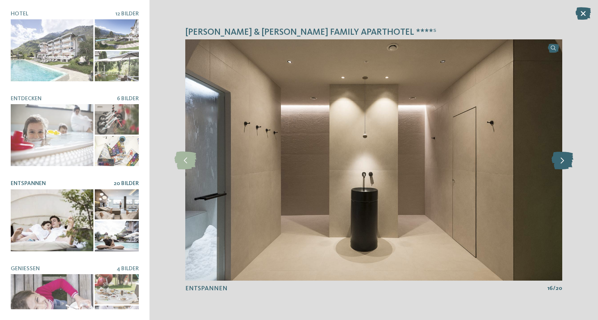
click at [564, 161] on icon at bounding box center [562, 160] width 22 height 18
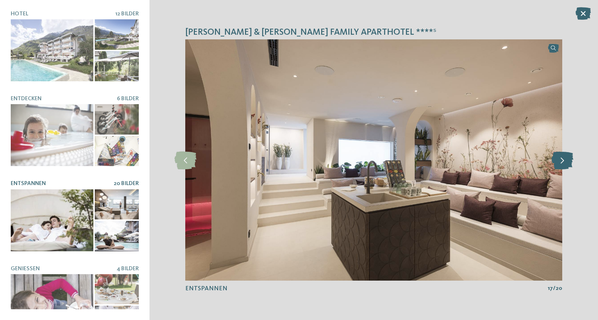
click at [564, 161] on icon at bounding box center [562, 160] width 22 height 18
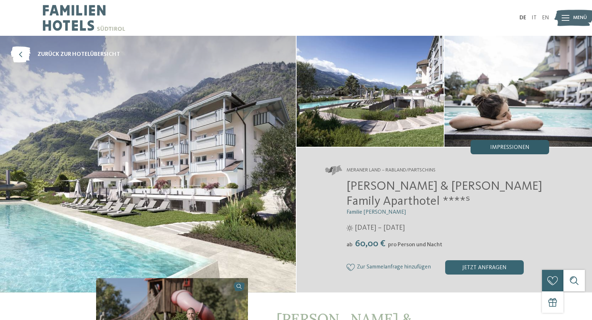
drag, startPoint x: 0, startPoint y: 0, endPoint x: 498, endPoint y: 146, distance: 518.7
click at [498, 146] on span "Impressionen" at bounding box center [510, 147] width 39 height 6
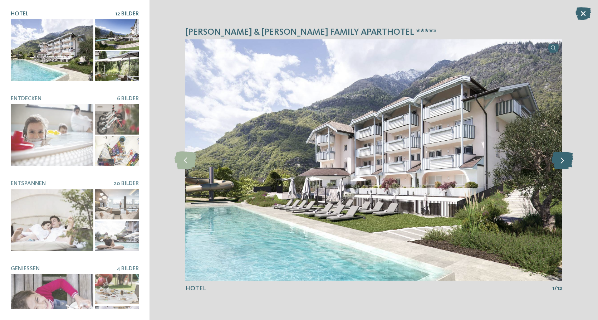
click at [563, 160] on icon at bounding box center [562, 160] width 22 height 18
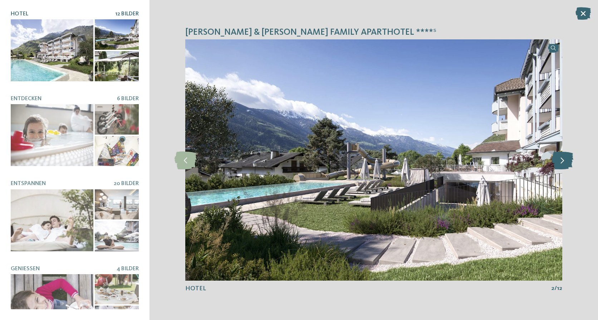
click at [563, 160] on icon at bounding box center [562, 160] width 22 height 18
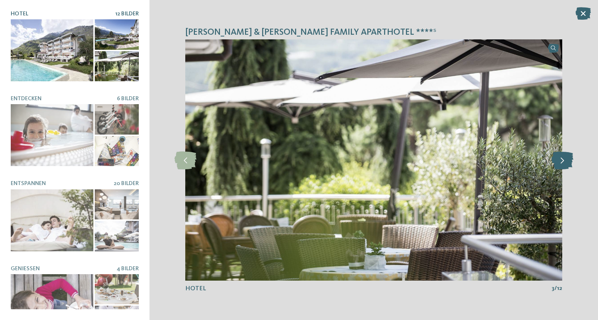
click at [563, 160] on icon at bounding box center [562, 160] width 22 height 18
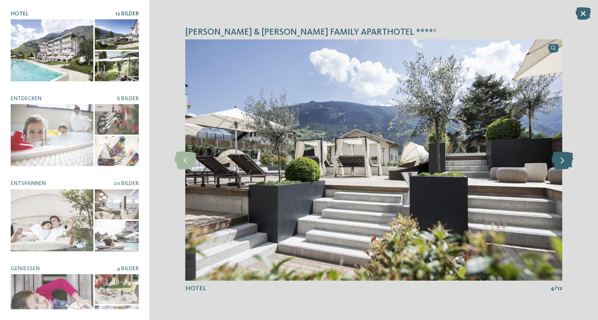
click at [563, 160] on icon at bounding box center [562, 160] width 22 height 18
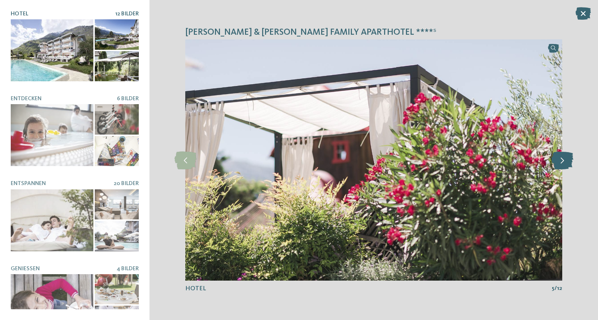
click at [563, 160] on icon at bounding box center [562, 160] width 22 height 18
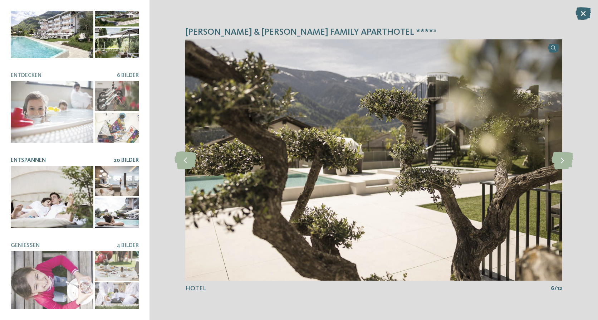
scroll to position [36, 0]
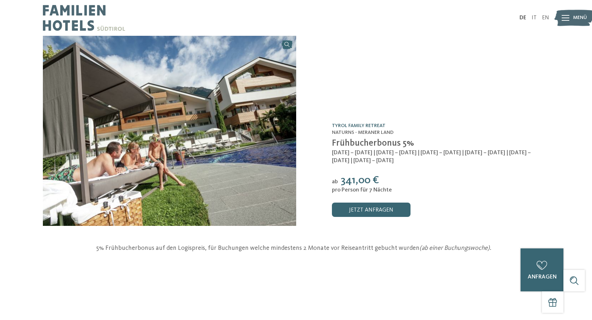
click at [359, 125] on link "TYROL family retreat" at bounding box center [359, 125] width 54 height 5
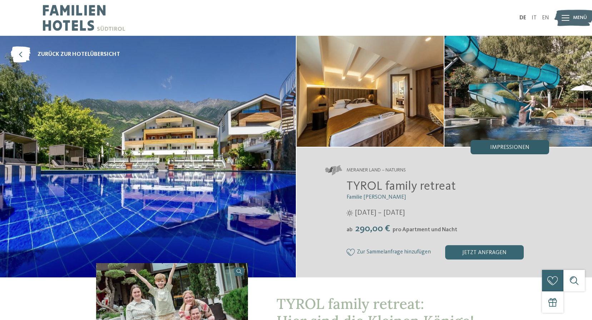
click at [508, 148] on span "Impressionen" at bounding box center [510, 147] width 39 height 6
